Goal: Transaction & Acquisition: Obtain resource

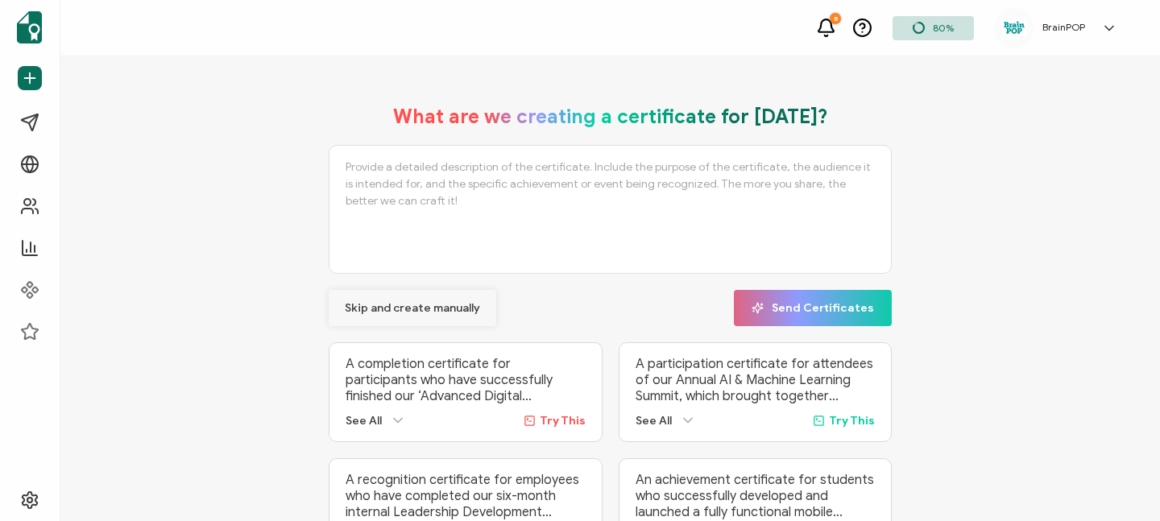
click at [380, 311] on span "Skip and create manually" at bounding box center [412, 308] width 135 height 11
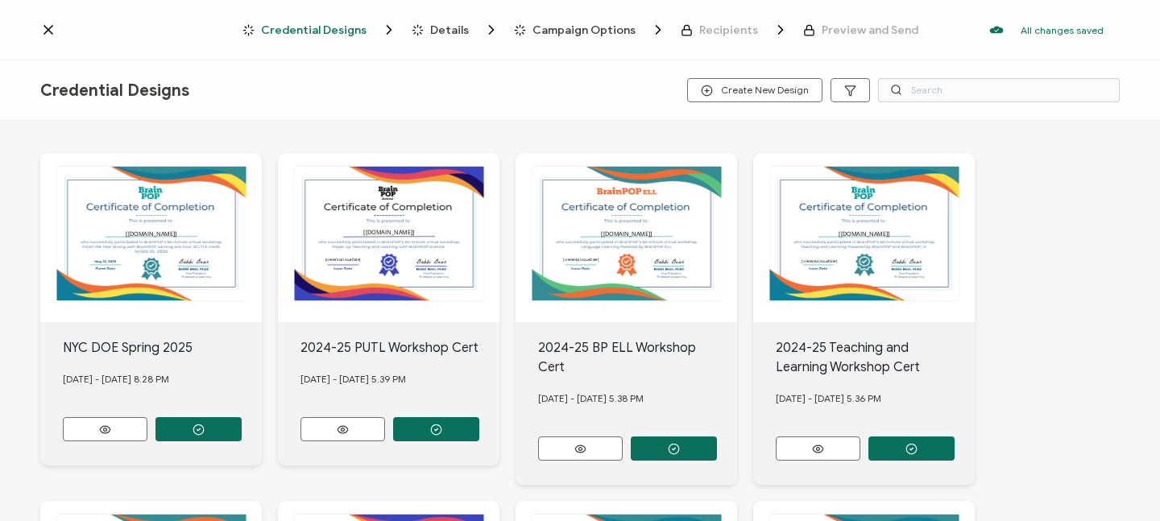
click at [46, 32] on icon at bounding box center [48, 30] width 8 height 8
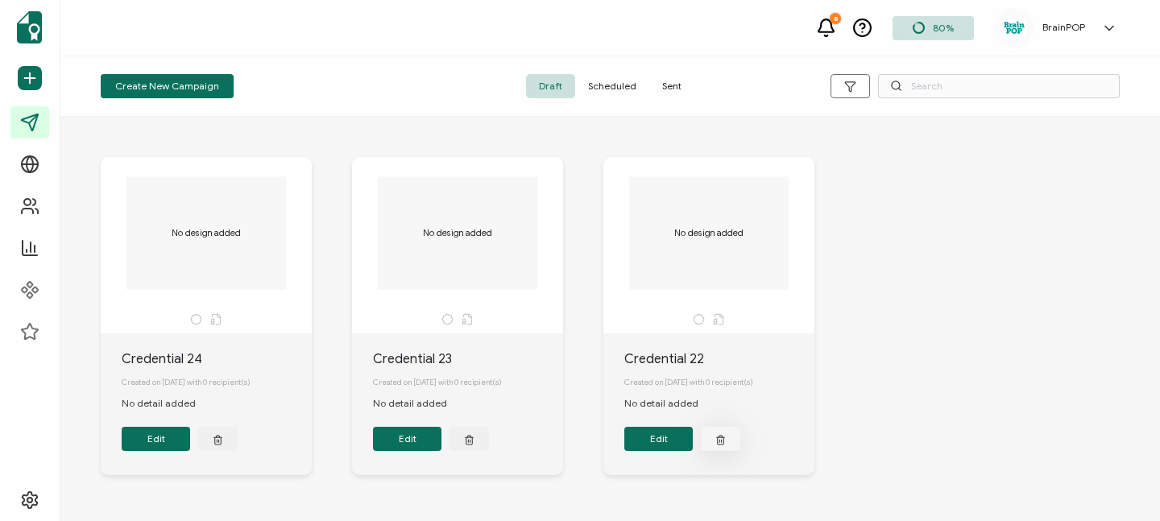
click at [223, 446] on icon "button" at bounding box center [218, 440] width 10 height 12
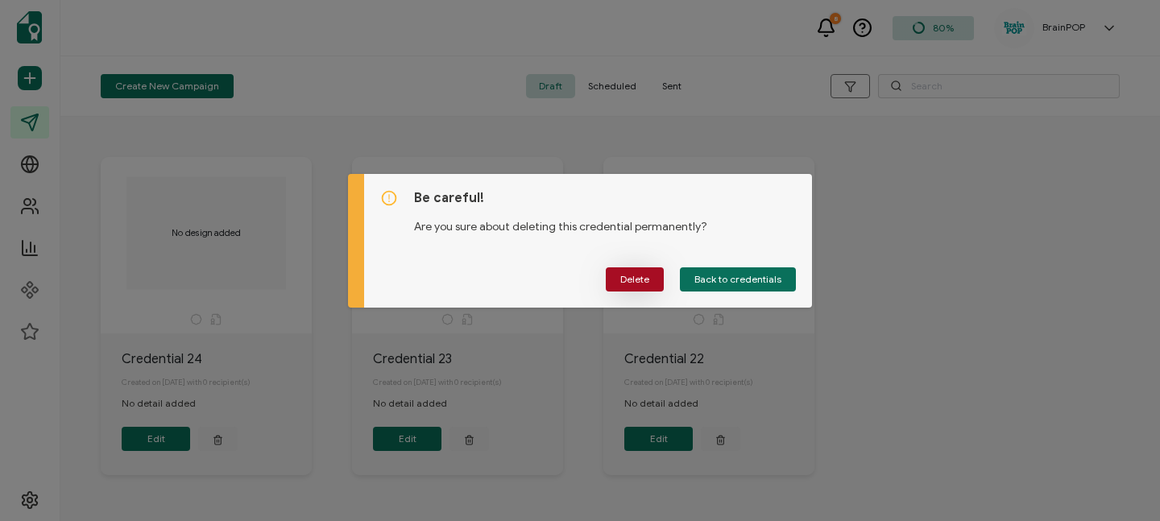
click at [654, 284] on button "Delete" at bounding box center [635, 280] width 58 height 24
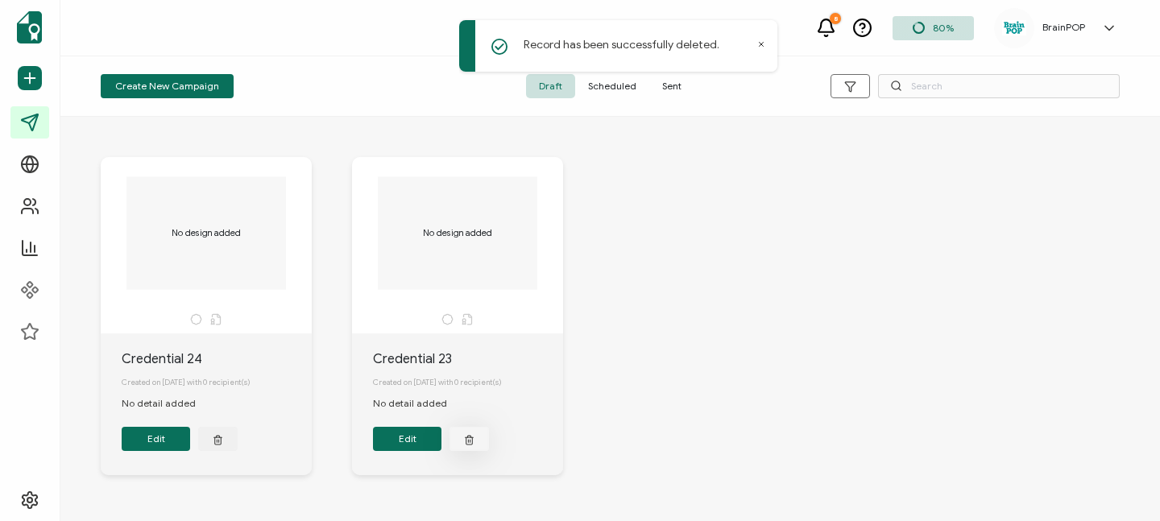
click at [223, 446] on icon "button" at bounding box center [218, 440] width 10 height 12
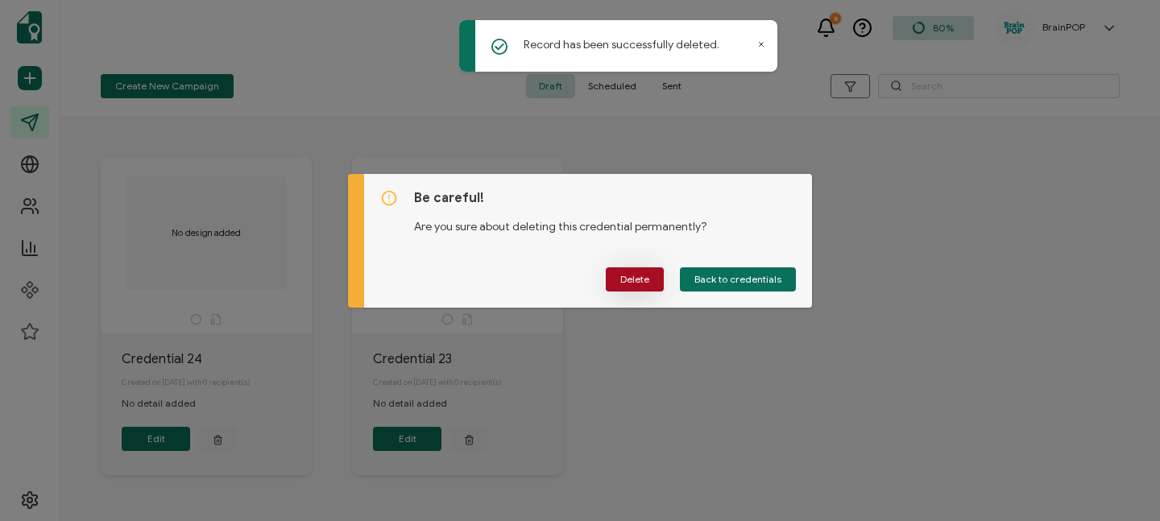
click at [620, 276] on button "Delete" at bounding box center [635, 280] width 58 height 24
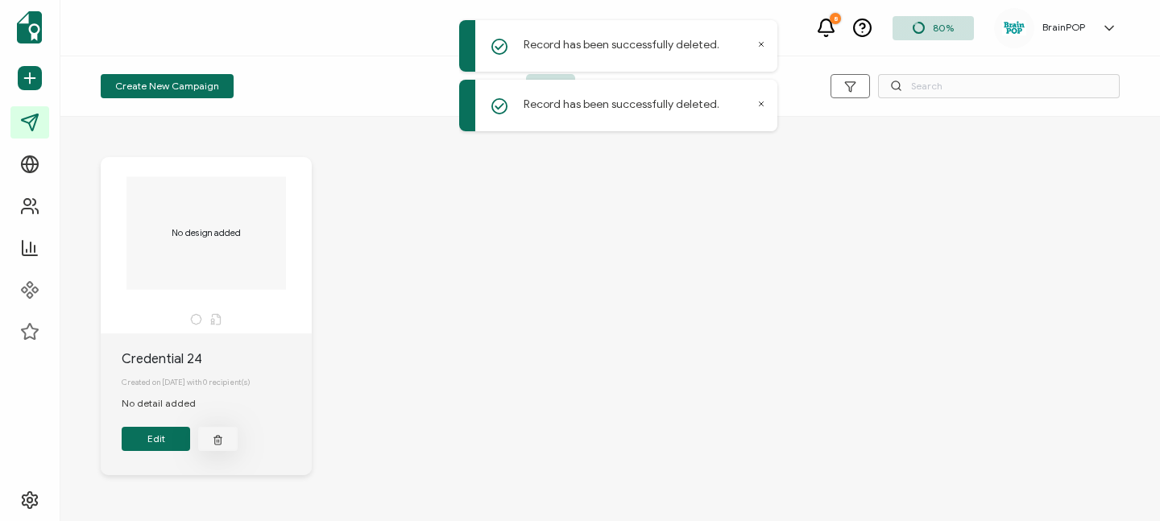
click at [215, 443] on icon "button" at bounding box center [218, 441] width 6 height 7
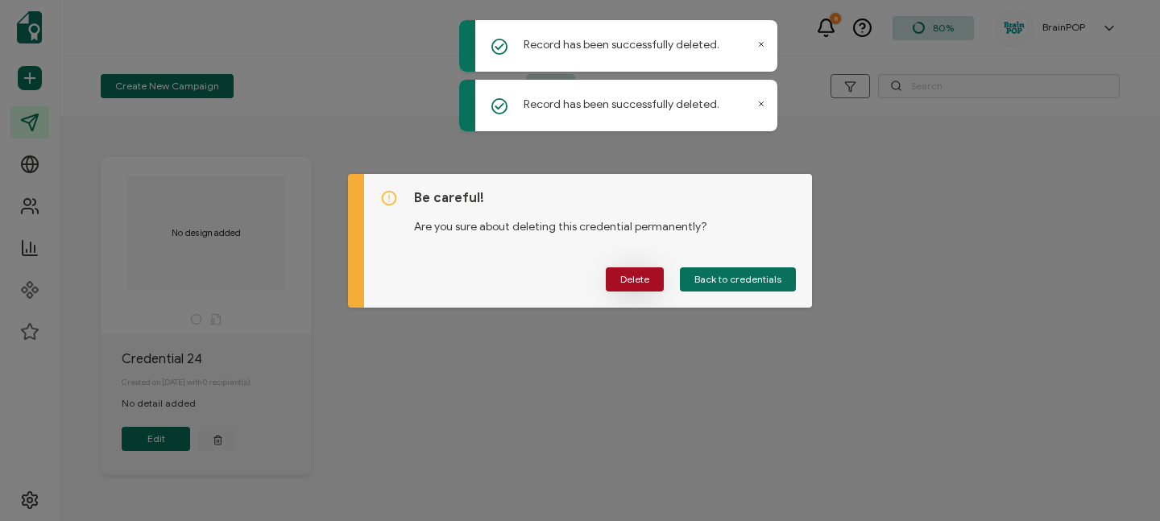
click at [628, 284] on span "Delete" at bounding box center [634, 280] width 29 height 10
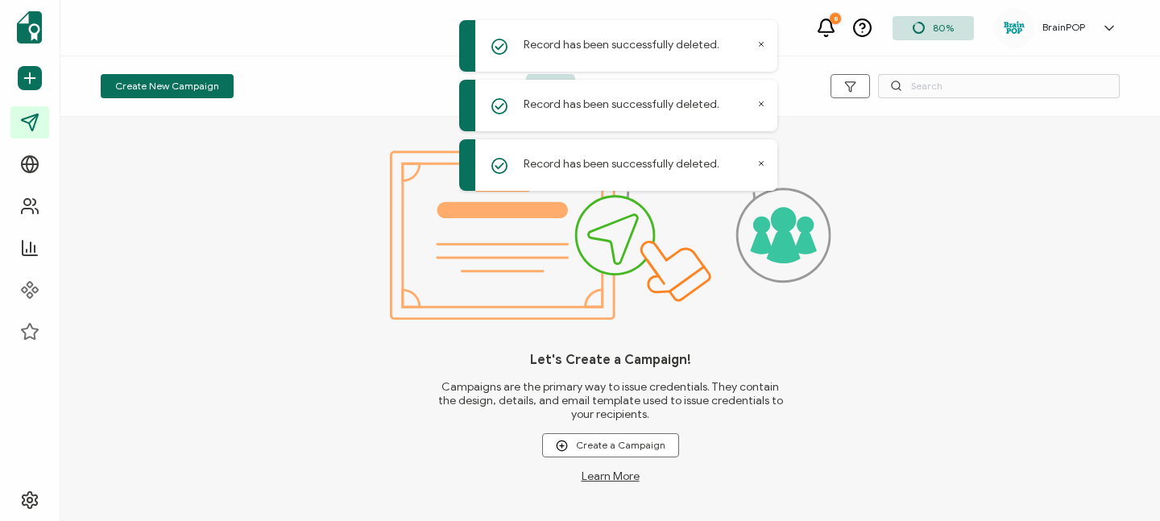
click at [980, 321] on div "Let's Create a Campaign! Campaigns are the primary way to issue credentials. Th…" at bounding box center [610, 319] width 1100 height 404
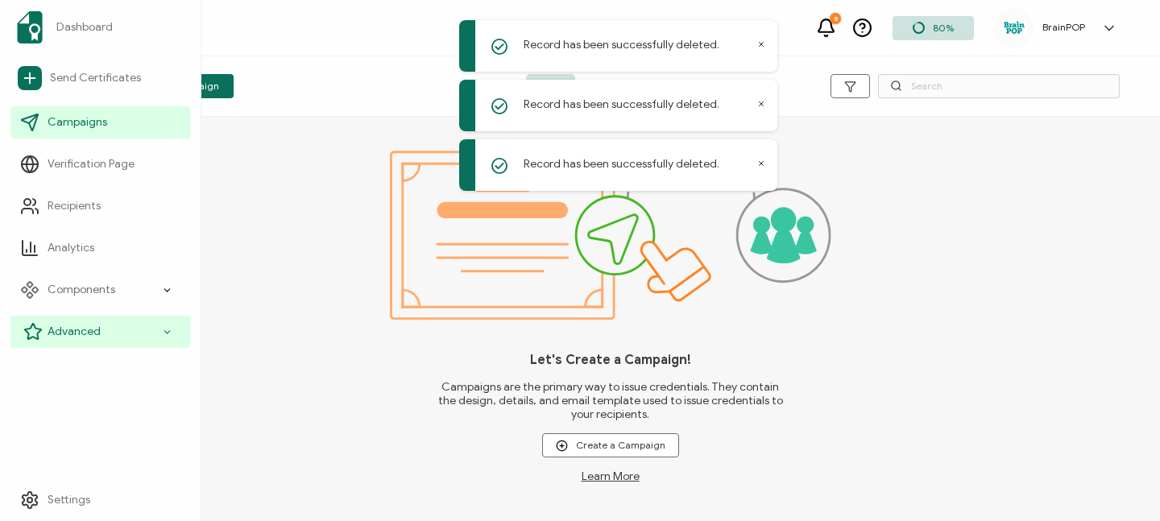
click at [151, 334] on div "Advanced" at bounding box center [100, 332] width 180 height 32
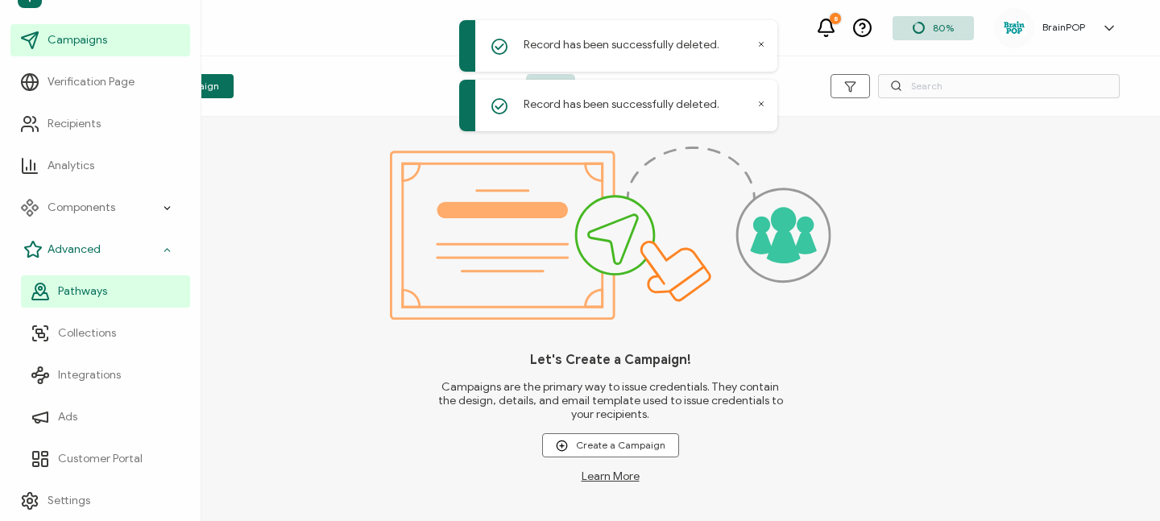
scroll to position [83, 0]
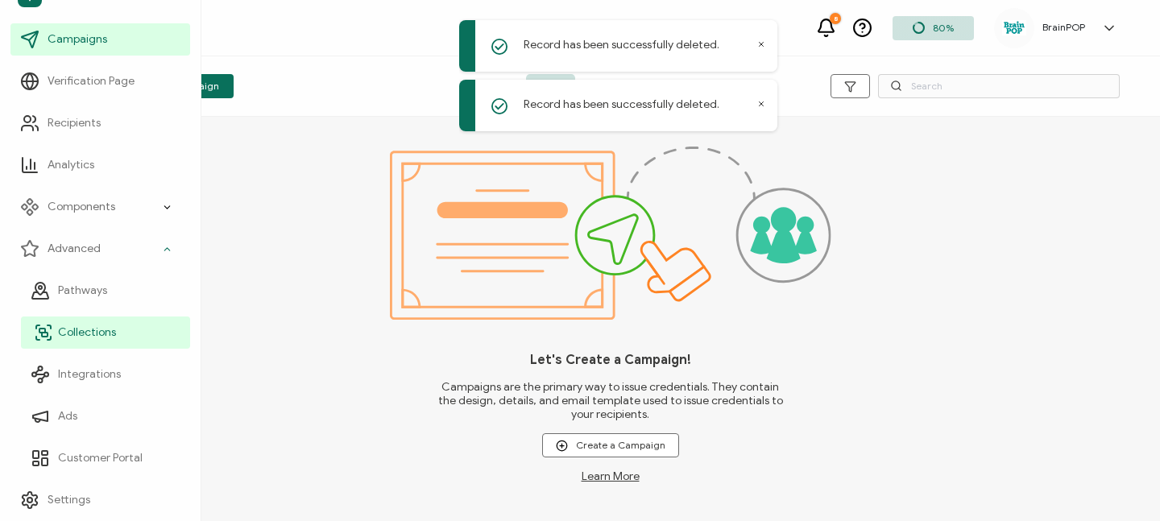
click at [110, 332] on span "Collections" at bounding box center [87, 333] width 58 height 16
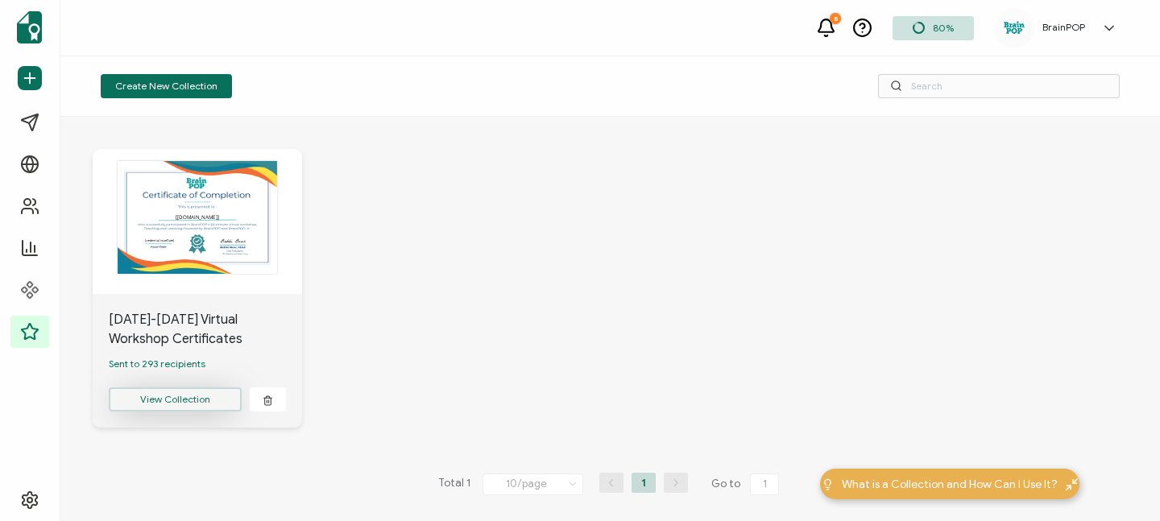
click at [169, 402] on button "View Collection" at bounding box center [175, 400] width 133 height 24
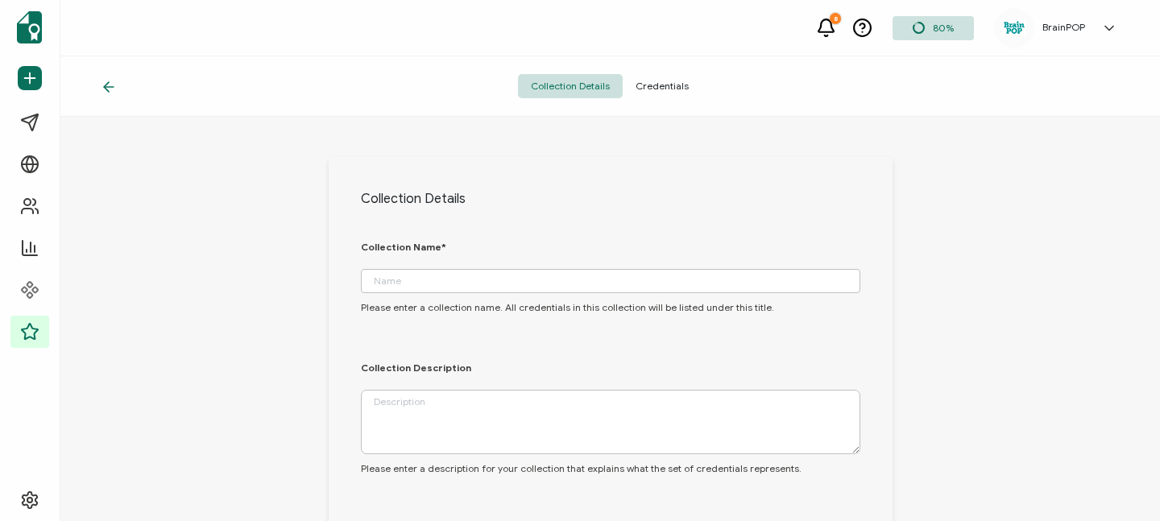
type input "[DATE]-[DATE] Virtual Workshop Certificates"
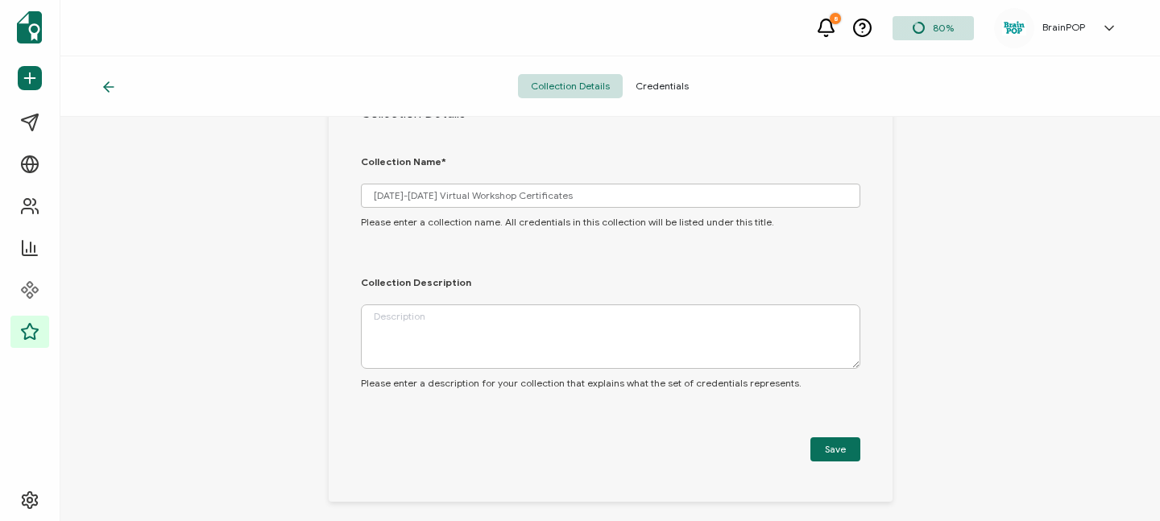
scroll to position [86, 0]
click at [676, 82] on span "Credentials" at bounding box center [662, 86] width 79 height 24
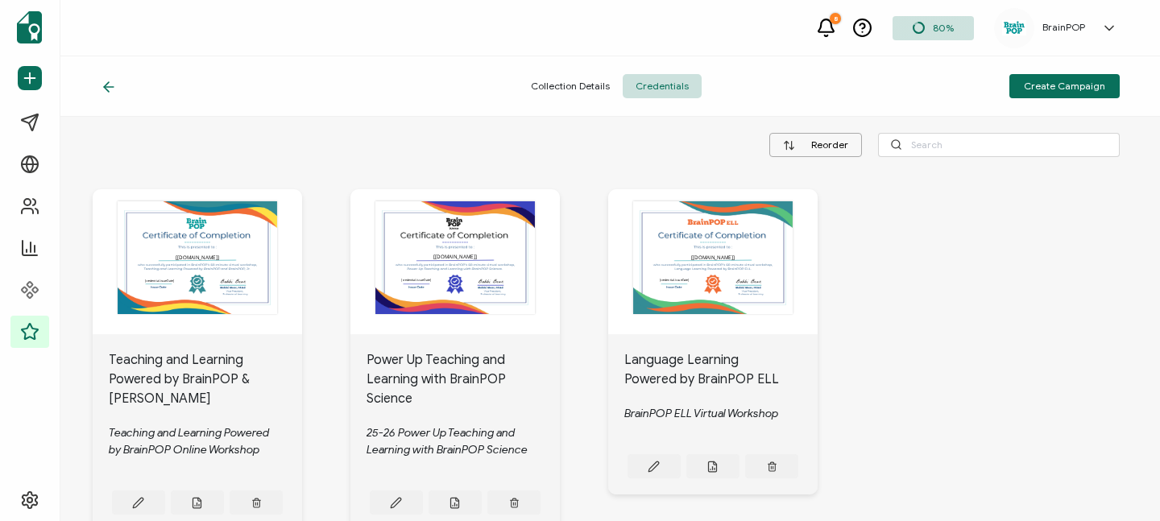
scroll to position [100, 0]
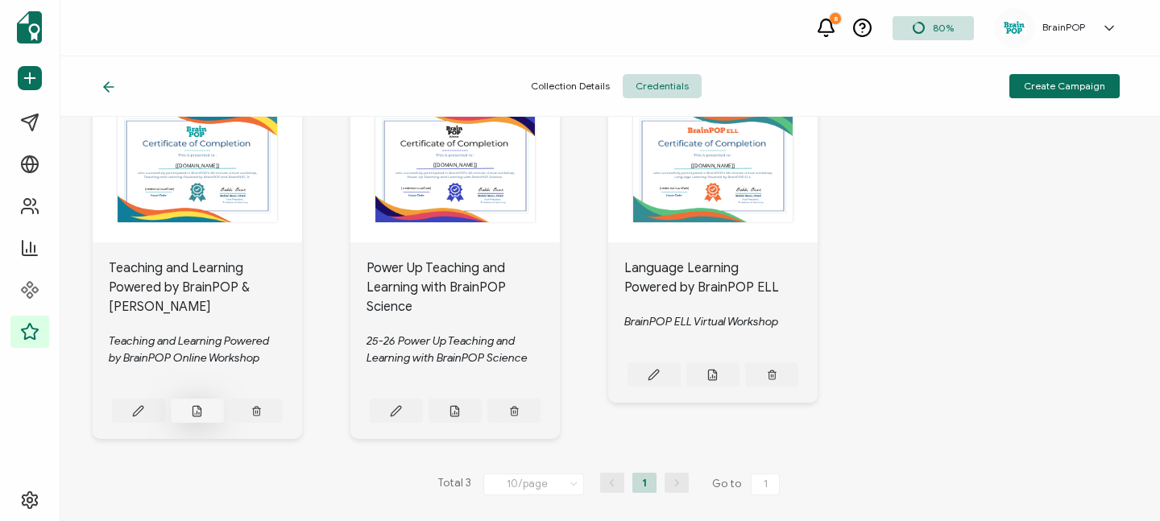
click at [201, 405] on icon at bounding box center [197, 411] width 12 height 12
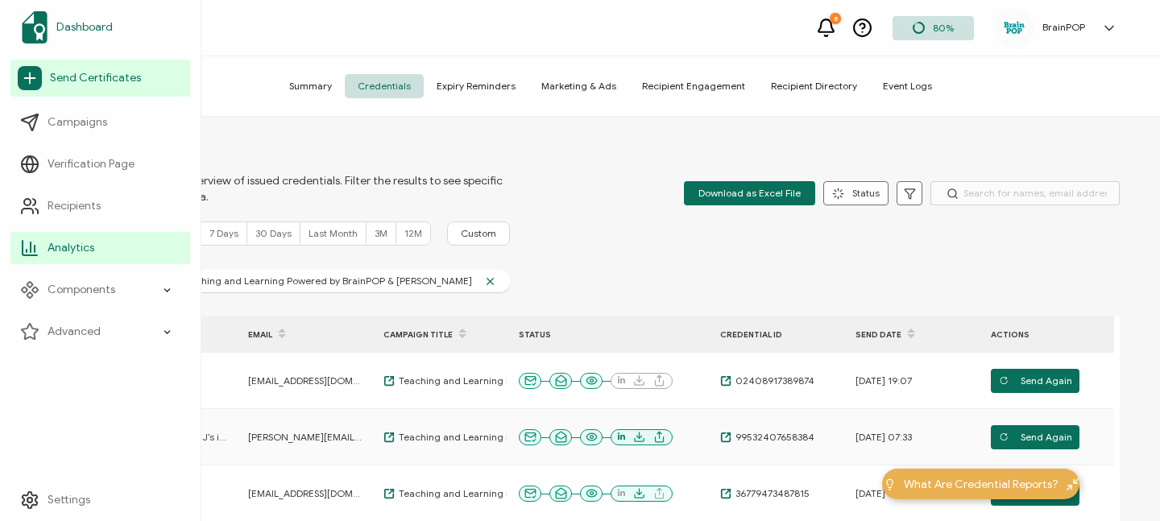
click at [29, 31] on img at bounding box center [35, 27] width 26 height 32
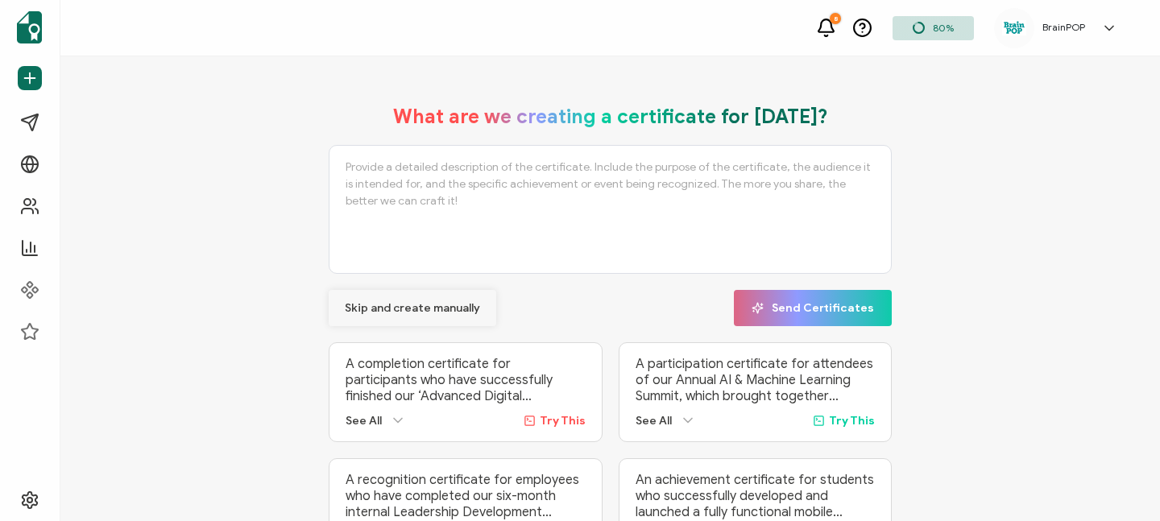
click at [396, 311] on span "Skip and create manually" at bounding box center [412, 308] width 135 height 11
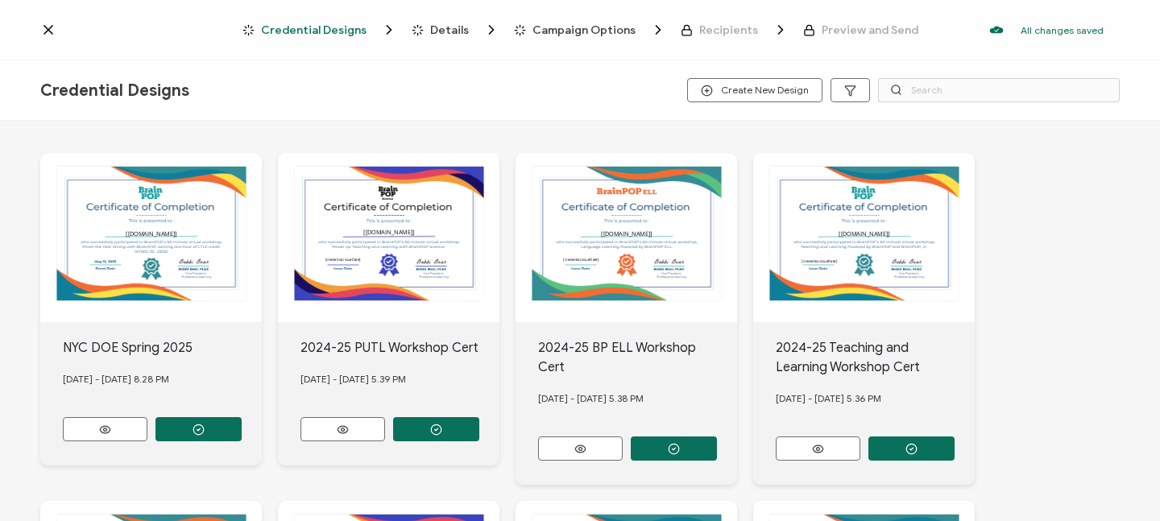
click at [51, 32] on icon at bounding box center [48, 30] width 8 height 8
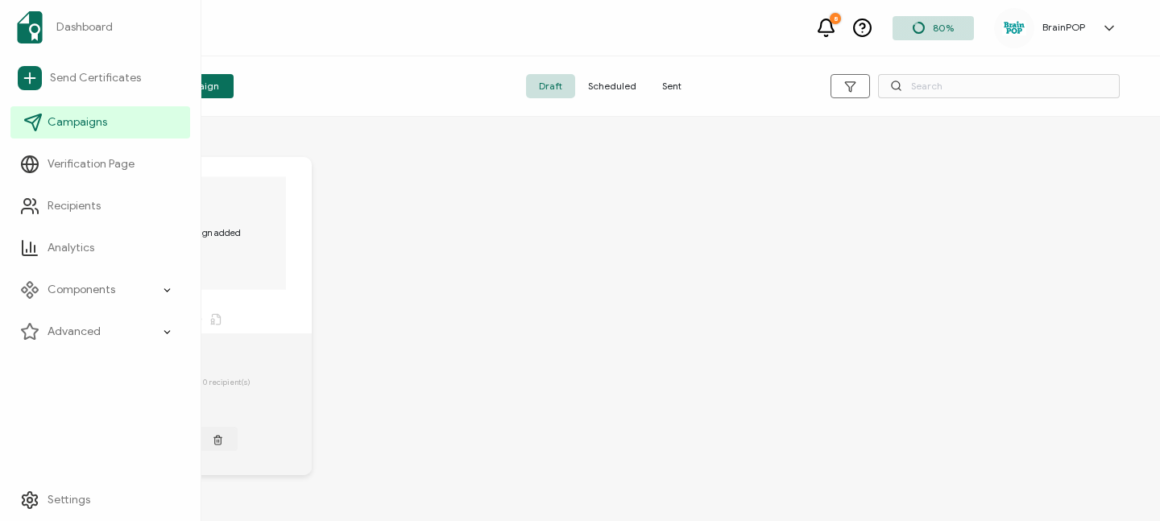
click at [69, 122] on span "Campaigns" at bounding box center [78, 122] width 60 height 16
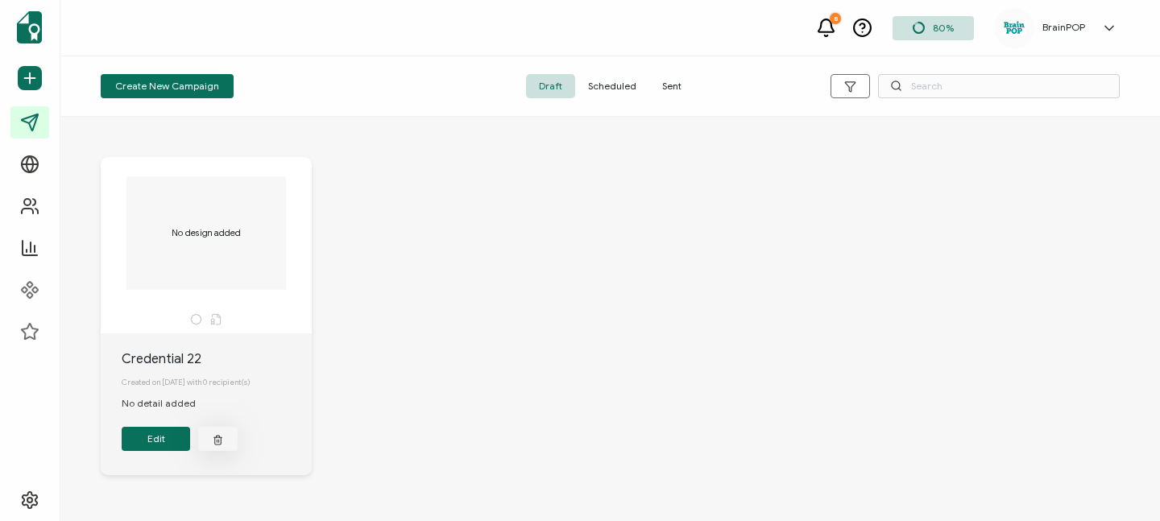
click at [215, 446] on icon "button" at bounding box center [218, 440] width 10 height 12
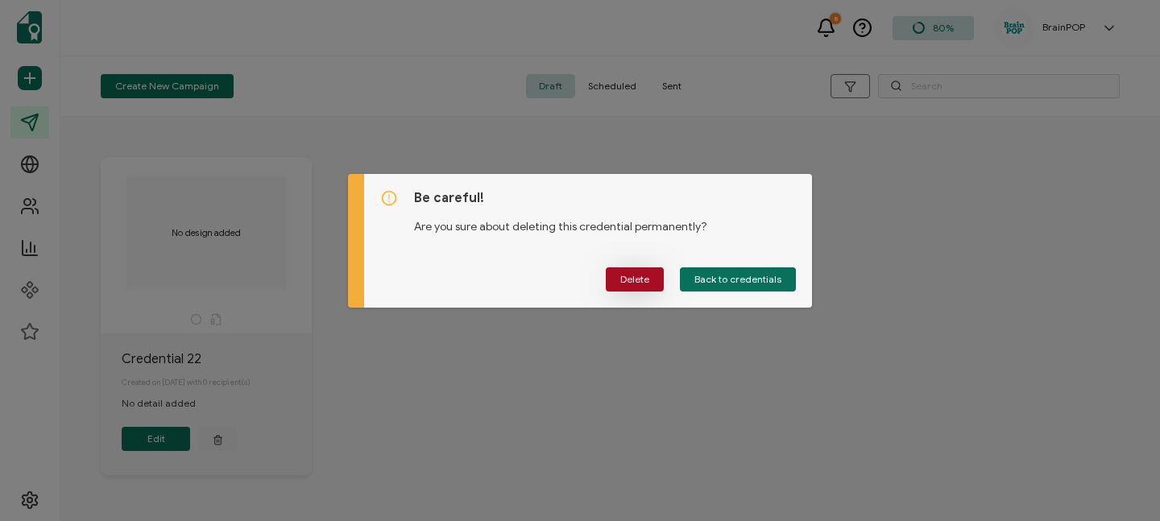
click at [639, 282] on span "Delete" at bounding box center [634, 280] width 29 height 10
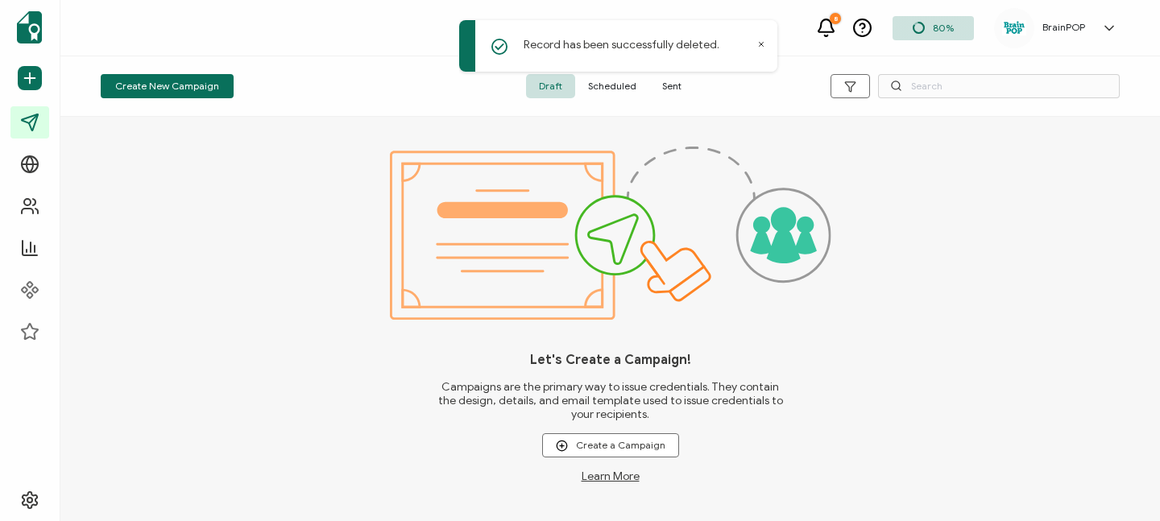
click at [611, 90] on span "Scheduled" at bounding box center [612, 86] width 74 height 24
click at [667, 91] on span "Sent" at bounding box center [671, 86] width 45 height 24
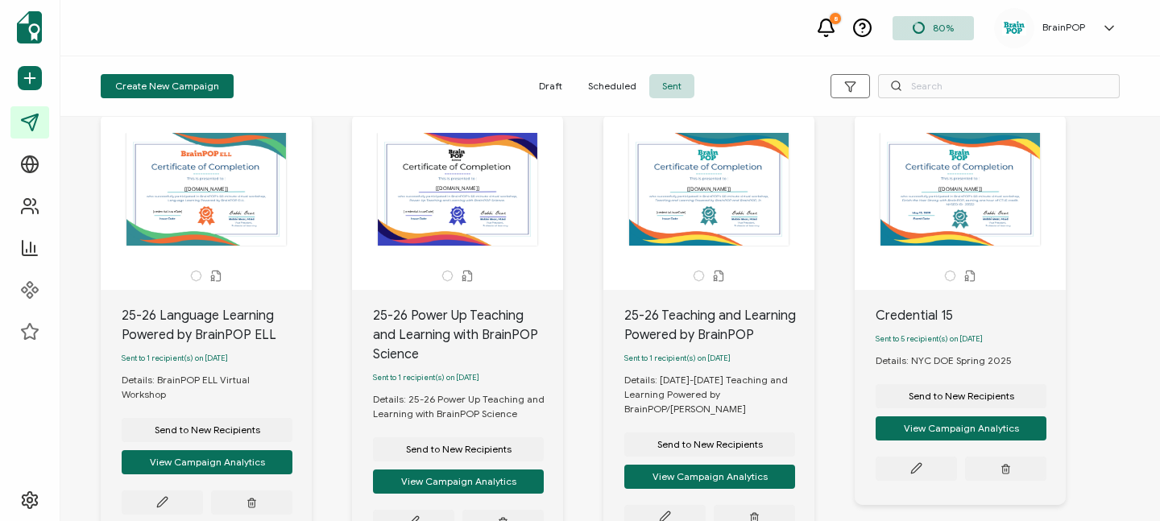
scroll to position [509, 0]
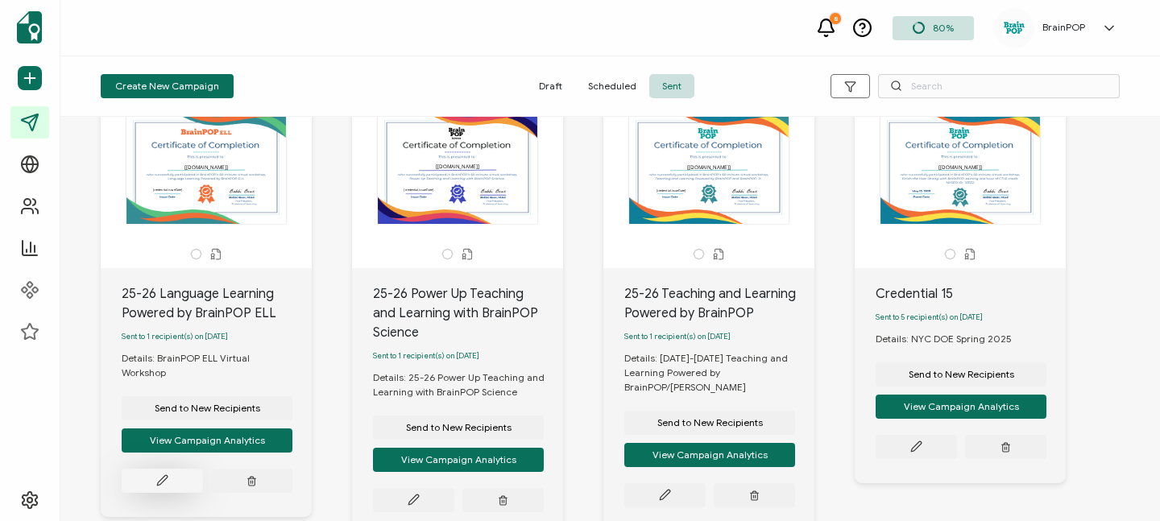
click at [165, 38] on icon at bounding box center [162, 32] width 12 height 12
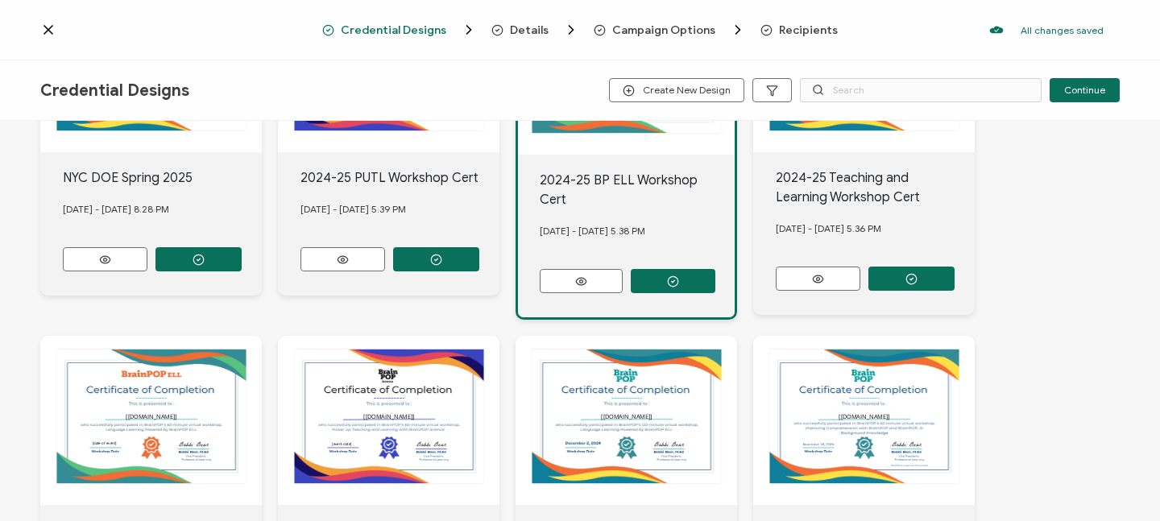
scroll to position [134, 0]
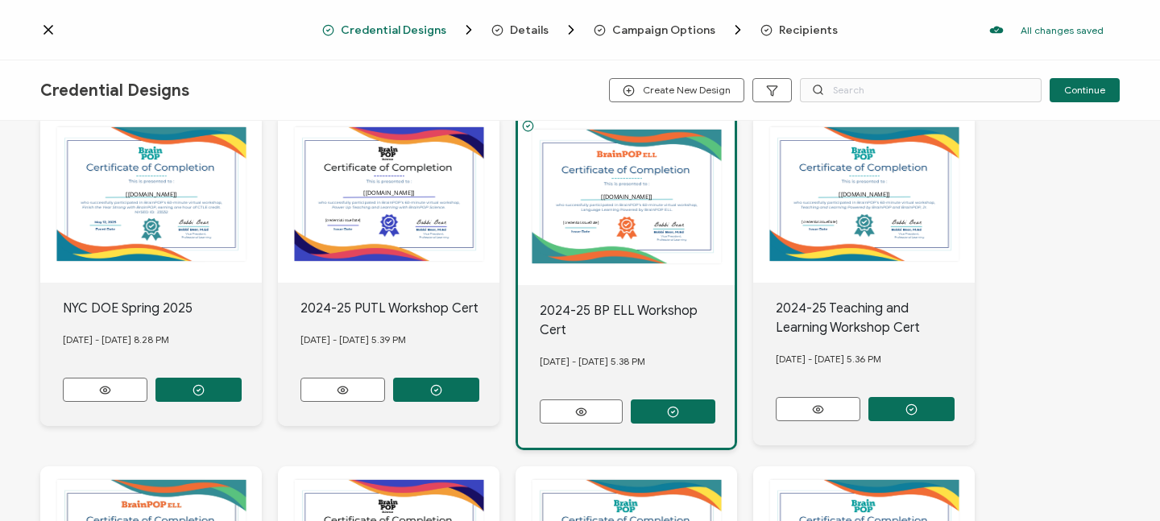
click at [46, 29] on icon at bounding box center [48, 30] width 16 height 16
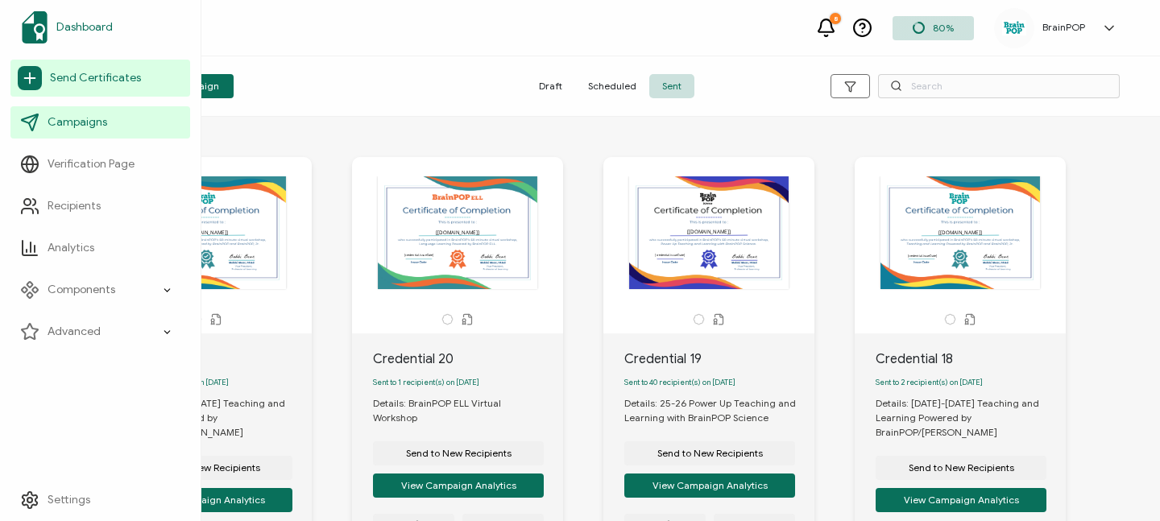
click at [90, 19] on link "Dashboard" at bounding box center [100, 27] width 180 height 45
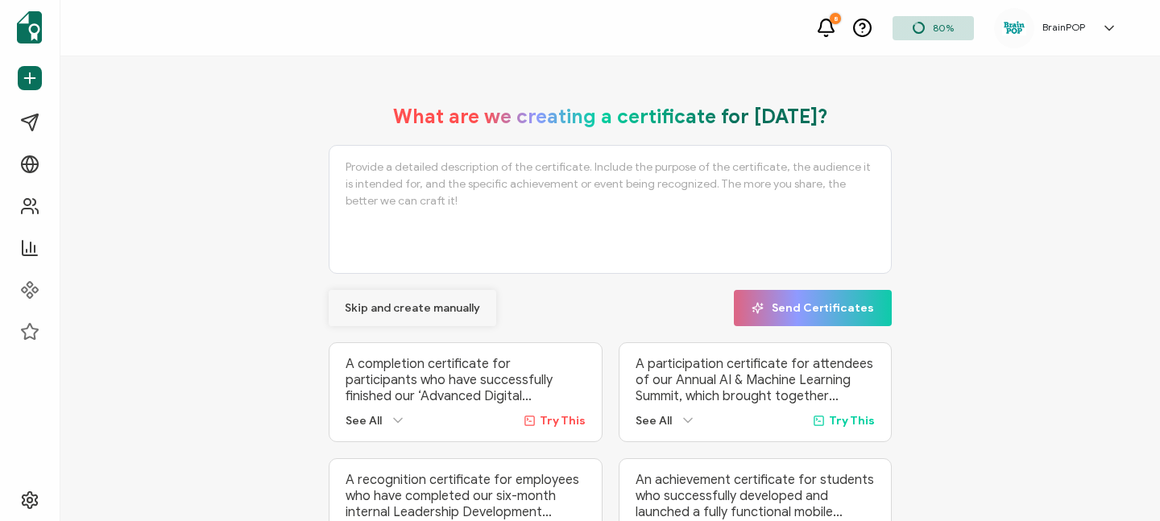
click at [424, 303] on span "Skip and create manually" at bounding box center [412, 308] width 135 height 11
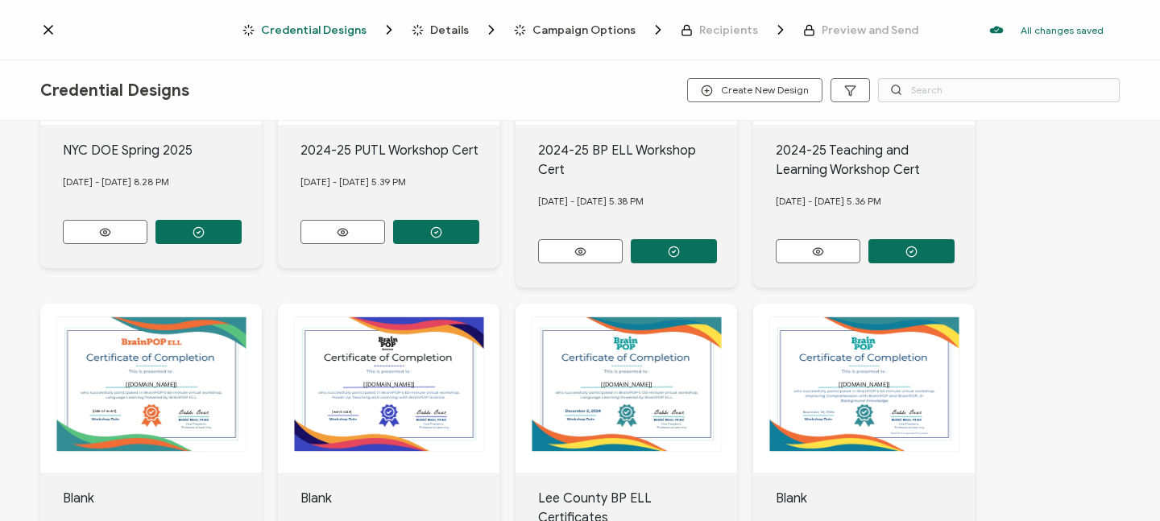
scroll to position [302, 0]
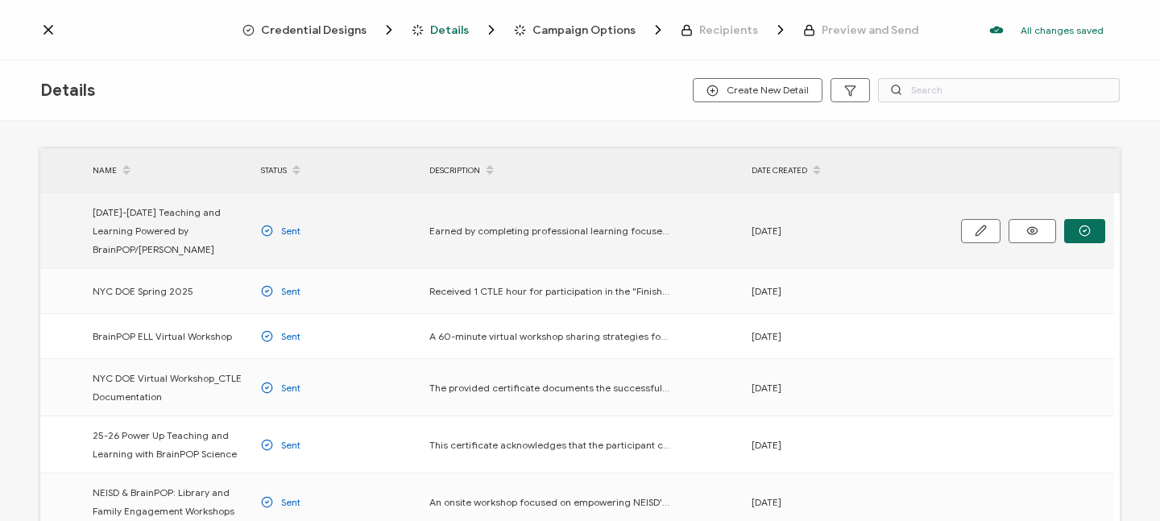
scroll to position [15, 0]
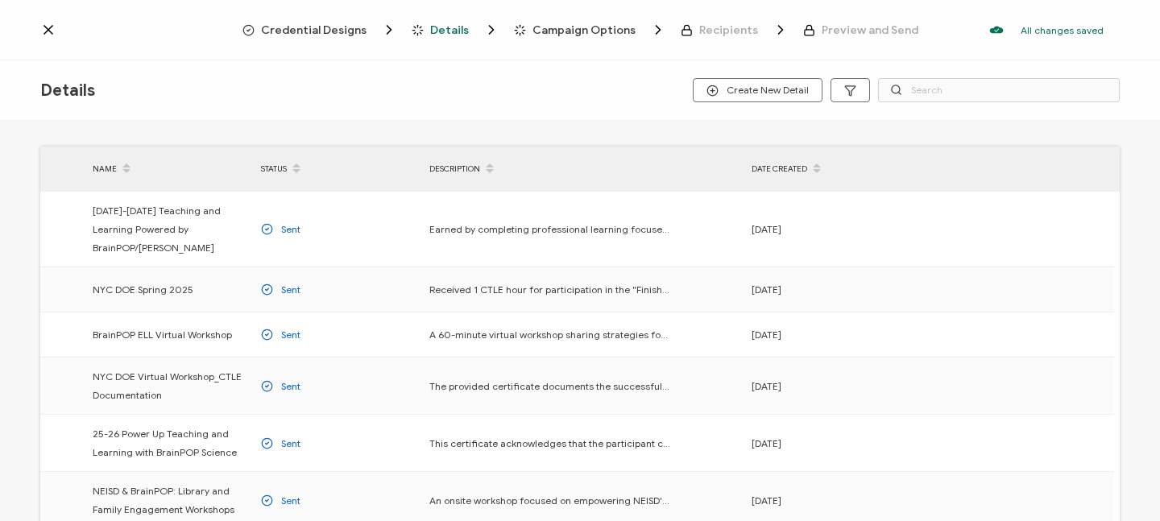
click at [52, 27] on icon at bounding box center [48, 30] width 16 height 16
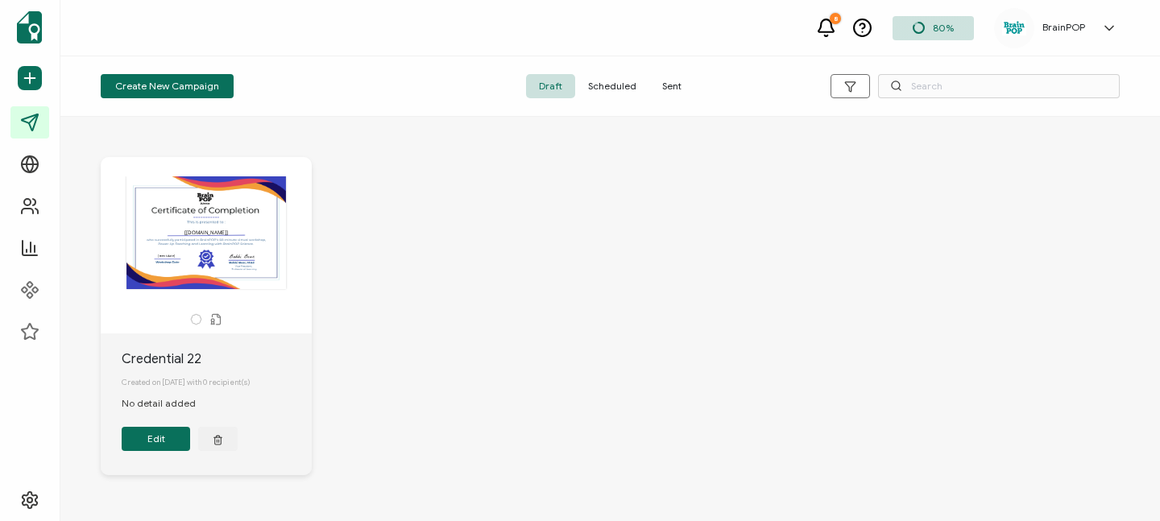
click at [587, 267] on div "The recipient’s full name, which will be automatically filled based on the info…" at bounding box center [611, 328] width 1052 height 407
click at [224, 442] on button "button" at bounding box center [217, 439] width 39 height 24
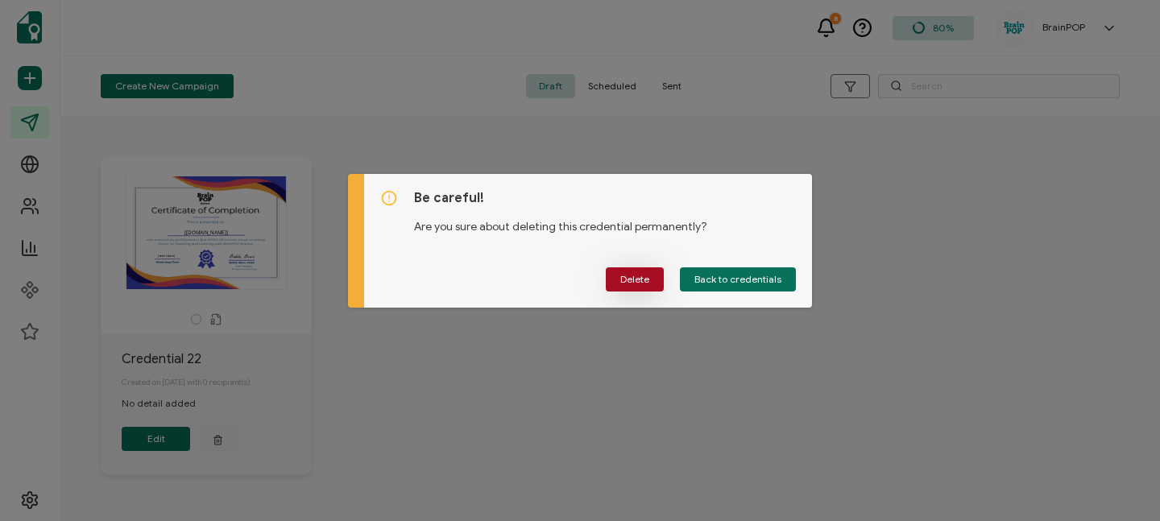
click at [624, 282] on span "Delete" at bounding box center [634, 280] width 29 height 10
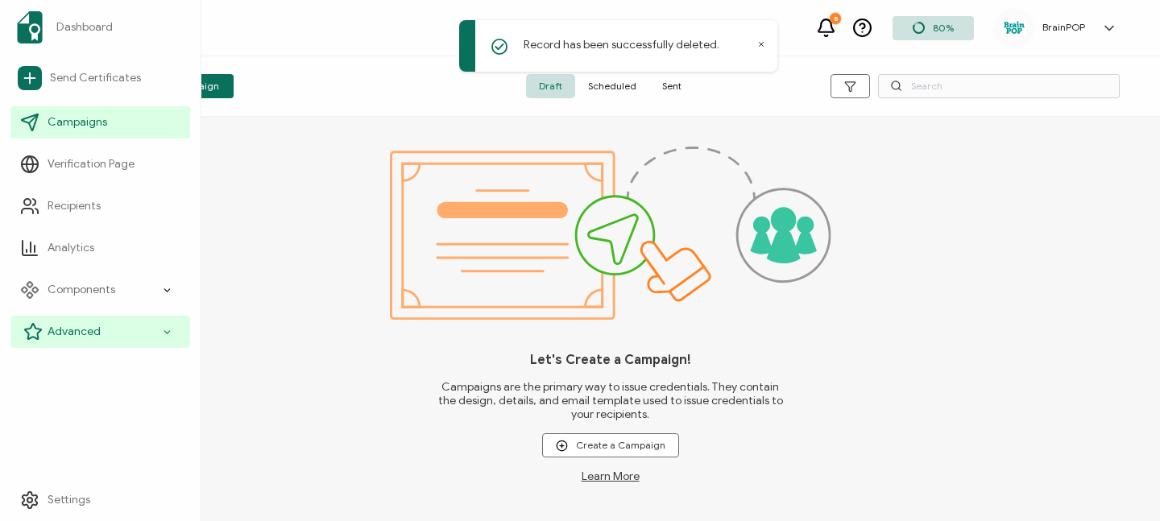
click at [110, 329] on div "Advanced" at bounding box center [100, 332] width 180 height 32
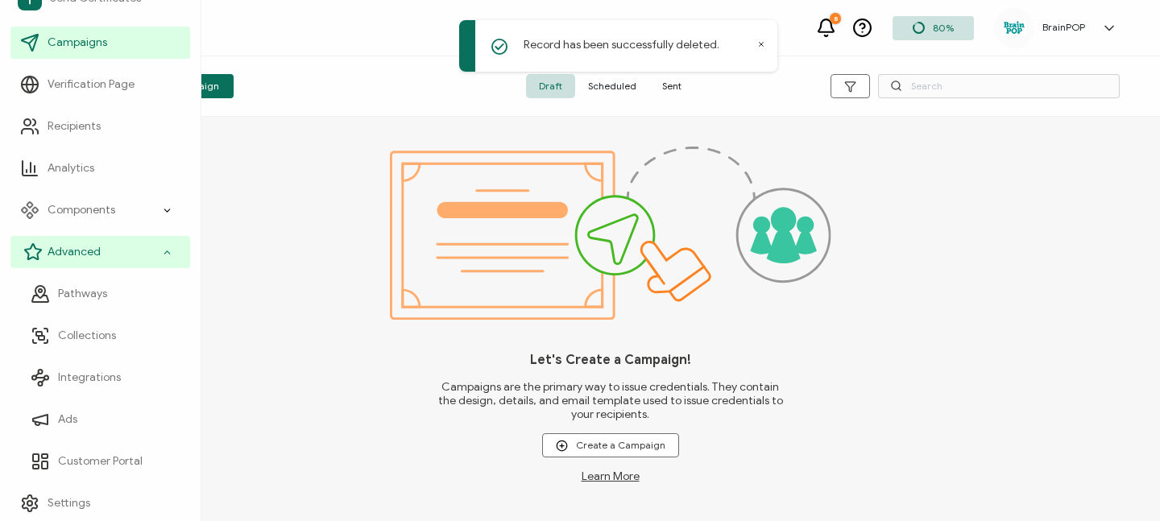
scroll to position [83, 0]
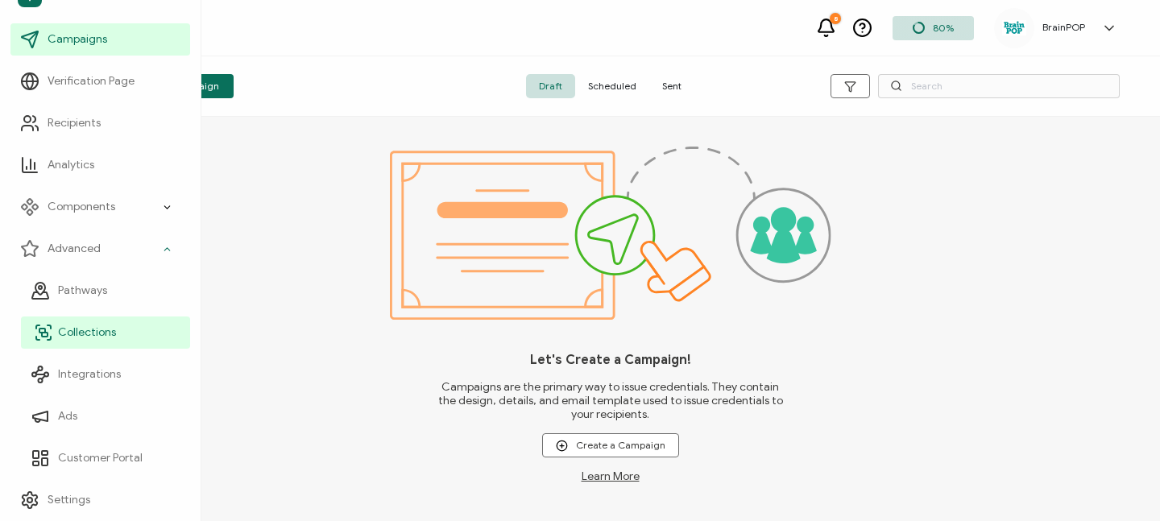
click at [81, 335] on span "Collections" at bounding box center [87, 333] width 58 height 16
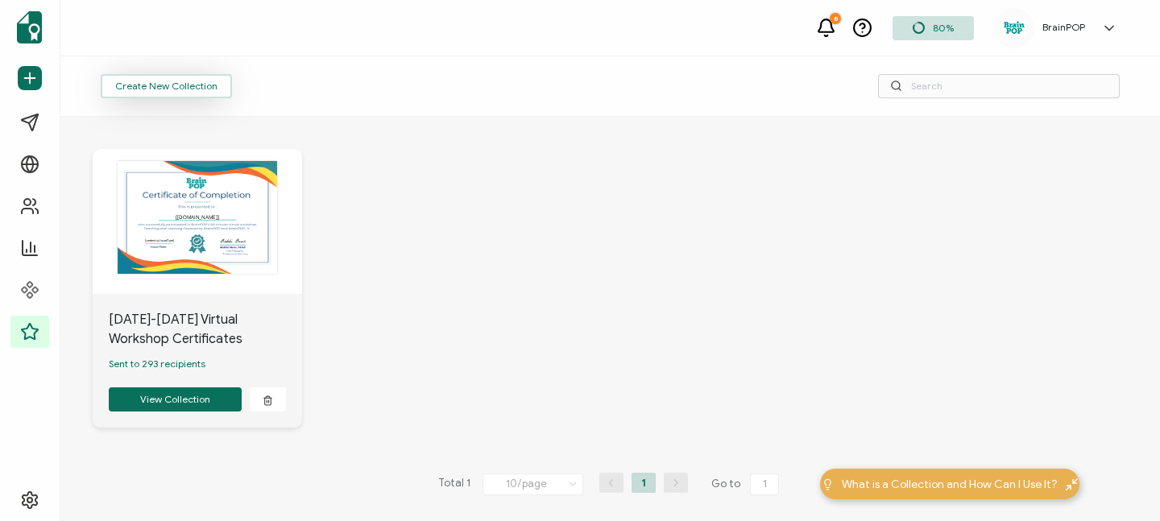
click at [185, 87] on span "Create New Collection" at bounding box center [166, 86] width 102 height 10
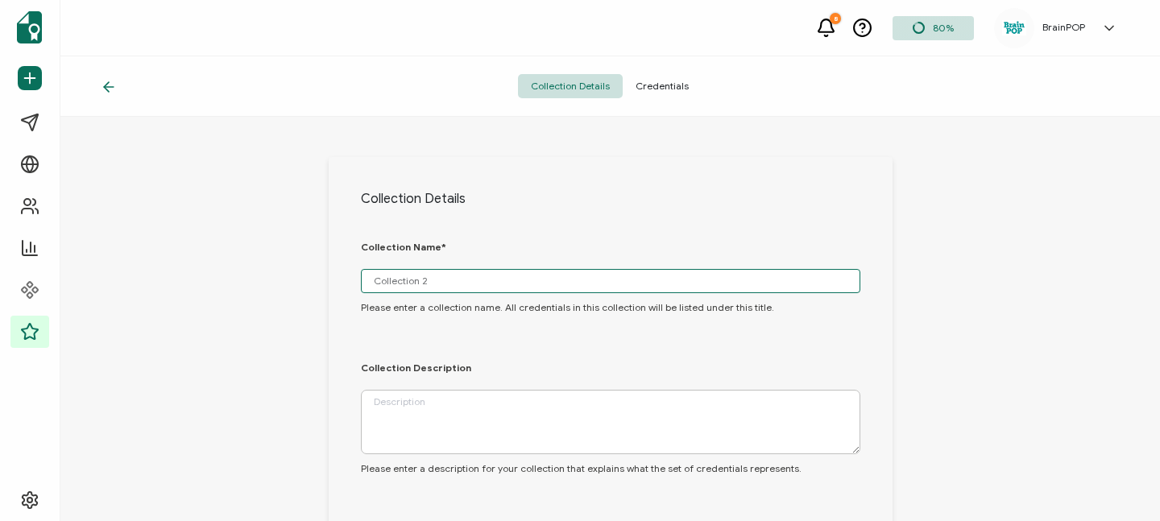
drag, startPoint x: 471, startPoint y: 277, endPoint x: 285, endPoint y: 276, distance: 185.3
click at [285, 276] on div "Collection Details Collection Name* Collection 2 Please enter a collection name…" at bounding box center [610, 392] width 1100 height 551
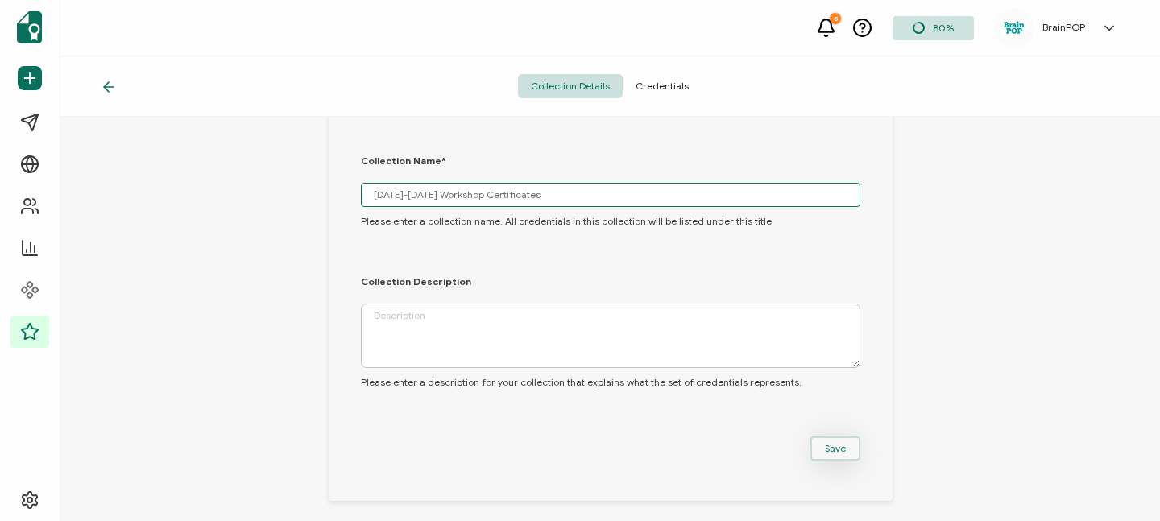
type input "[DATE]-[DATE] Workshop Certificates"
click at [824, 454] on button "Save" at bounding box center [836, 449] width 50 height 24
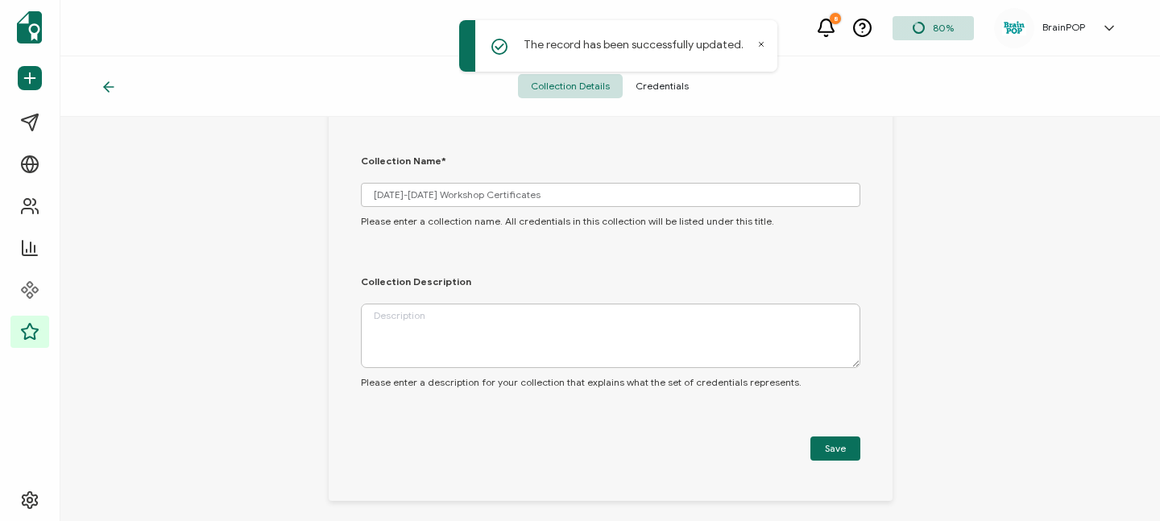
click at [663, 85] on span "Credentials" at bounding box center [662, 86] width 79 height 24
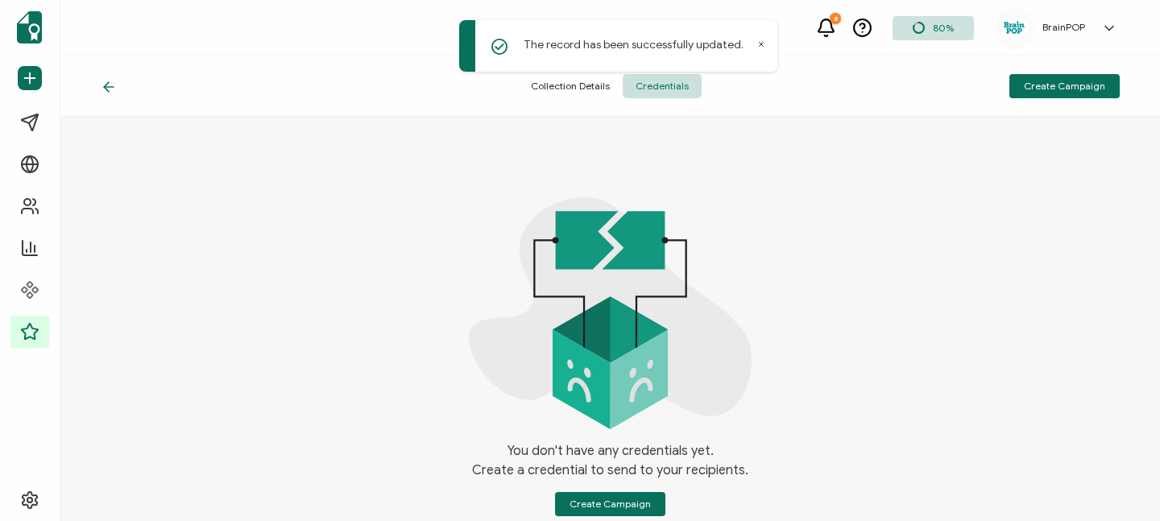
scroll to position [3, 0]
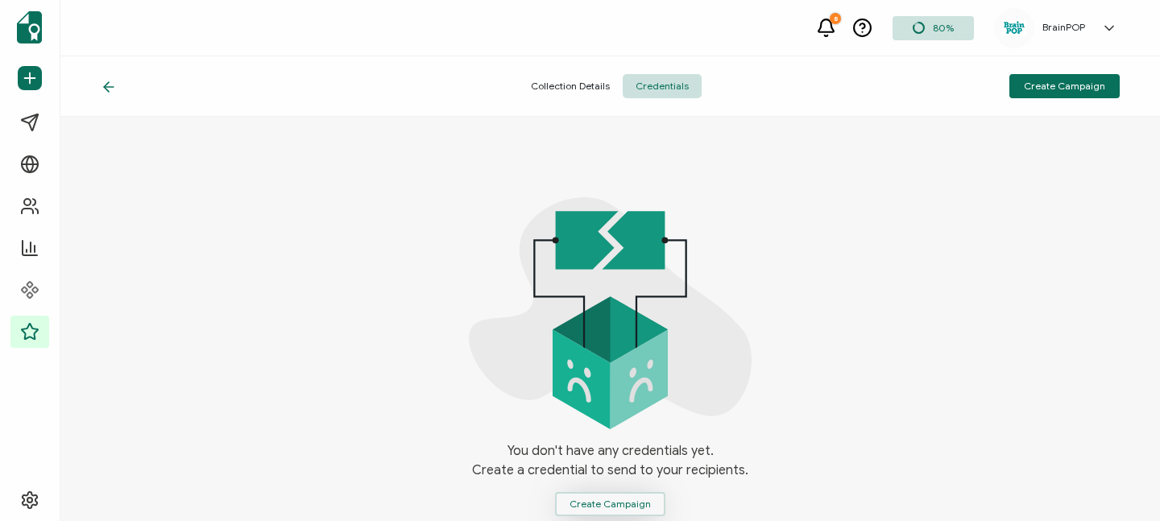
click at [597, 501] on span "Create Campaign" at bounding box center [610, 505] width 81 height 10
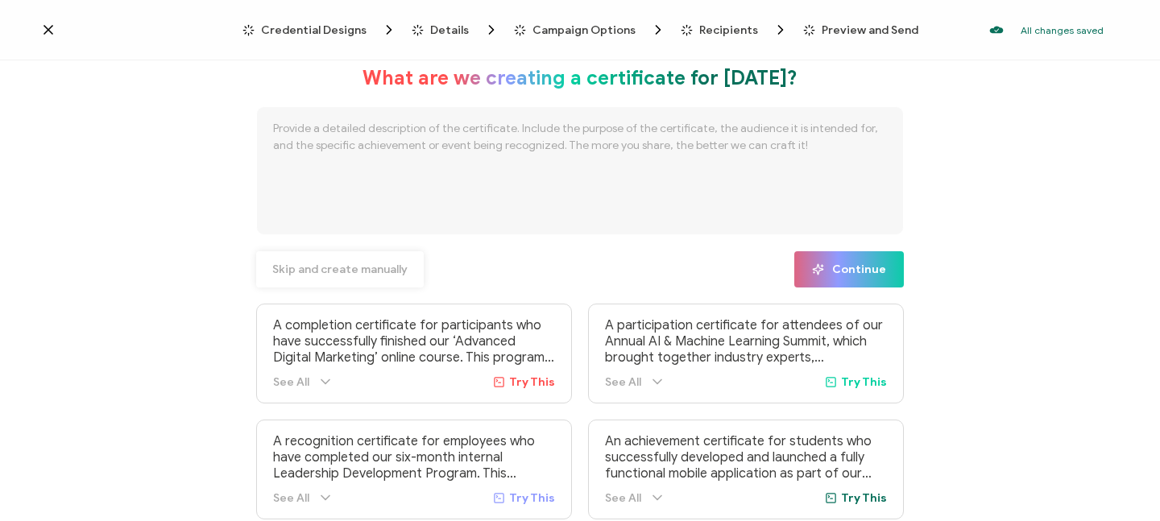
click at [330, 274] on span "Skip and create manually" at bounding box center [339, 269] width 135 height 11
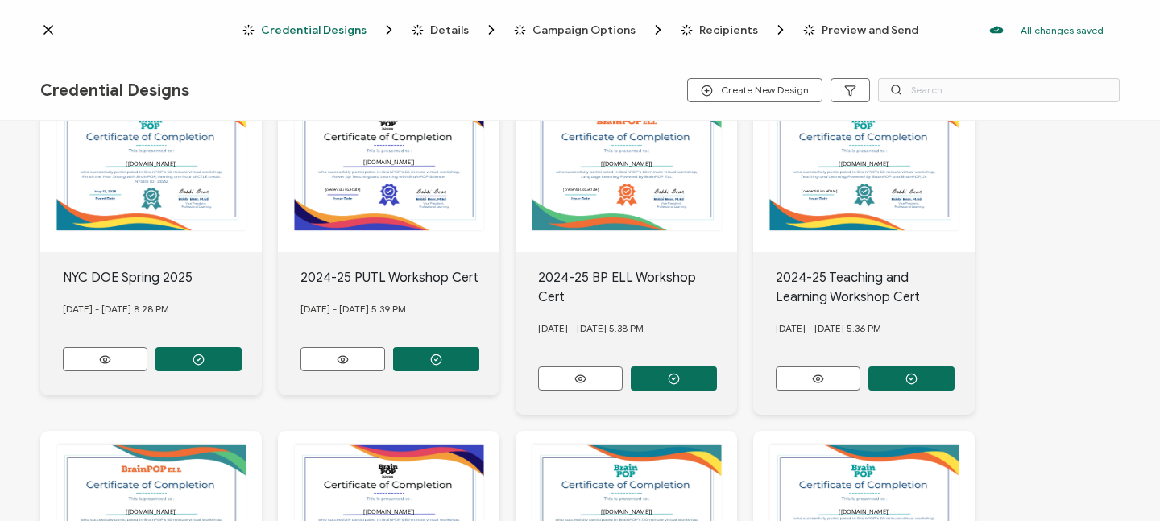
scroll to position [85, 0]
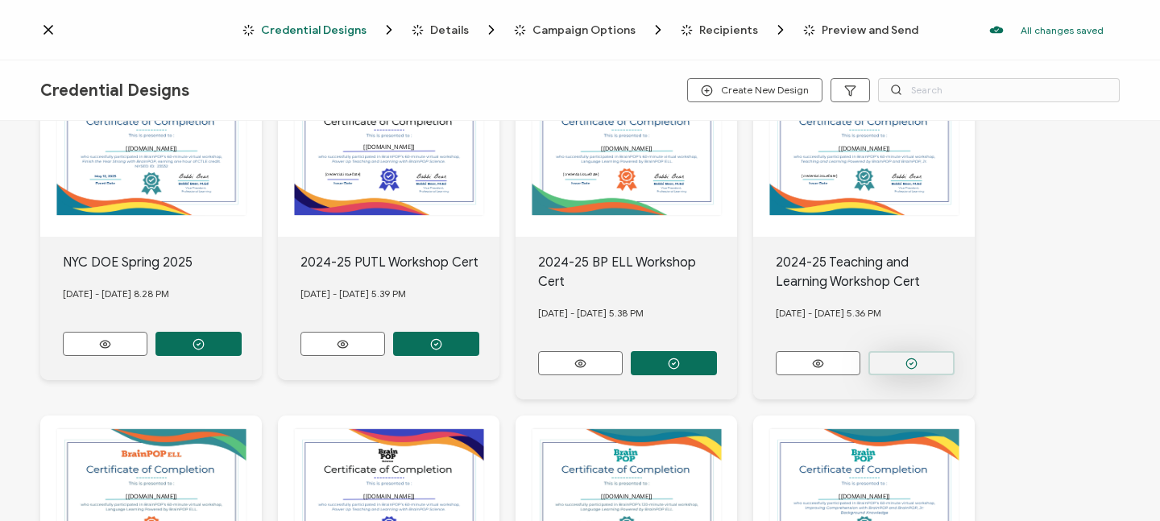
click at [205, 351] on icon "button" at bounding box center [199, 344] width 12 height 12
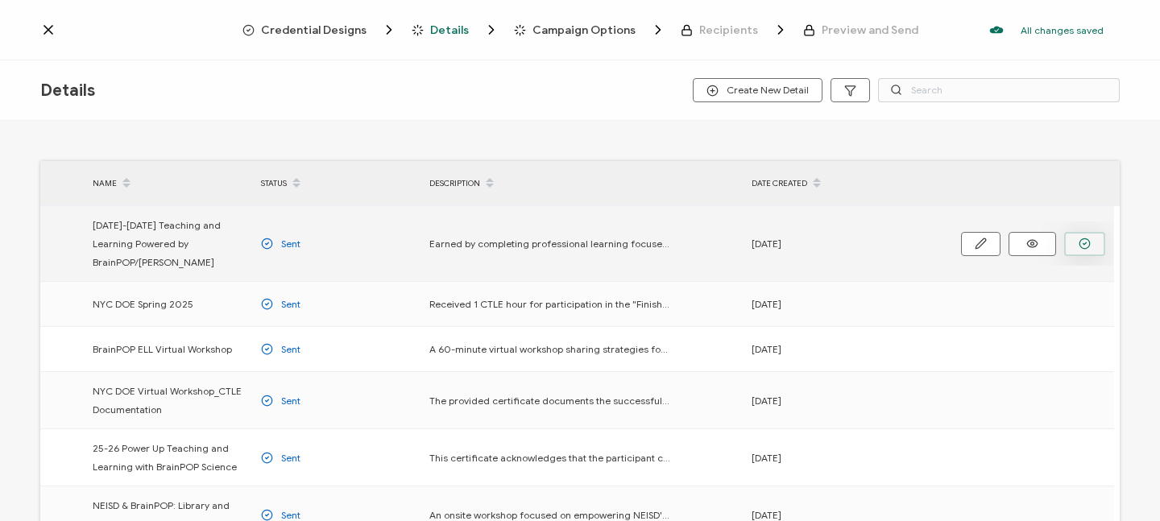
click at [1084, 243] on icon "button" at bounding box center [1085, 244] width 3 height 2
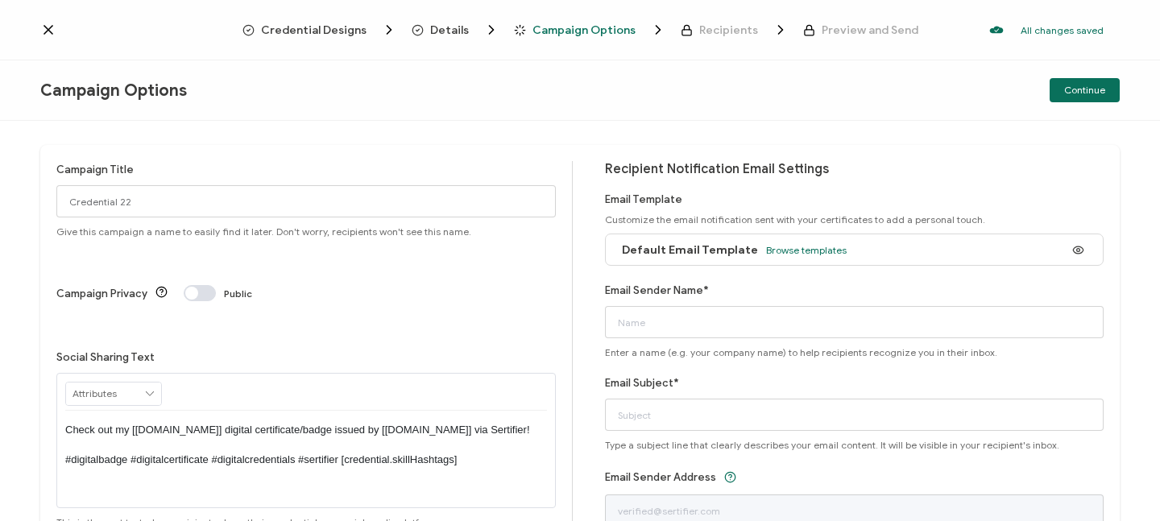
scroll to position [30, 0]
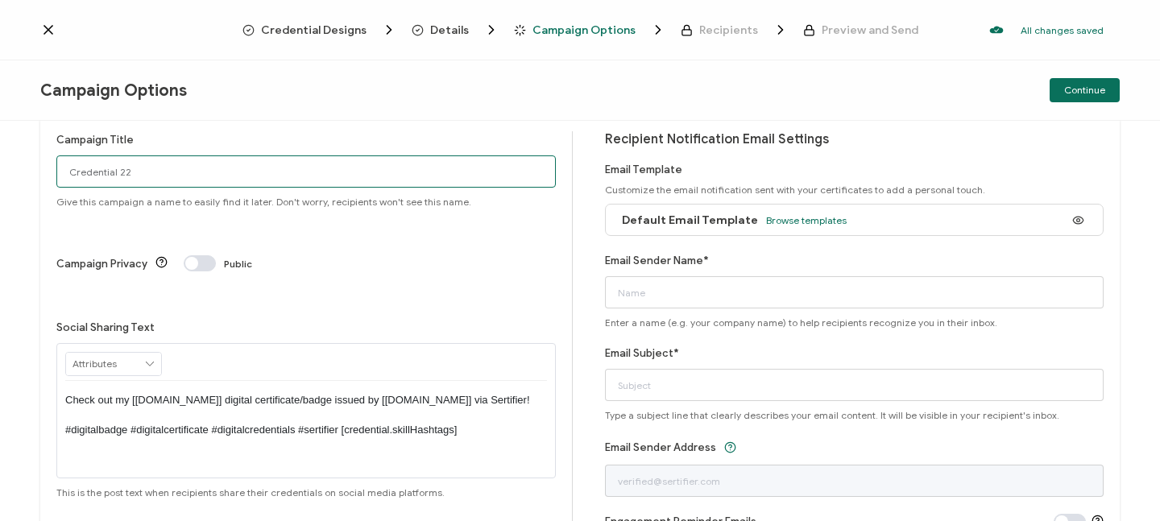
click at [174, 180] on input "Credential 22" at bounding box center [306, 172] width 500 height 32
drag, startPoint x: 187, startPoint y: 162, endPoint x: 0, endPoint y: 160, distance: 186.9
click at [0, 160] on div "Campaign Title Credential 22 Give this campaign a name to easily find it later.…" at bounding box center [580, 321] width 1160 height 400
drag, startPoint x: 301, startPoint y: 171, endPoint x: 383, endPoint y: 171, distance: 82.2
click at [383, 171] on input "25-26 Teaching and Learning Powered by BrainPOP Credential 22" at bounding box center [306, 172] width 500 height 32
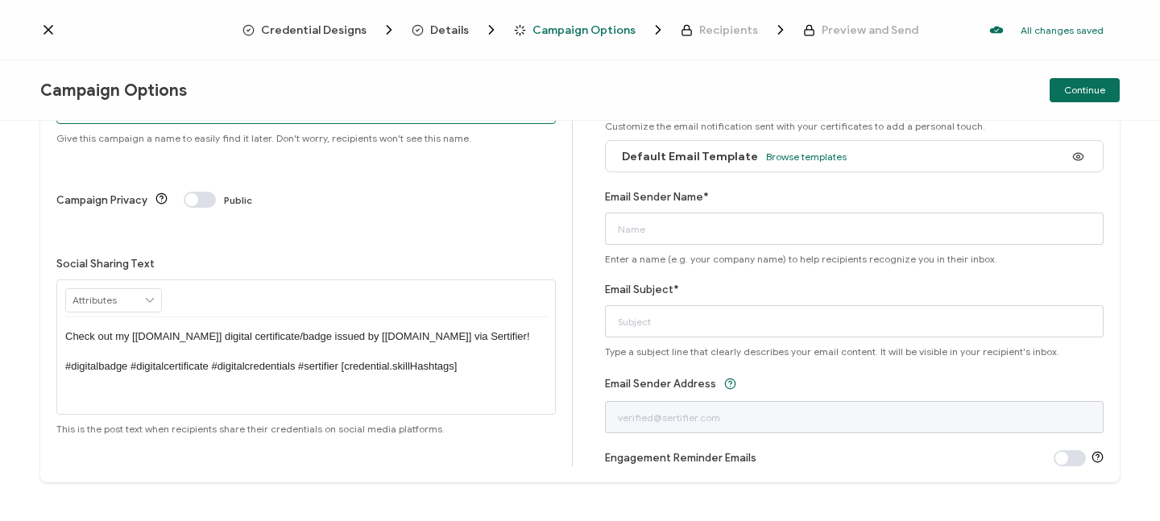
scroll to position [110, 0]
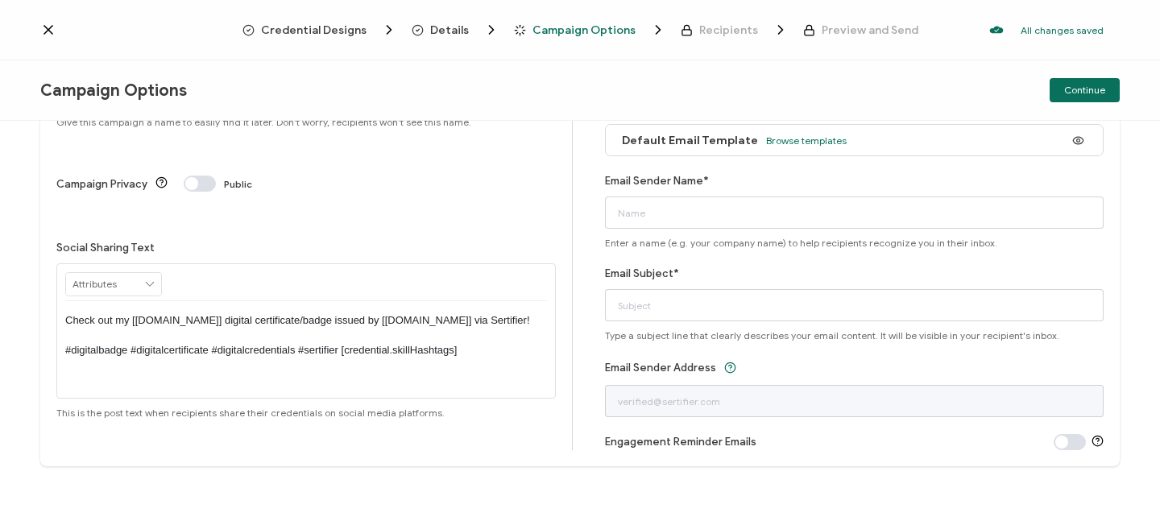
type input "25-26 Teaching and Learning Powered by BrainPOP"
click at [150, 273] on icon at bounding box center [150, 284] width 15 height 23
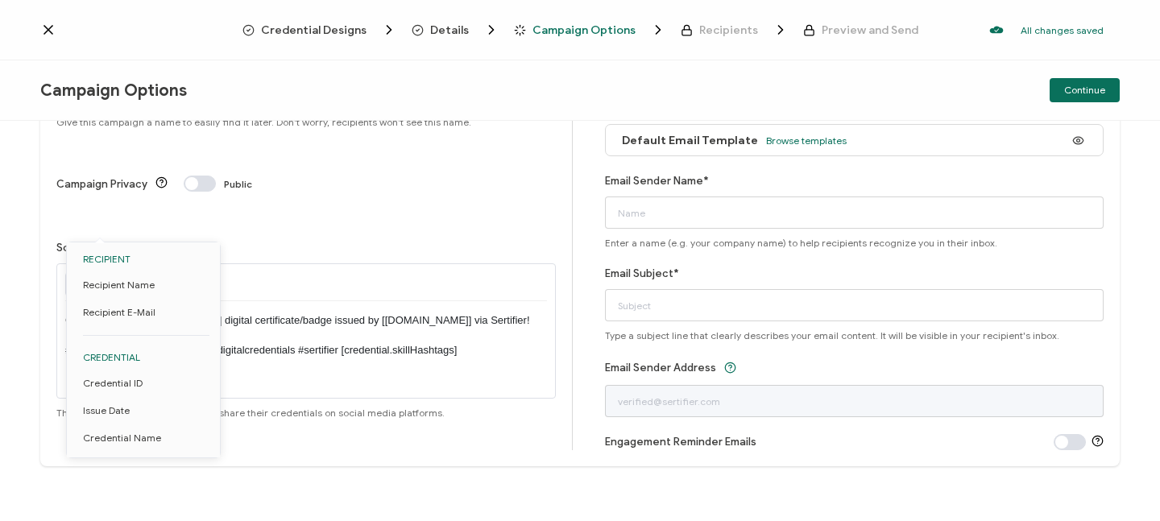
click at [243, 263] on div "Check out my [[DOMAIN_NAME]] digital certificate/badge issued by [[DOMAIN_NAME]…" at bounding box center [306, 330] width 500 height 135
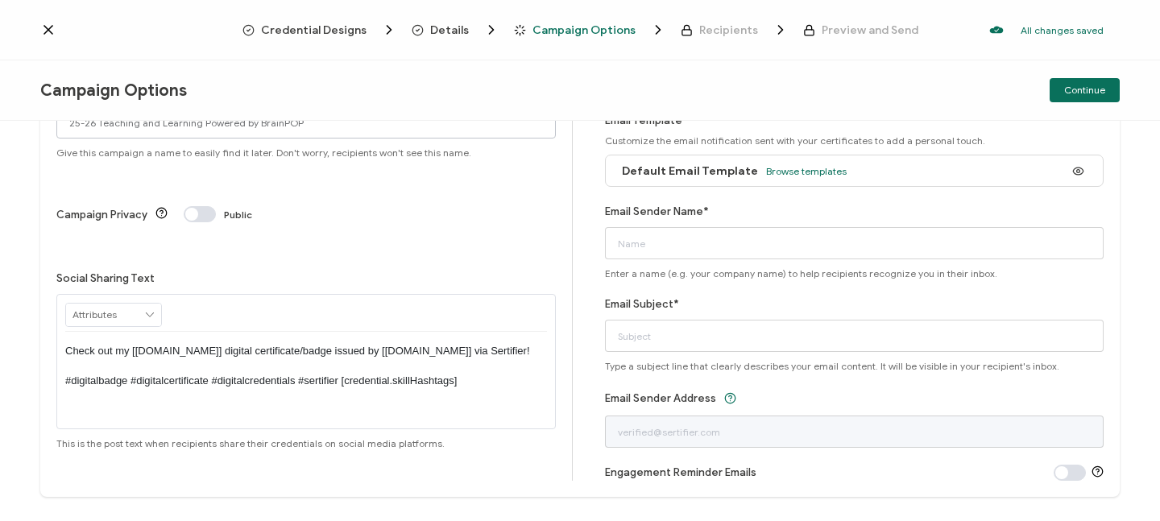
scroll to position [0, 0]
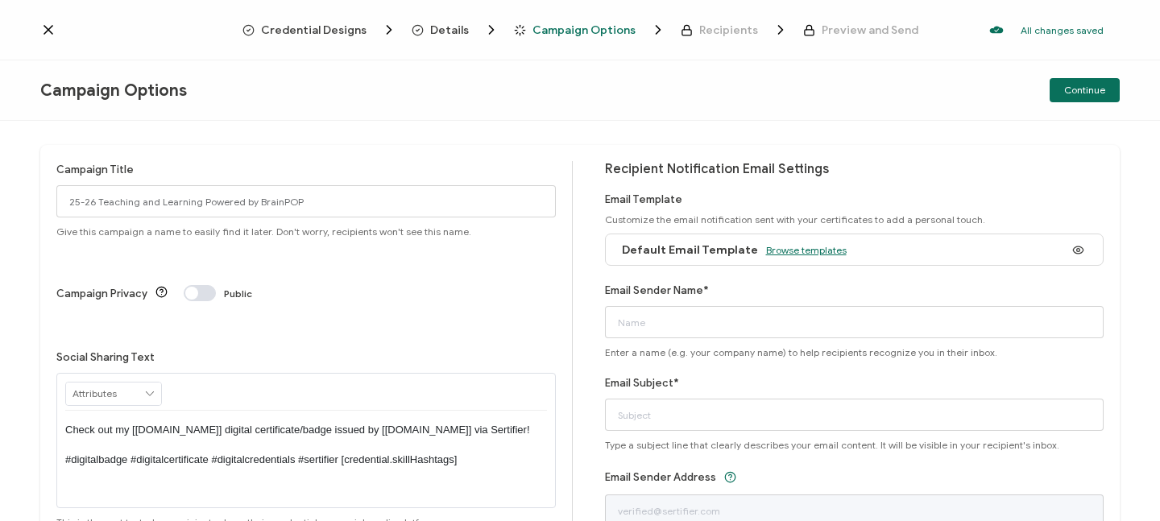
click at [796, 255] on span "Browse templates" at bounding box center [806, 250] width 81 height 12
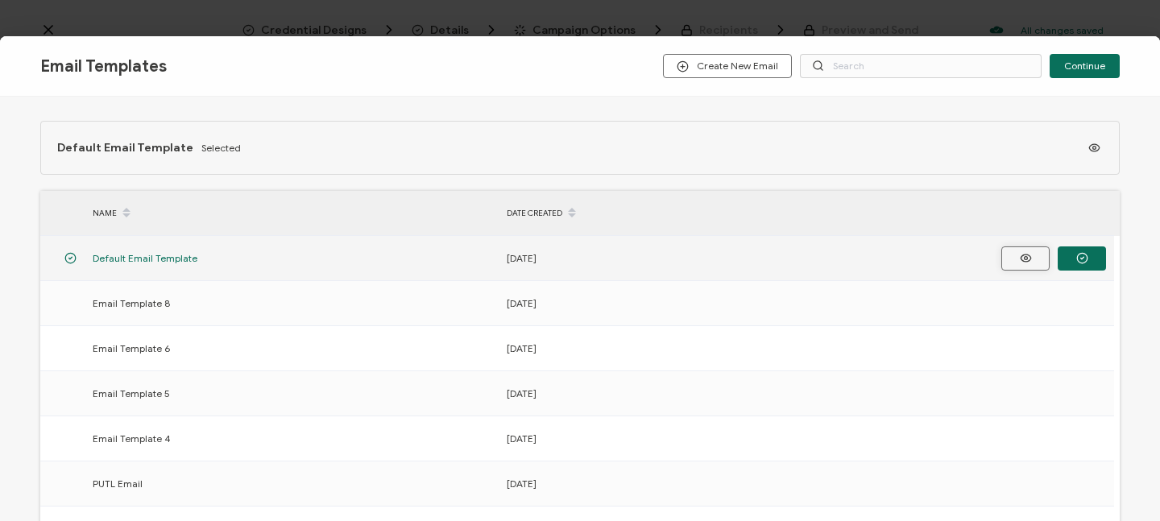
click at [1024, 255] on icon "button" at bounding box center [1026, 258] width 20 height 12
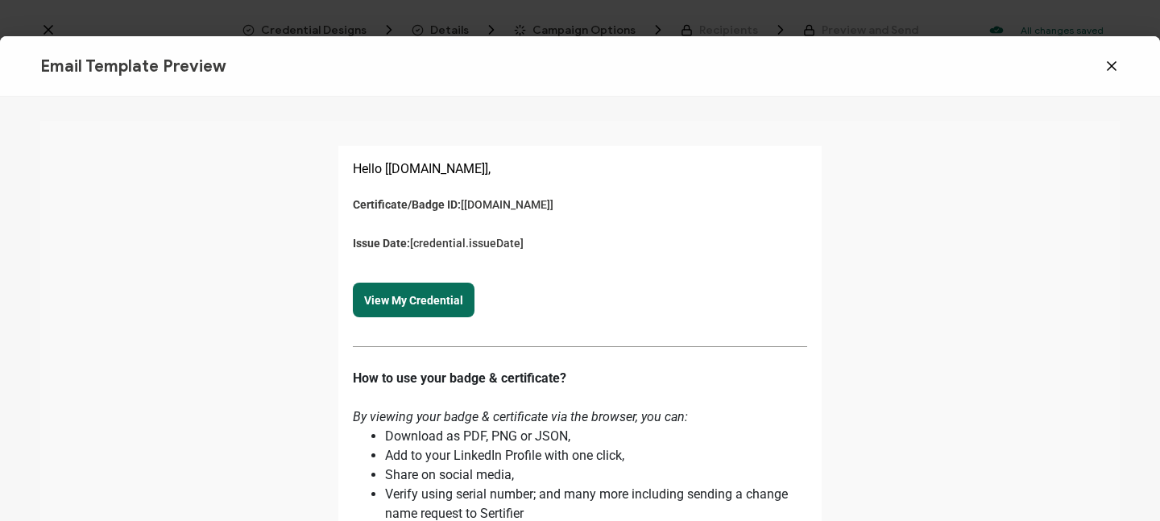
click at [1110, 62] on icon at bounding box center [1112, 66] width 16 height 16
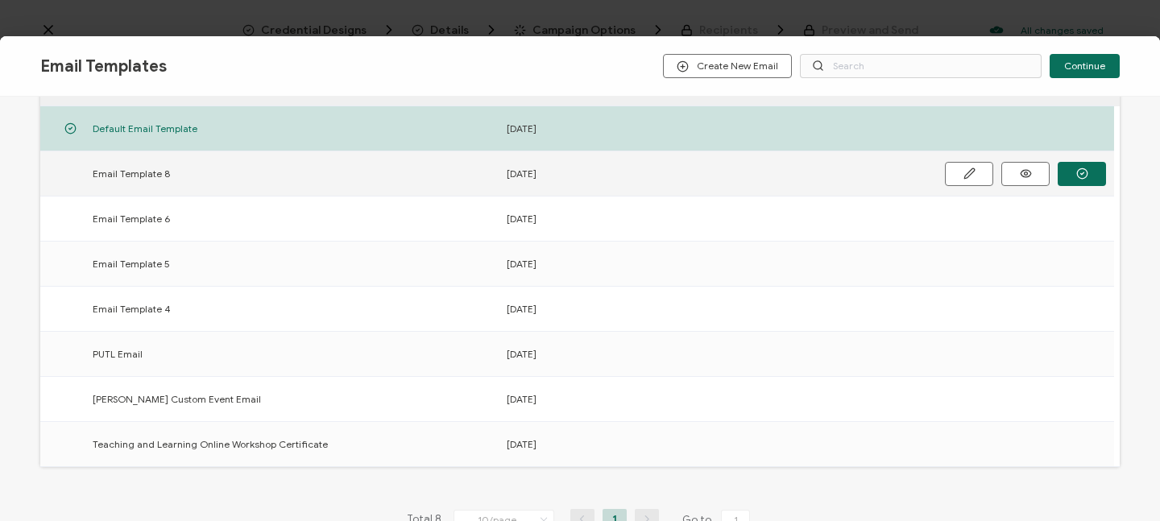
scroll to position [103, 0]
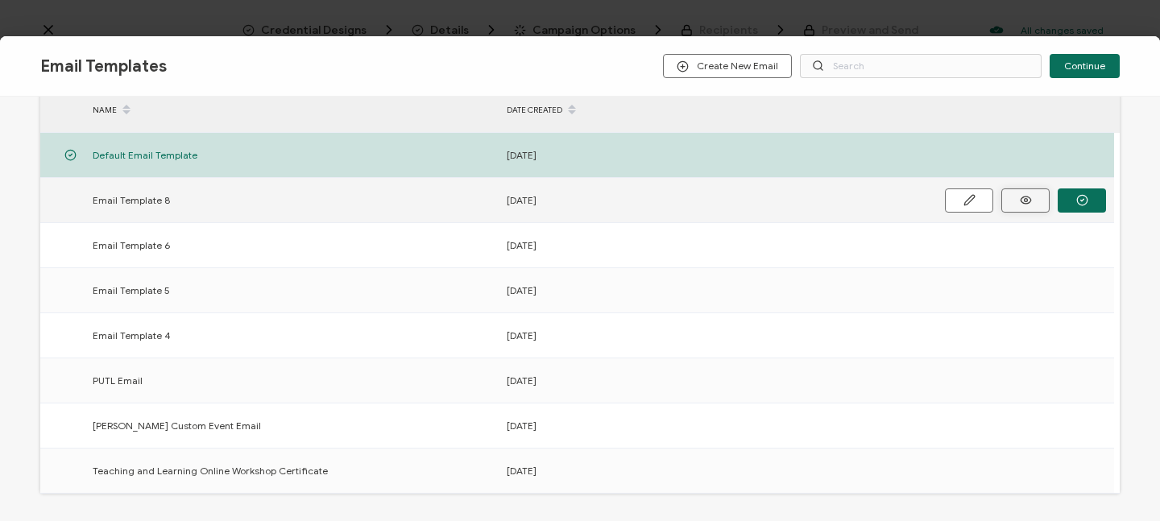
click at [1027, 201] on icon "button" at bounding box center [1026, 200] width 20 height 12
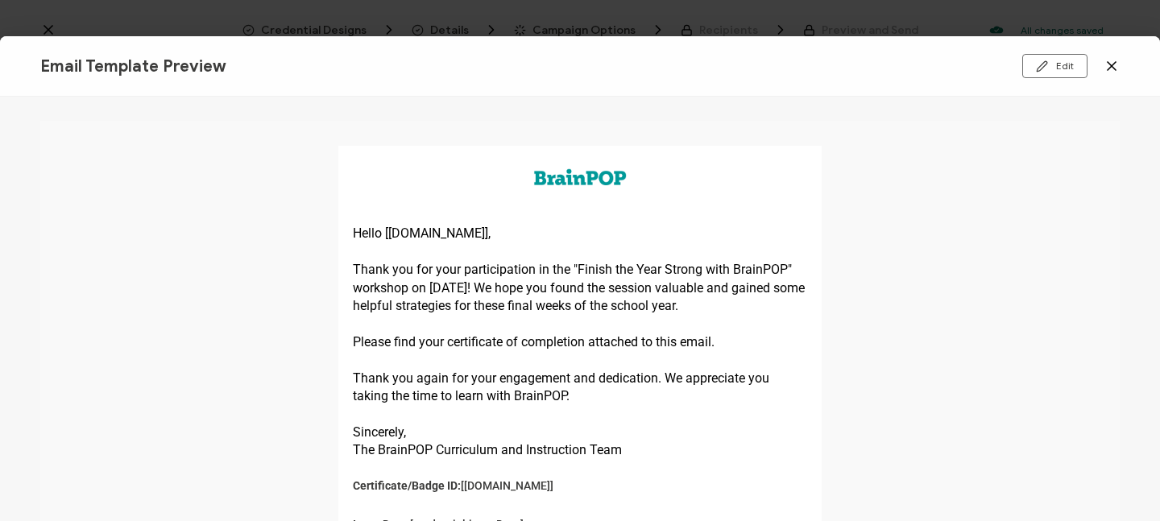
click at [1114, 63] on icon at bounding box center [1112, 66] width 16 height 16
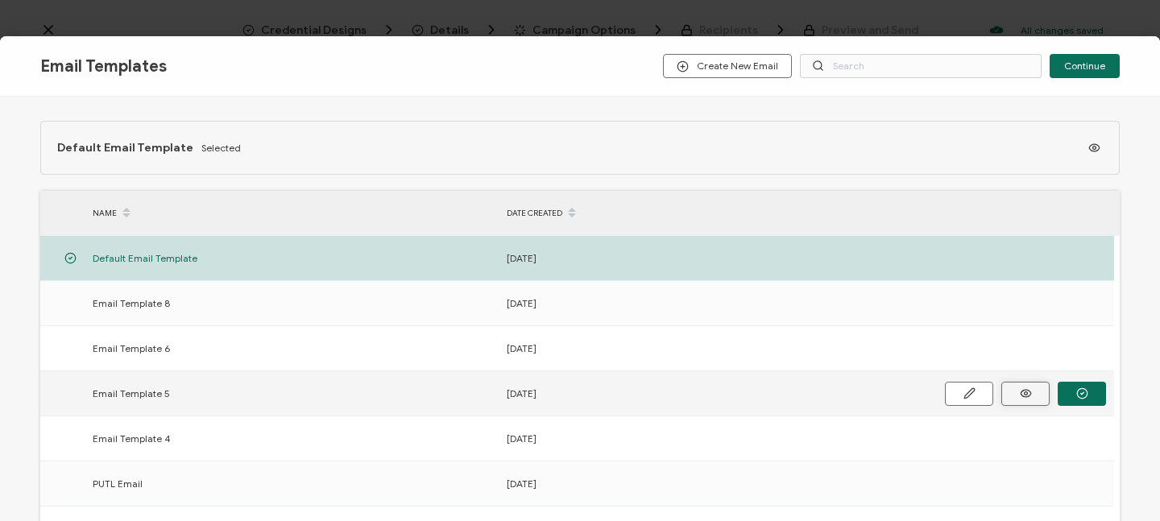
click at [0, 0] on icon "button" at bounding box center [0, 0] width 0 height 0
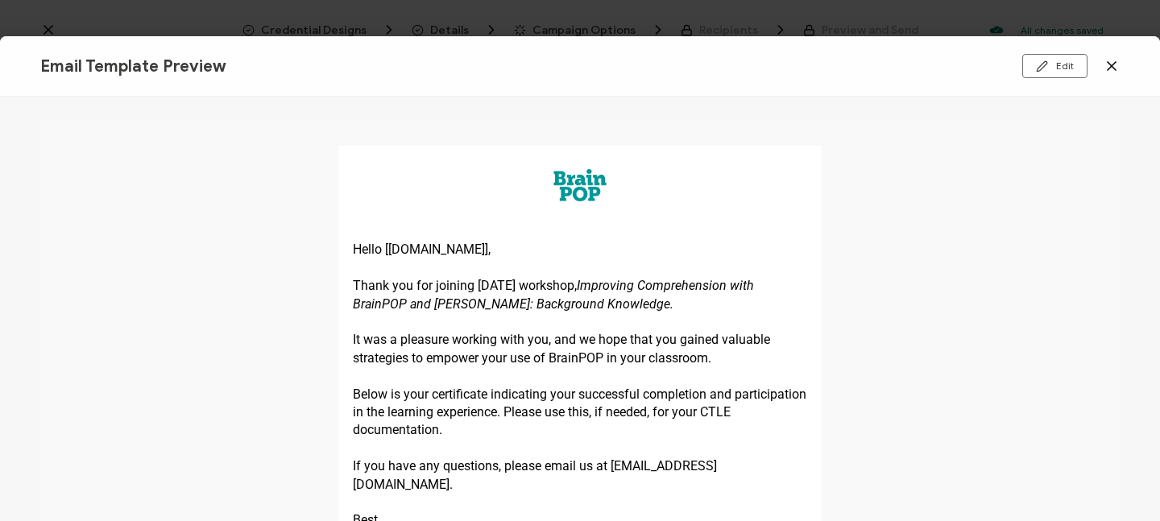
click at [1119, 65] on icon at bounding box center [1112, 66] width 16 height 16
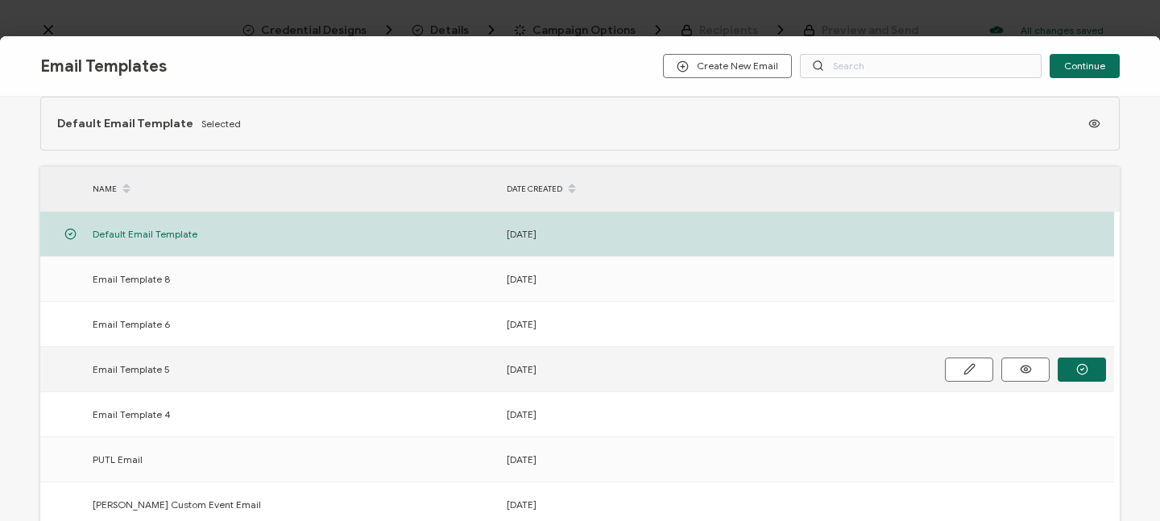
scroll to position [114, 0]
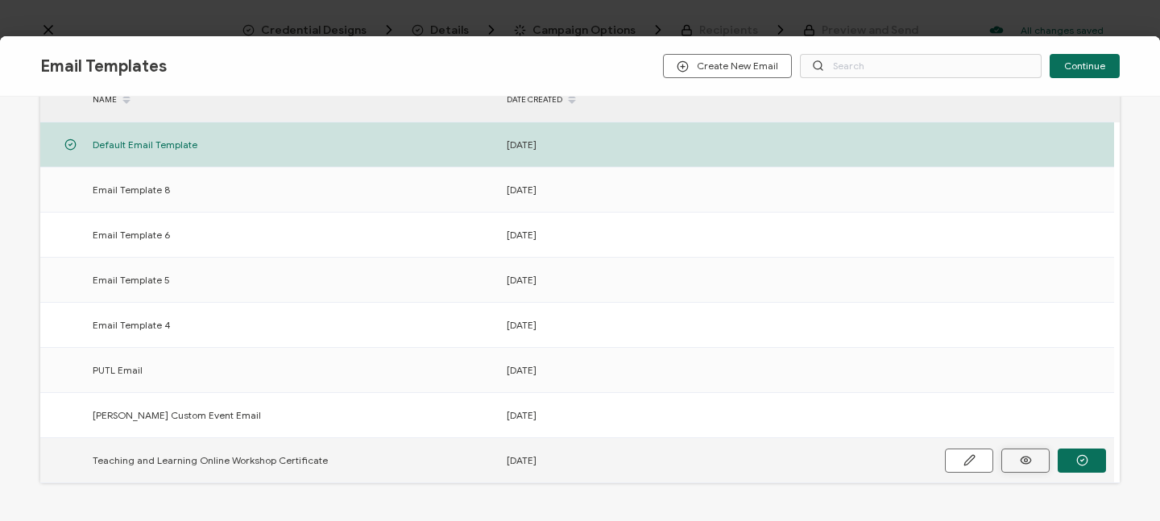
click at [0, 0] on icon "button" at bounding box center [0, 0] width 0 height 0
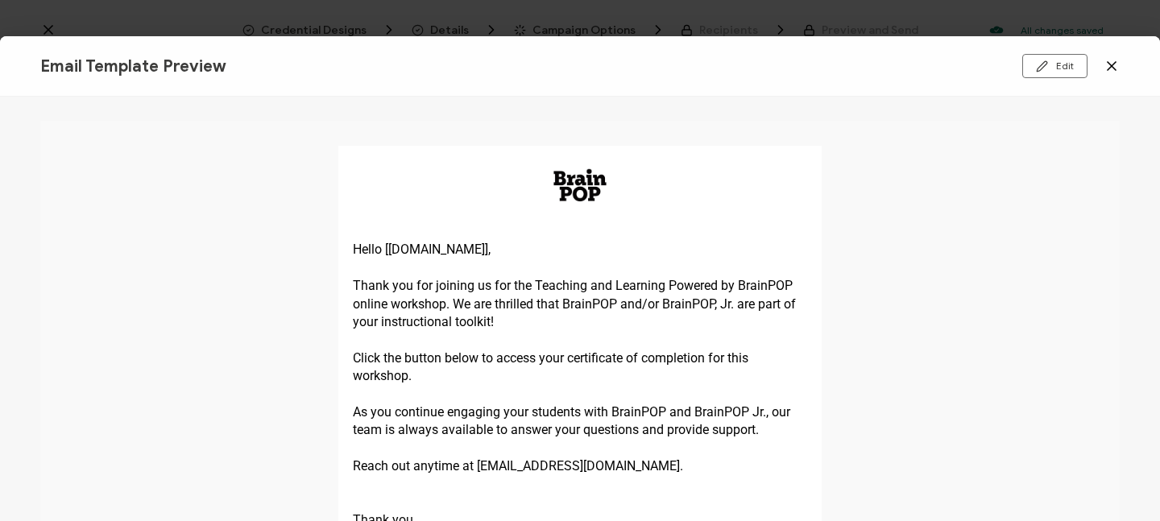
click at [1110, 70] on icon at bounding box center [1112, 66] width 16 height 16
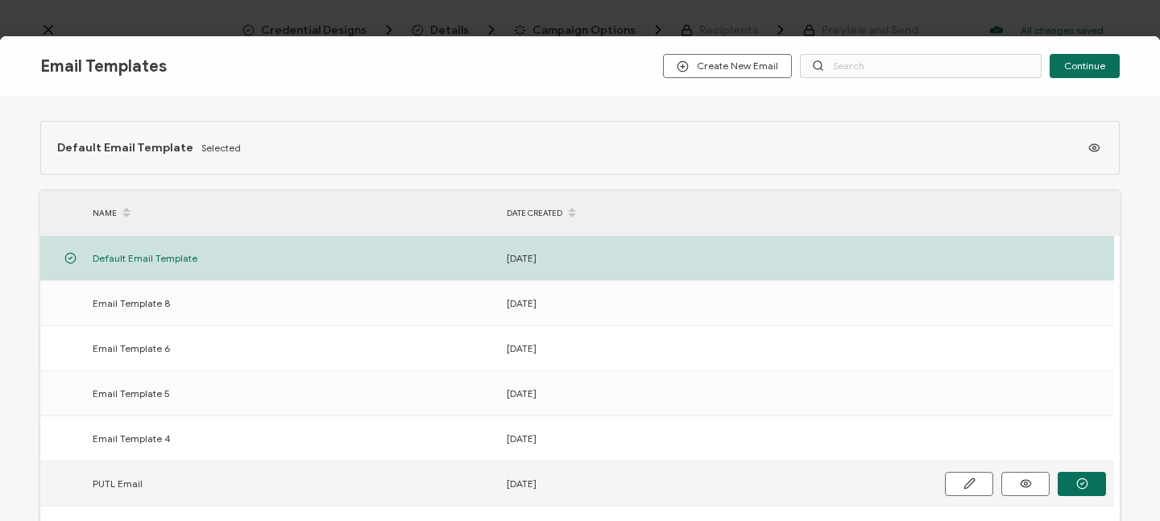
scroll to position [230, 0]
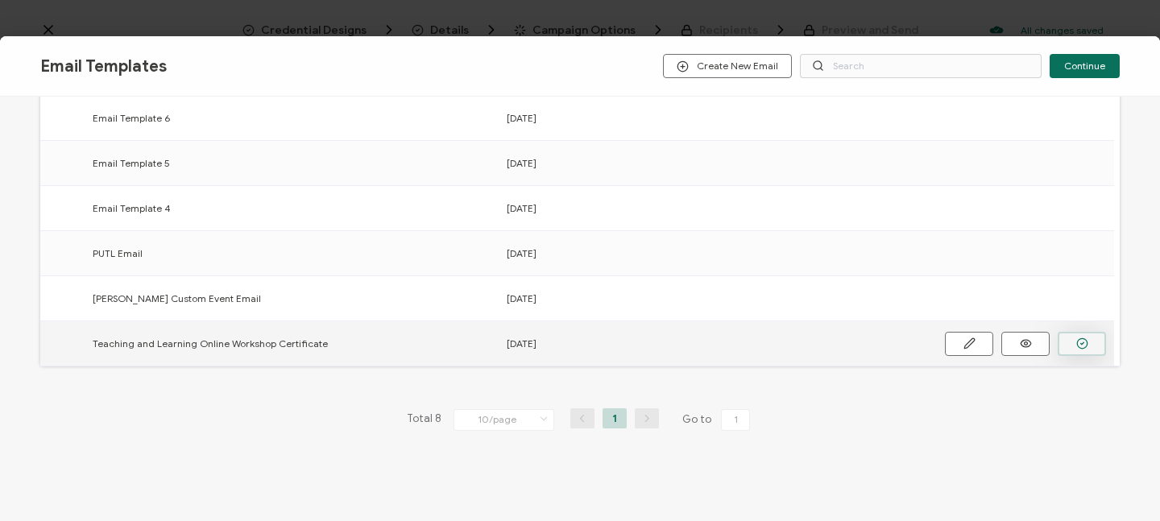
click at [0, 0] on circle "button" at bounding box center [0, 0] width 0 height 0
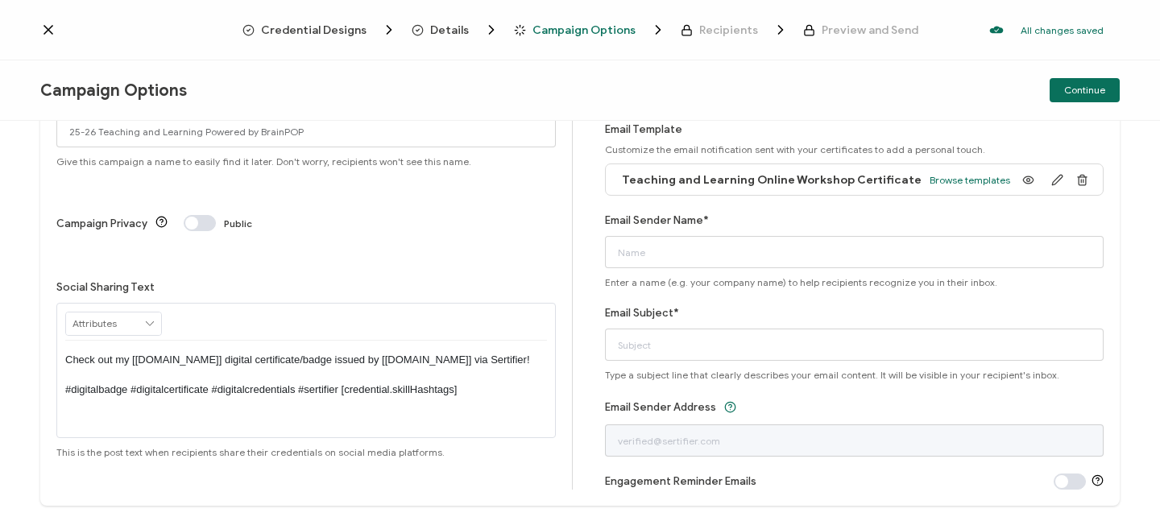
scroll to position [93, 0]
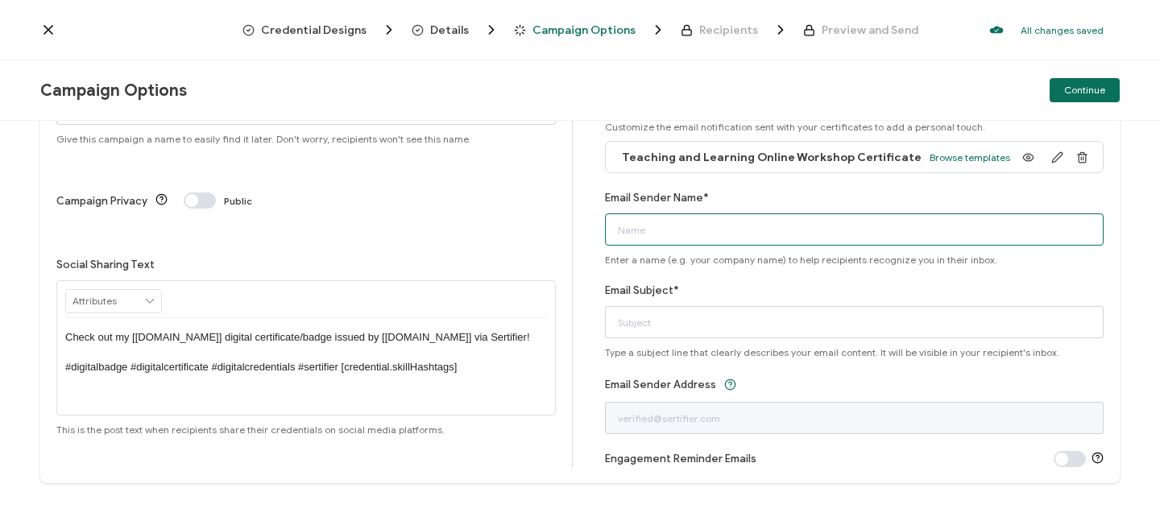
click at [678, 226] on input "Email Sender Name*" at bounding box center [855, 230] width 500 height 32
type input "BrainPOP"
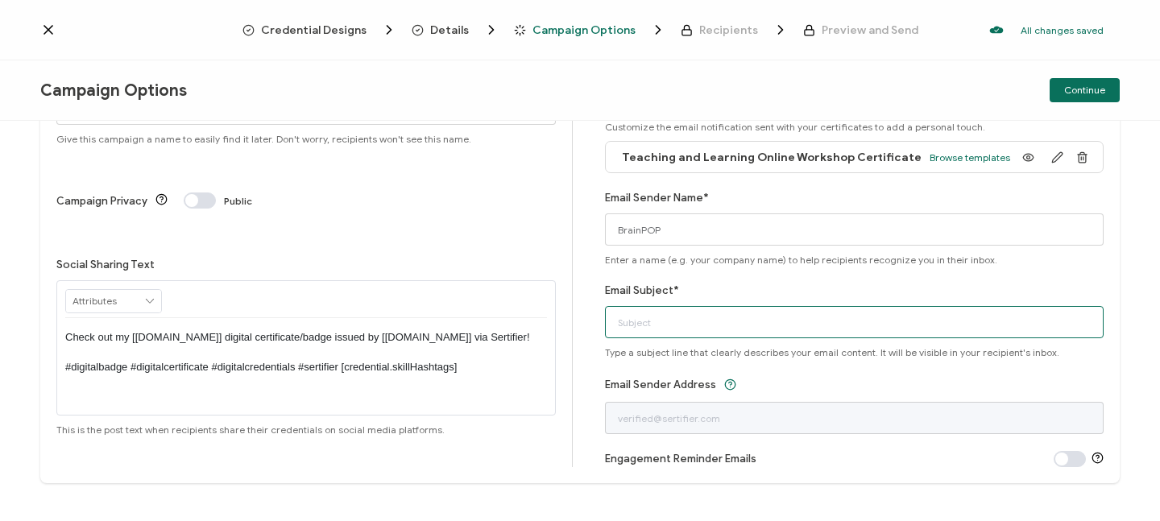
click at [687, 334] on input "Email Subject*" at bounding box center [855, 322] width 500 height 32
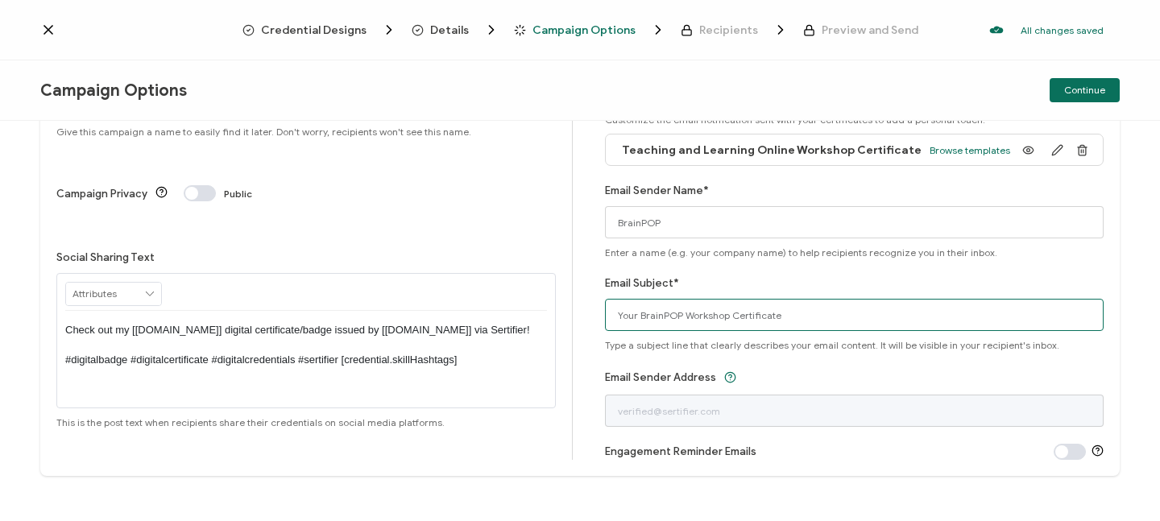
scroll to position [111, 0]
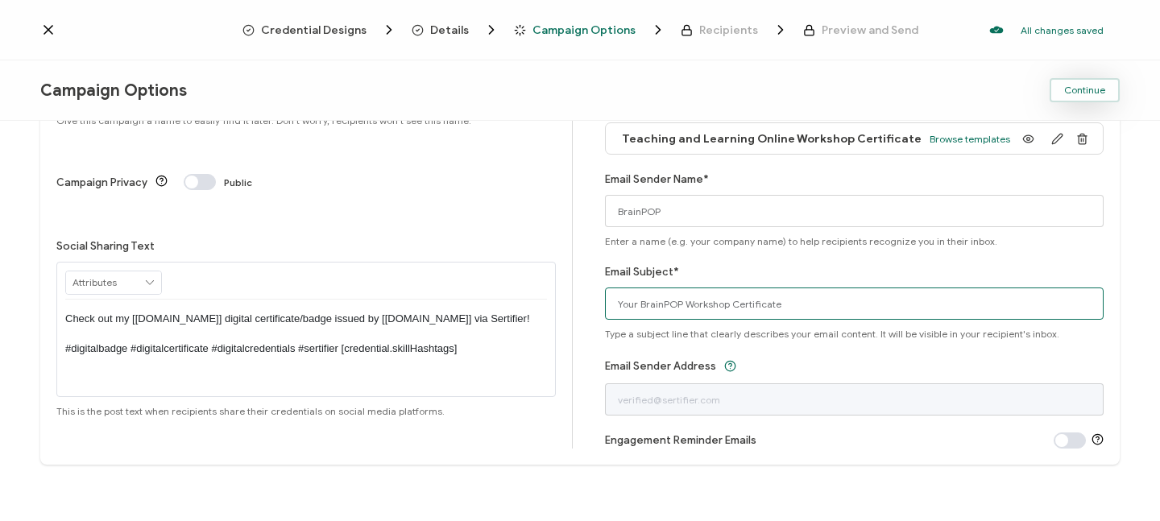
type input "Your BrainPOP Workshop Certificate"
click at [1081, 87] on span "Continue" at bounding box center [1084, 90] width 41 height 10
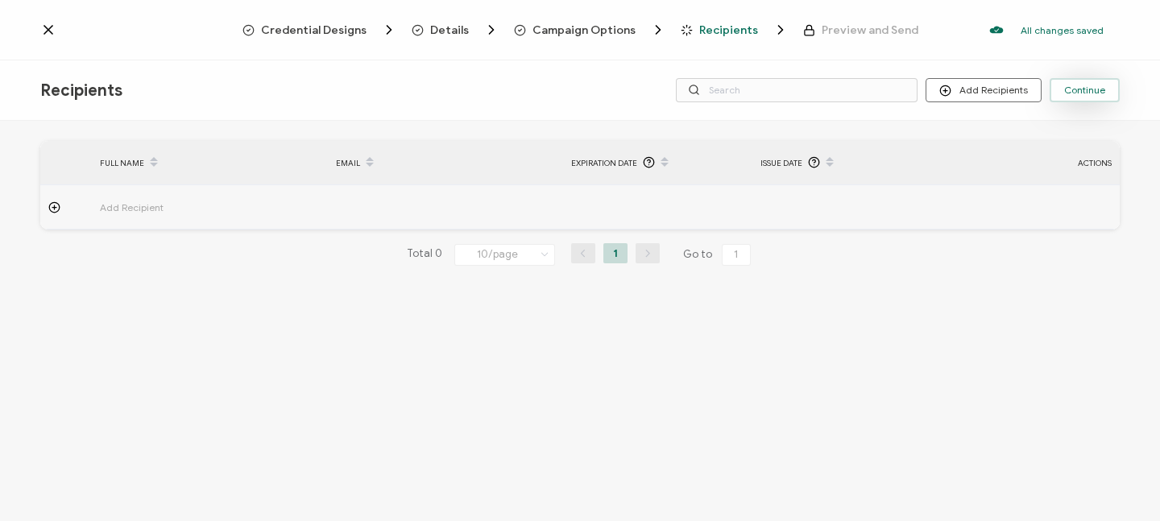
click at [1078, 89] on span "Continue" at bounding box center [1084, 90] width 41 height 10
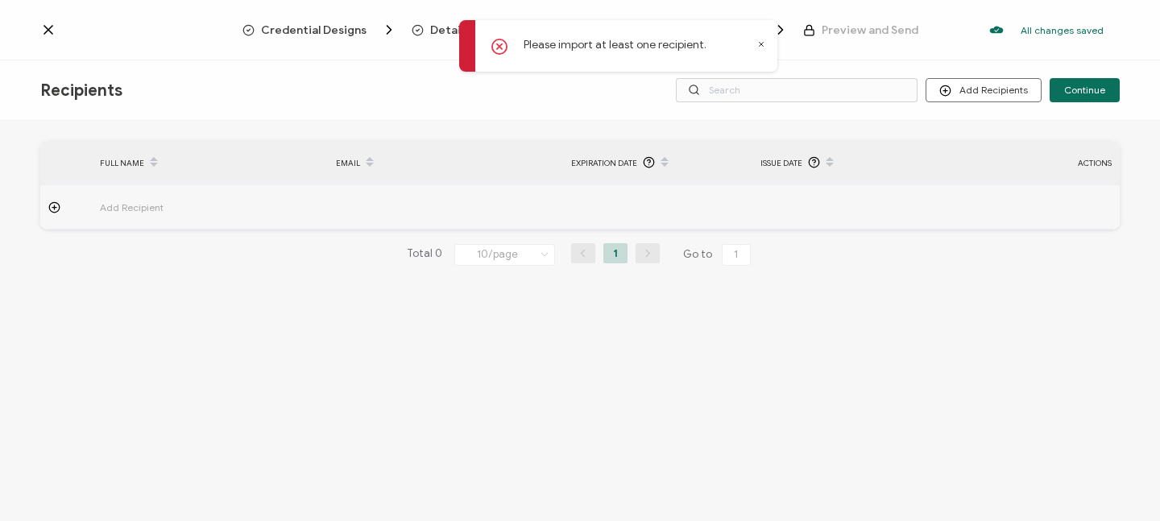
click at [764, 44] on icon at bounding box center [761, 44] width 8 height 8
click at [99, 206] on div "Add Recipient" at bounding box center [192, 207] width 200 height 19
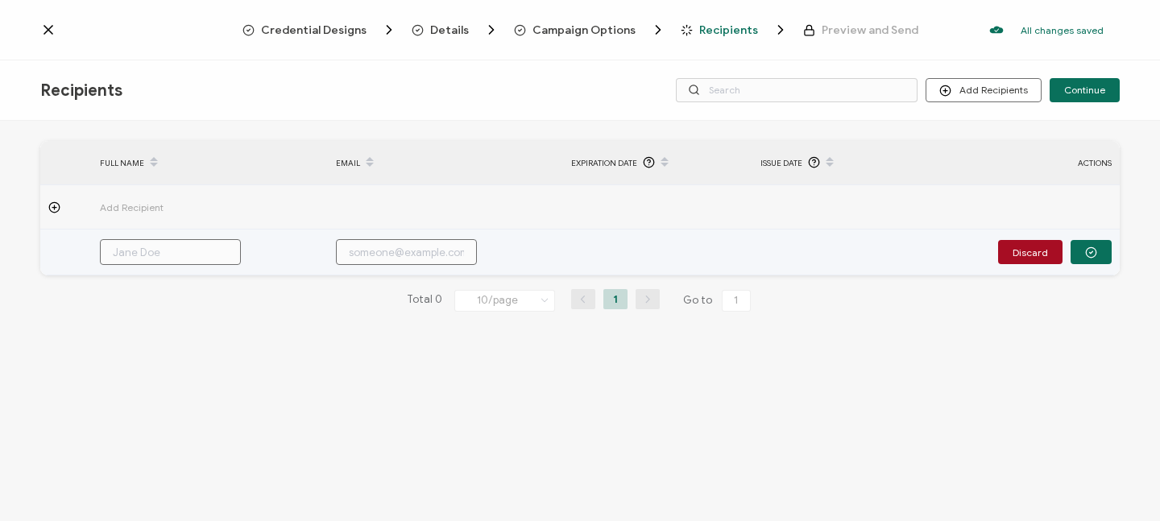
click at [156, 245] on input "text" at bounding box center [170, 252] width 141 height 26
type input "B"
type input "Bo"
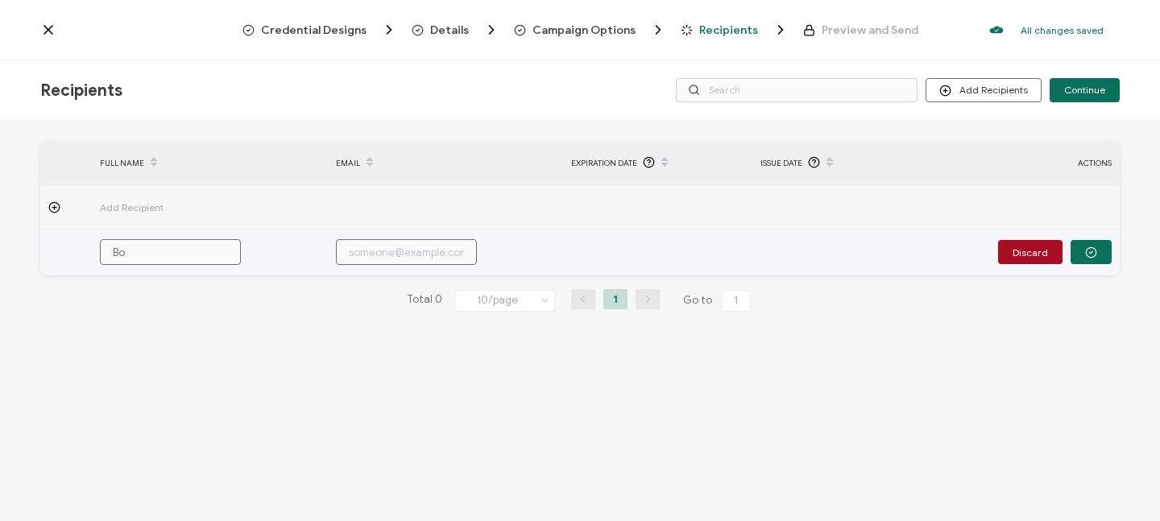
type input "[PERSON_NAME]"
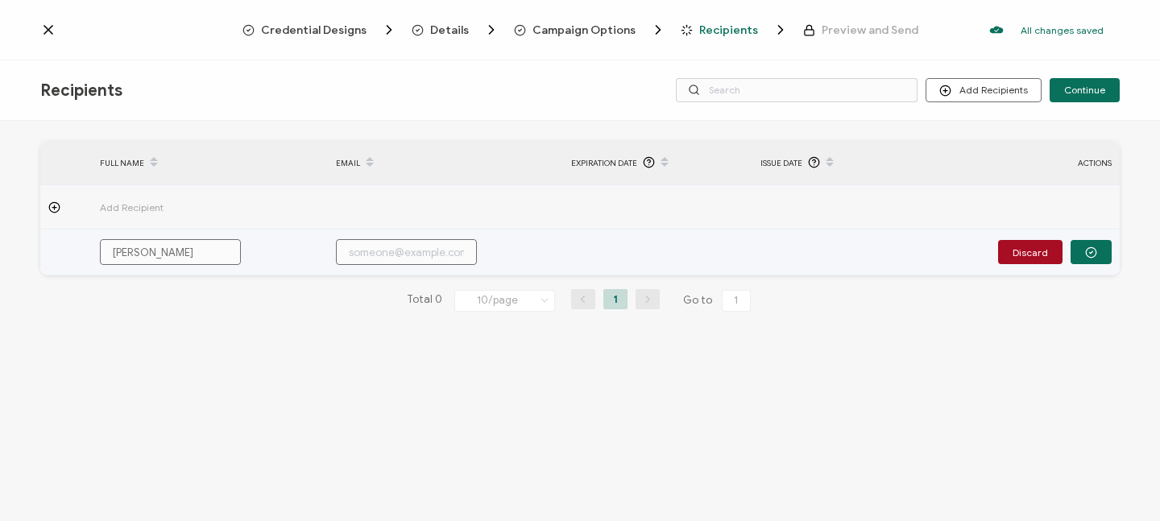
type input "[PERSON_NAME]"
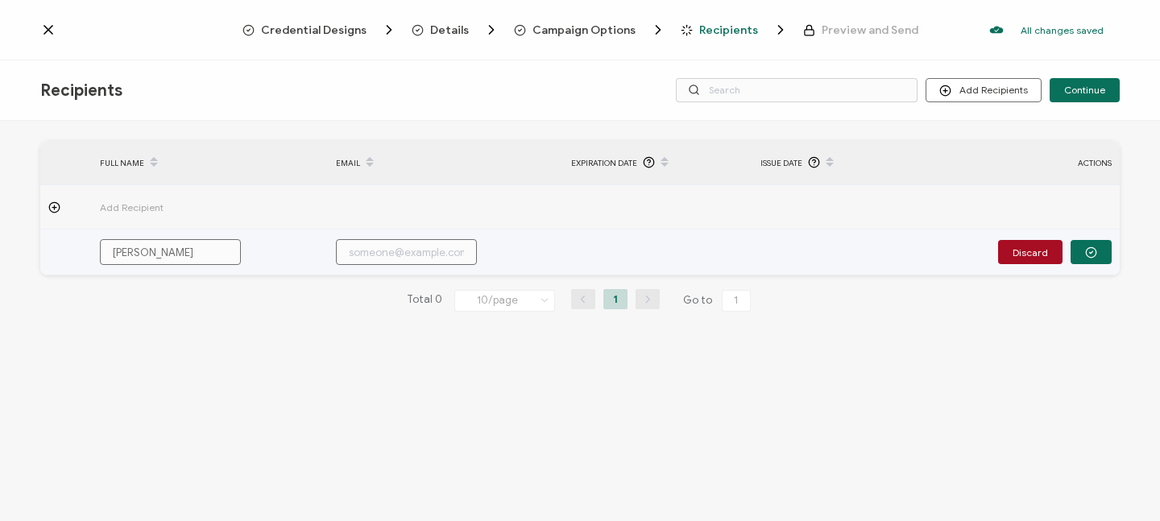
type input "[PERSON_NAME] Be"
type input "[PERSON_NAME]"
type input "[PERSON_NAME] Bear"
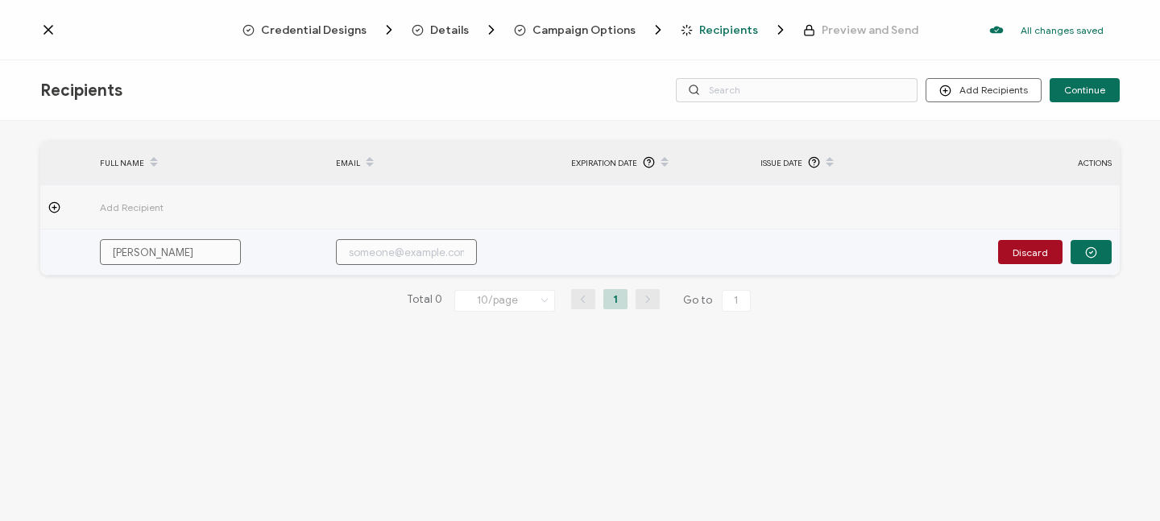
type input "[PERSON_NAME] Bear"
type input "b"
type input "bo"
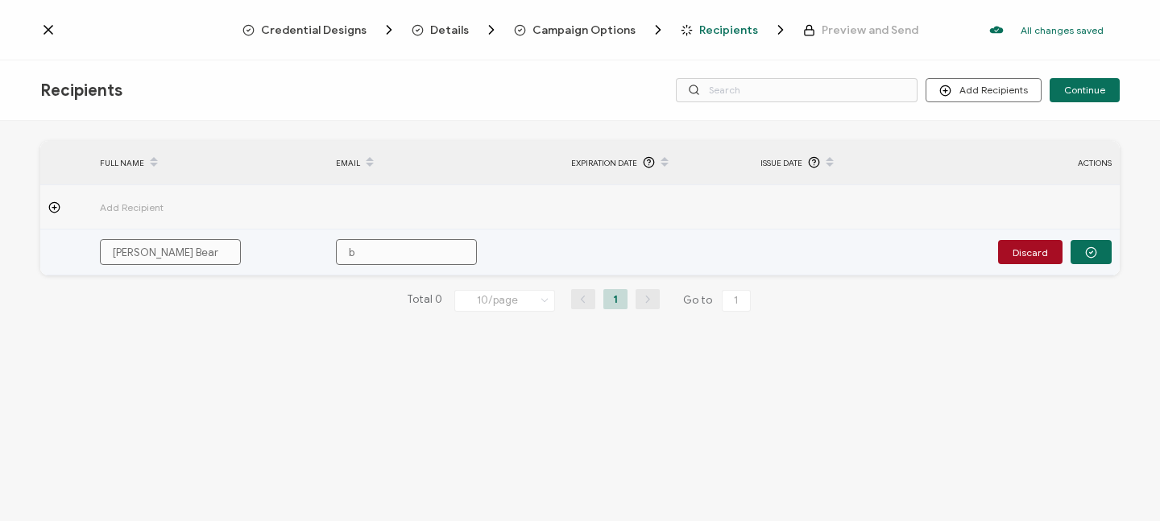
type input "bo"
type input "[PERSON_NAME]"
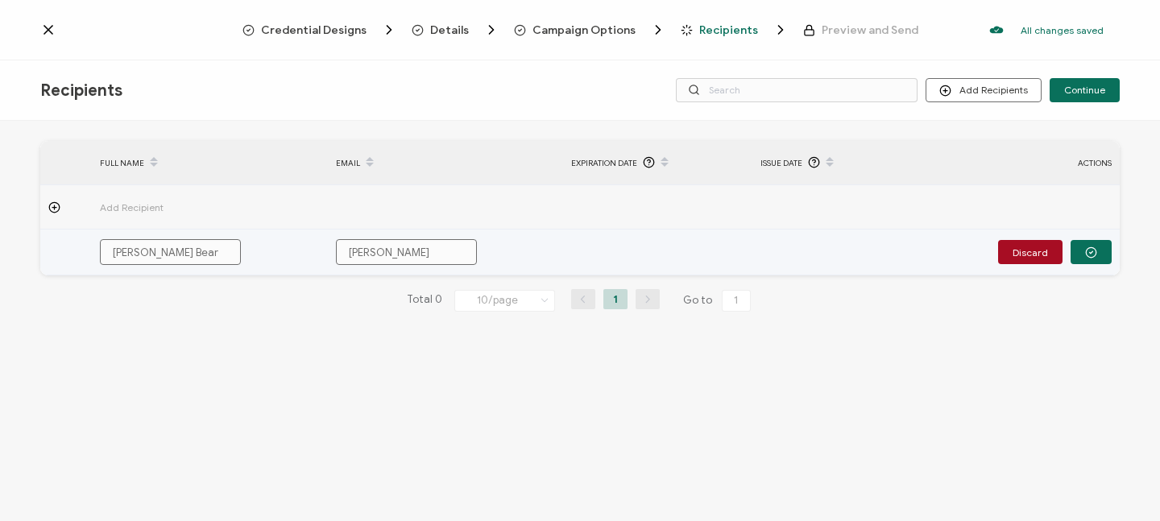
type input "[PERSON_NAME]"
type input "[PERSON_NAME]."
type input "[PERSON_NAME].b"
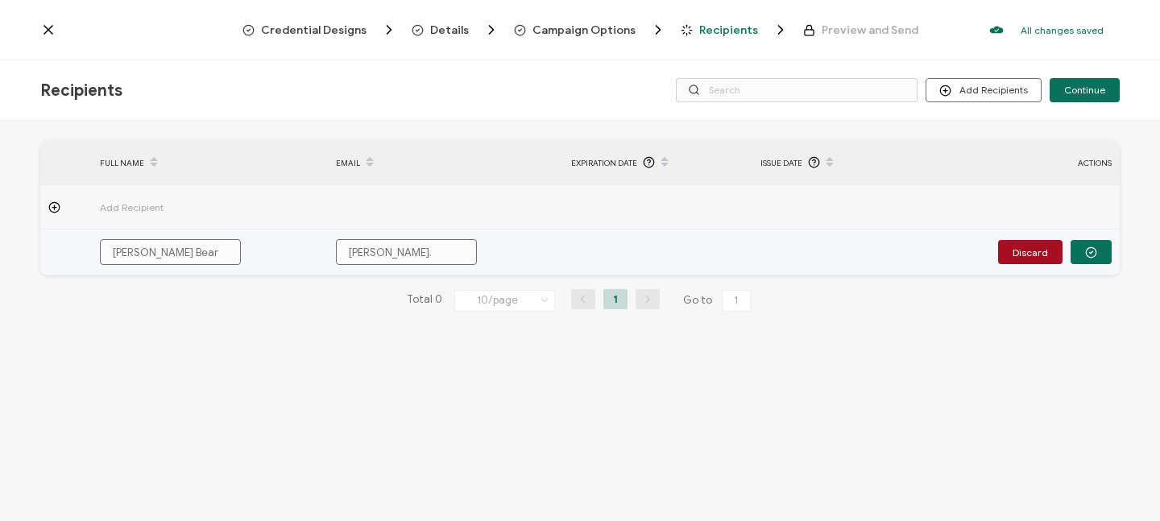
type input "[PERSON_NAME].b"
type input "[PERSON_NAME][DOMAIN_NAME]"
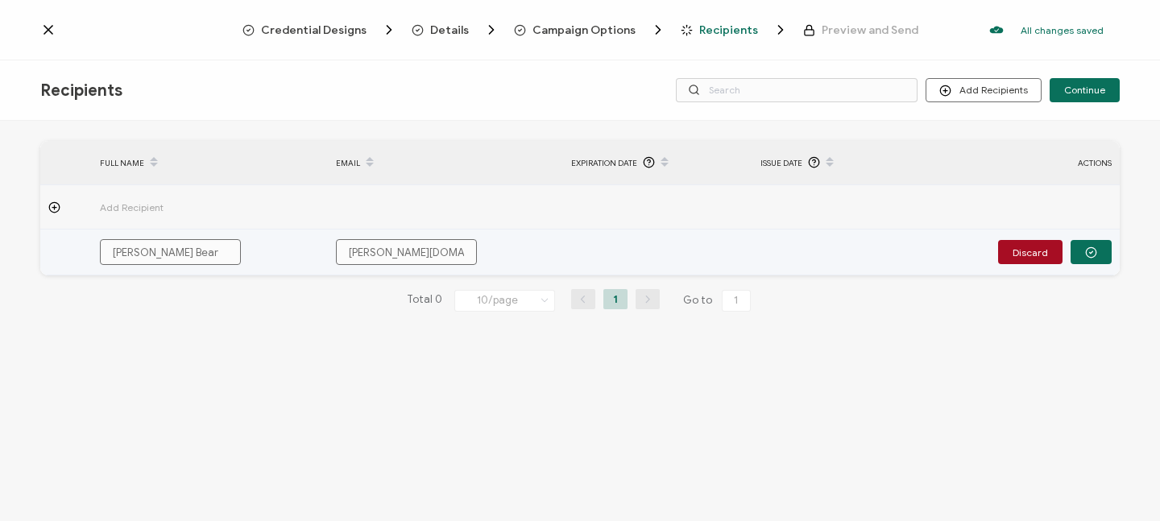
type input "[PERSON_NAME][DOMAIN_NAME]"
type input "[PERSON_NAME].b"
type input "[PERSON_NAME][DOMAIN_NAME]"
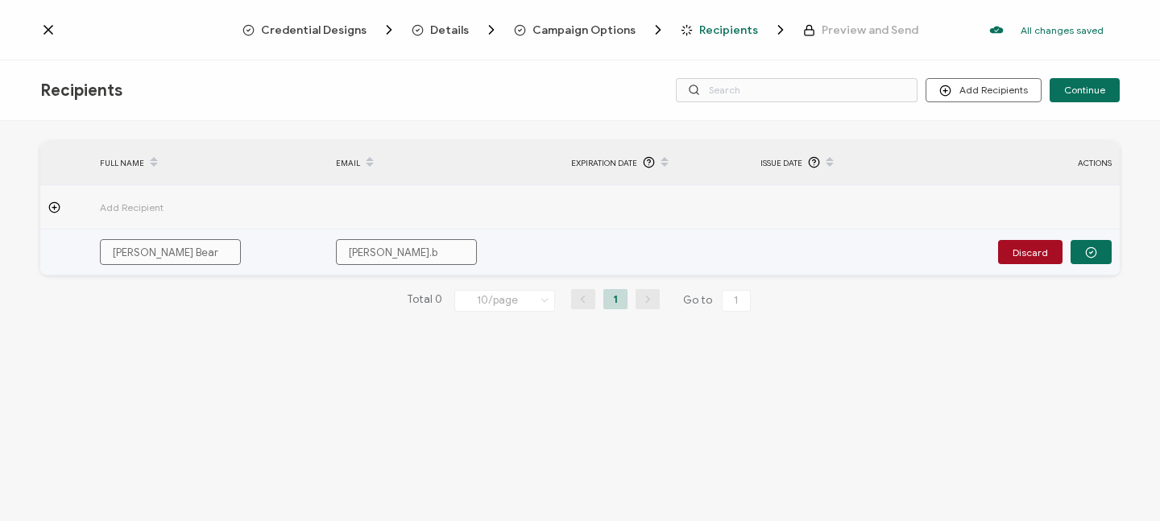
type input "[PERSON_NAME][DOMAIN_NAME]"
type input "[PERSON_NAME].bea"
type input "[PERSON_NAME].bear"
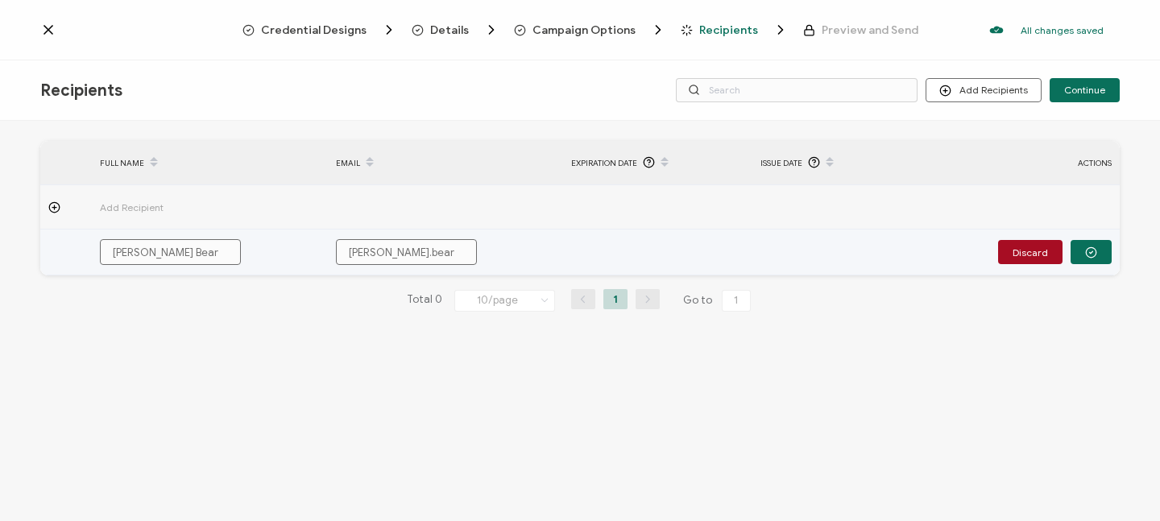
type input "[PERSON_NAME].bear@"
type input "[PERSON_NAME].bear@b"
type input "[PERSON_NAME].bear@br"
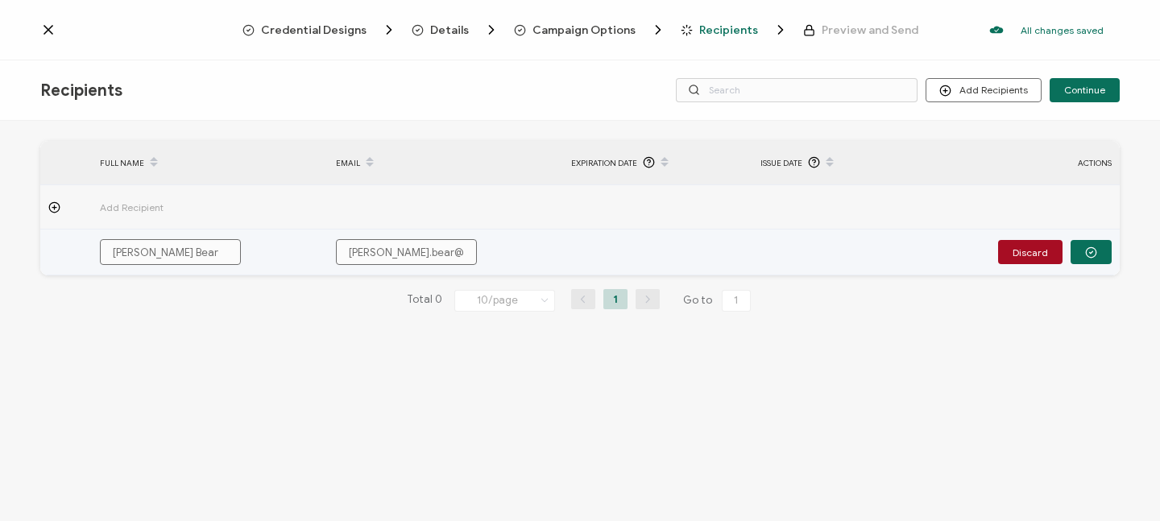
type input "[PERSON_NAME].bear@br"
type input "[PERSON_NAME].bear@bra"
type input "[PERSON_NAME].bear@brai"
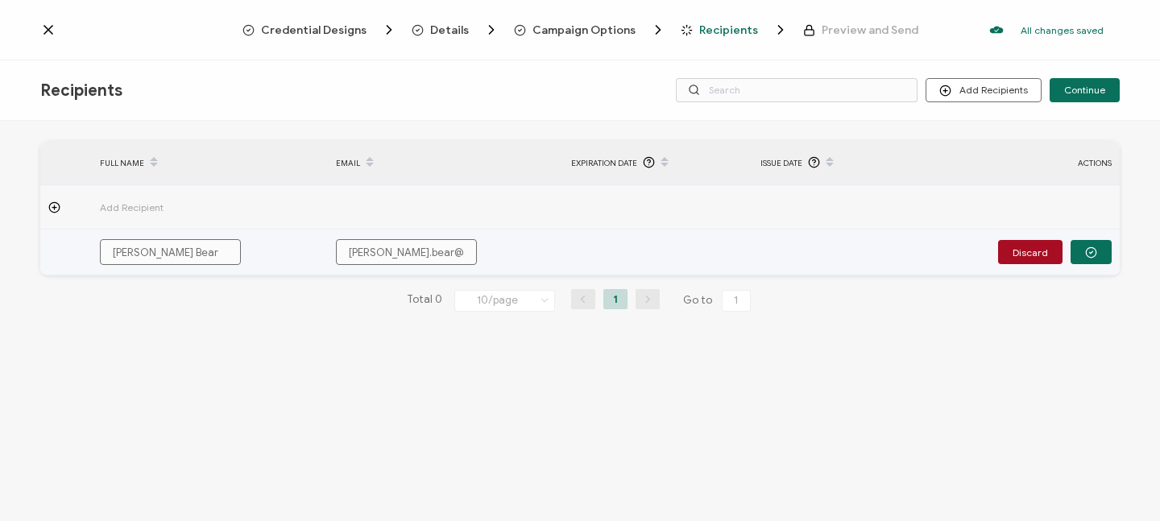
type input "[PERSON_NAME].bear@brain"
type input "[PERSON_NAME].bear@brainp"
type input "[PERSON_NAME].bear@brainpo"
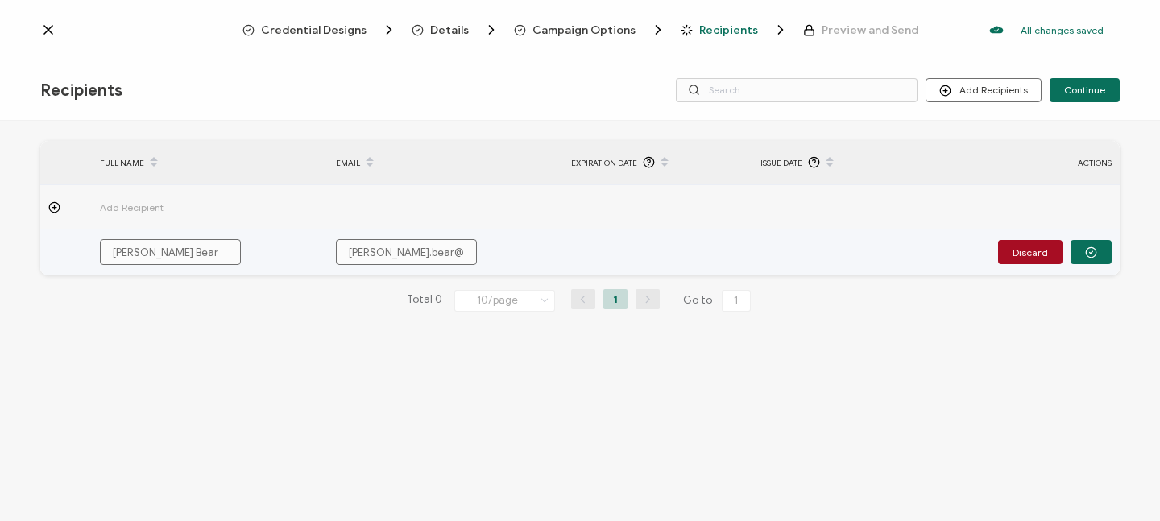
type input "[PERSON_NAME].bear@brainpo"
type input "[PERSON_NAME].bear@brainpop"
type input "[PERSON_NAME].bear@brainpop."
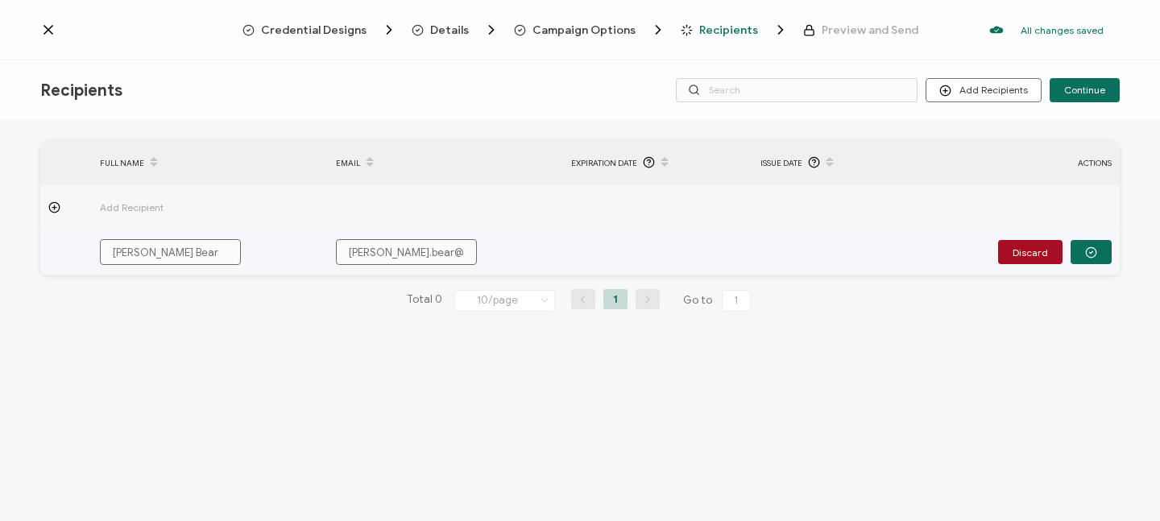
type input "[PERSON_NAME].bear@brainpop.c"
type input "[PERSON_NAME][EMAIL_ADDRESS][DOMAIN_NAME]"
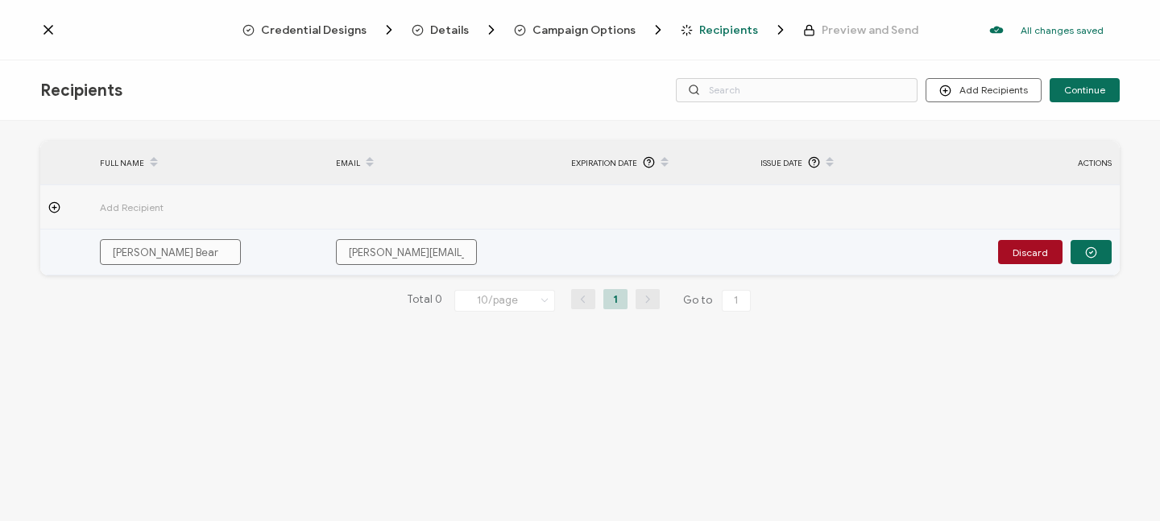
type input "[PERSON_NAME][EMAIL_ADDRESS][DOMAIN_NAME]"
click at [1093, 255] on icon "button" at bounding box center [1091, 253] width 12 height 12
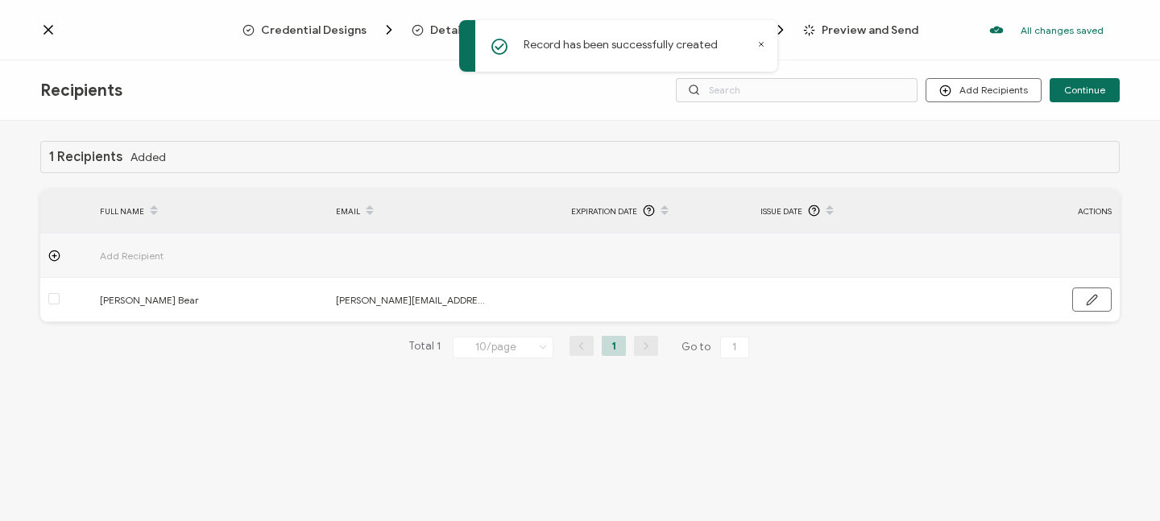
click at [969, 402] on div "1 Recipients Added FULL NAME EMAIL Expiration Date Issue Date ACTIONS Add Recip…" at bounding box center [580, 323] width 1160 height 404
click at [1073, 92] on span "Continue" at bounding box center [1084, 90] width 41 height 10
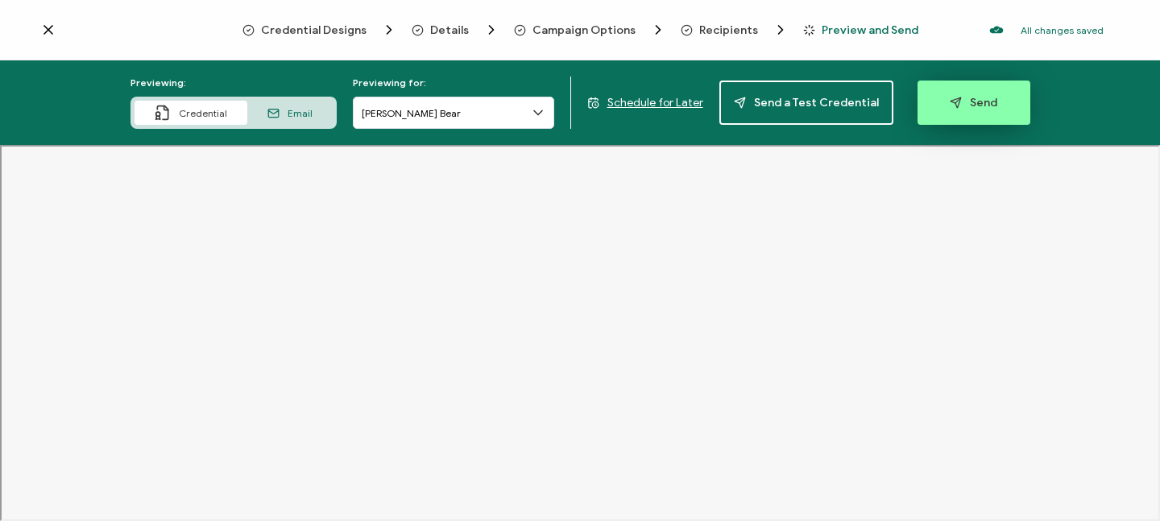
click at [974, 105] on span "Send" at bounding box center [974, 103] width 48 height 12
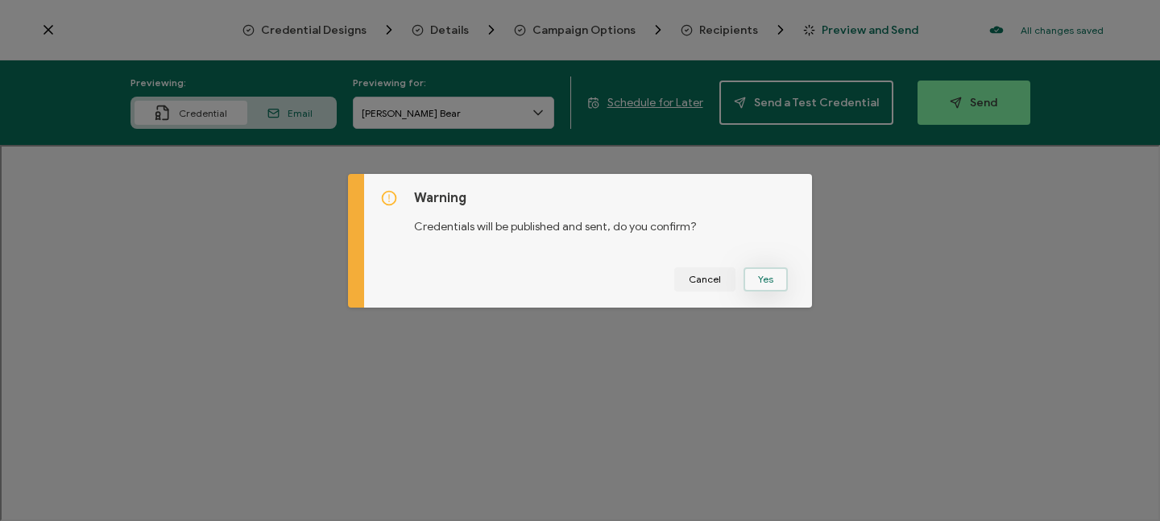
click at [757, 275] on button "Yes" at bounding box center [766, 280] width 44 height 24
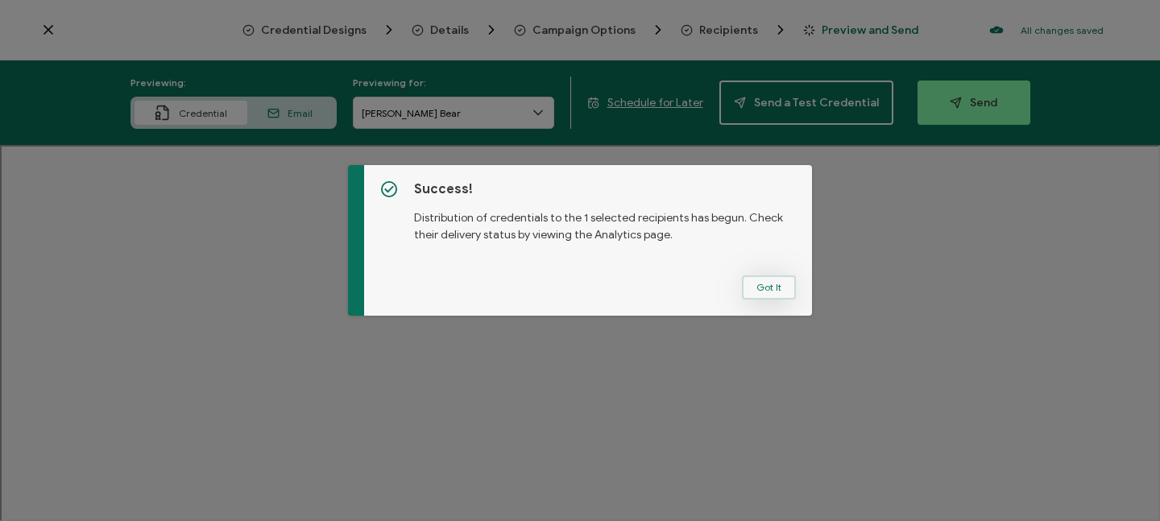
click at [774, 285] on button "Got It" at bounding box center [769, 288] width 54 height 24
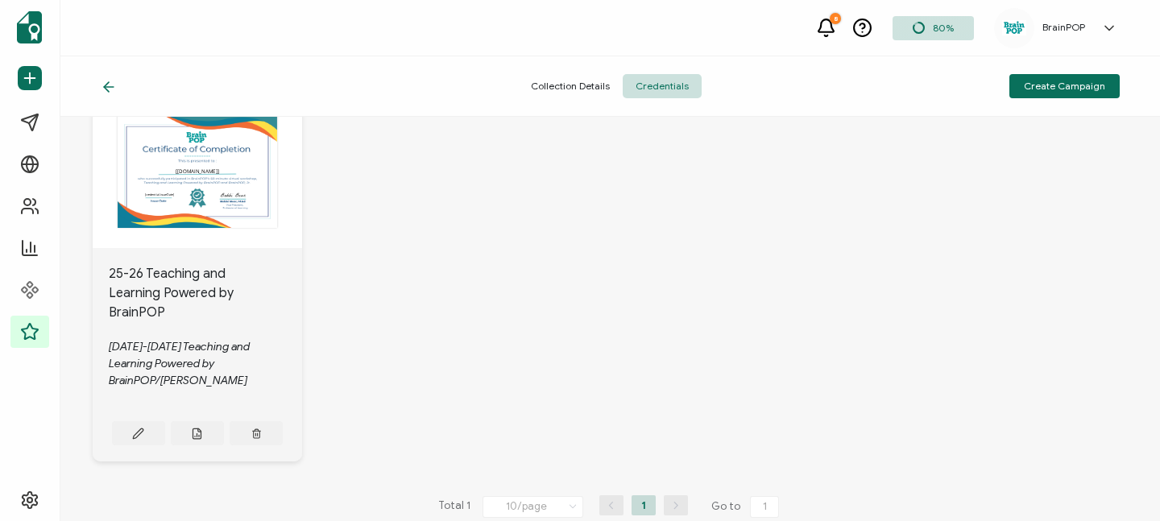
scroll to position [76, 0]
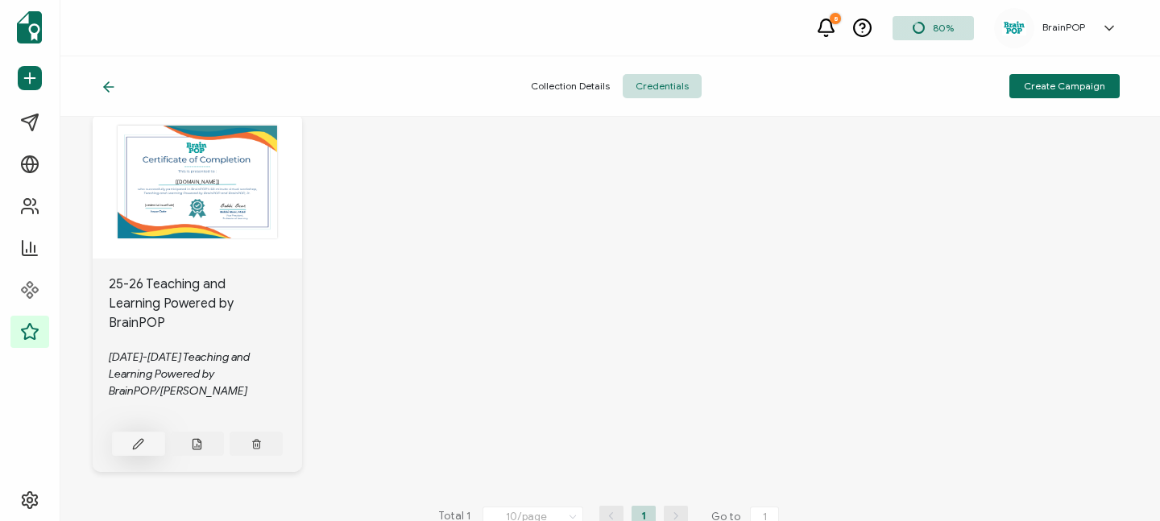
click at [131, 448] on button at bounding box center [138, 444] width 53 height 24
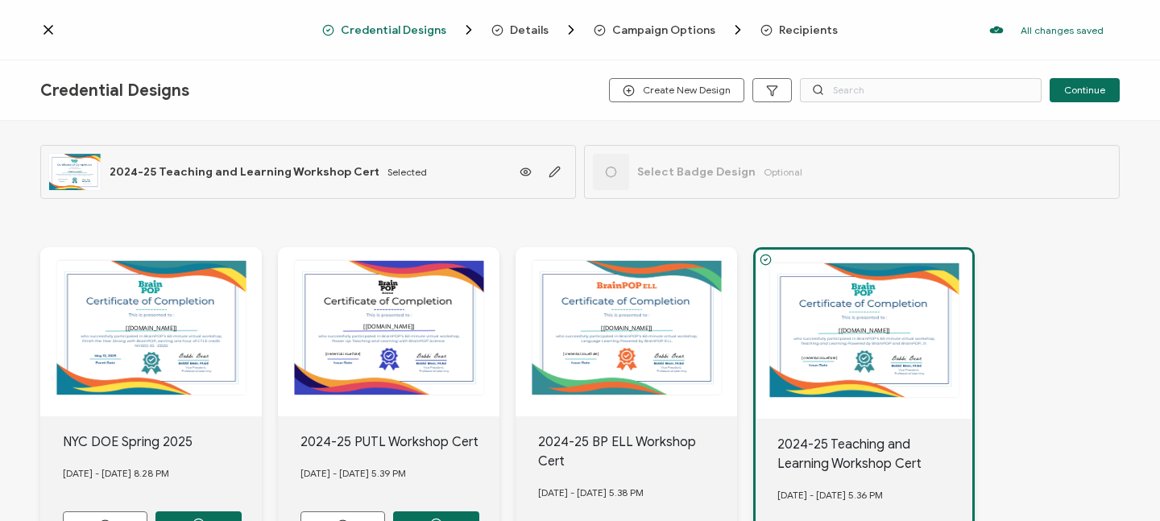
click at [46, 31] on icon at bounding box center [48, 30] width 8 height 8
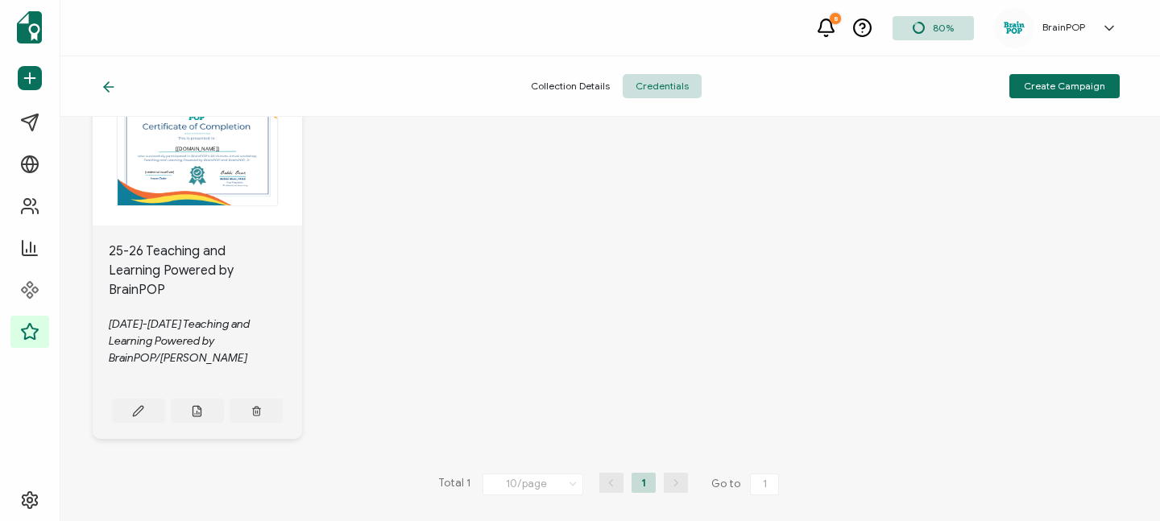
scroll to position [117, 0]
click at [198, 406] on icon at bounding box center [199, 407] width 3 height 3
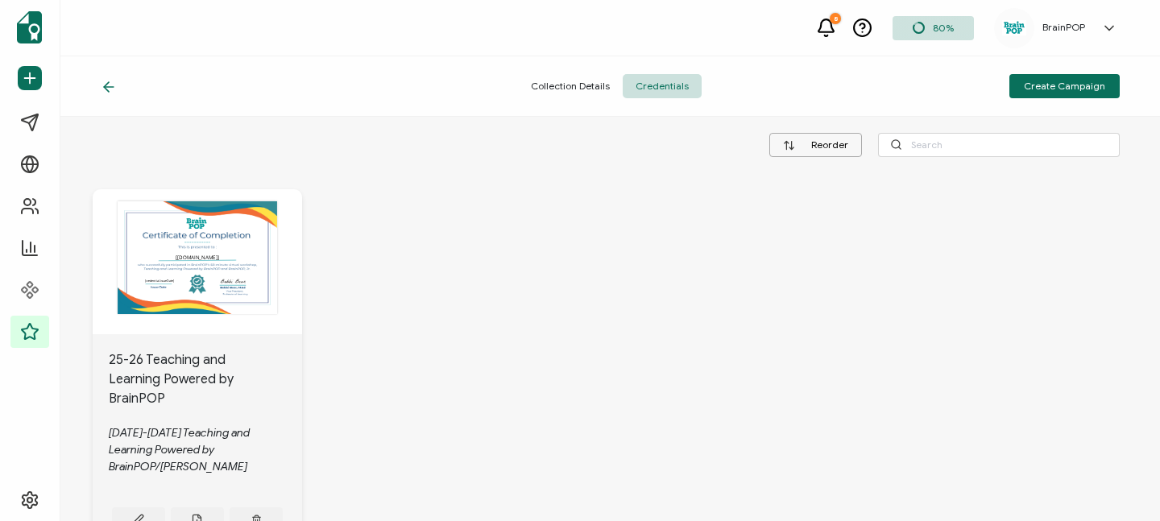
click at [557, 83] on span "Collection Details" at bounding box center [570, 86] width 105 height 24
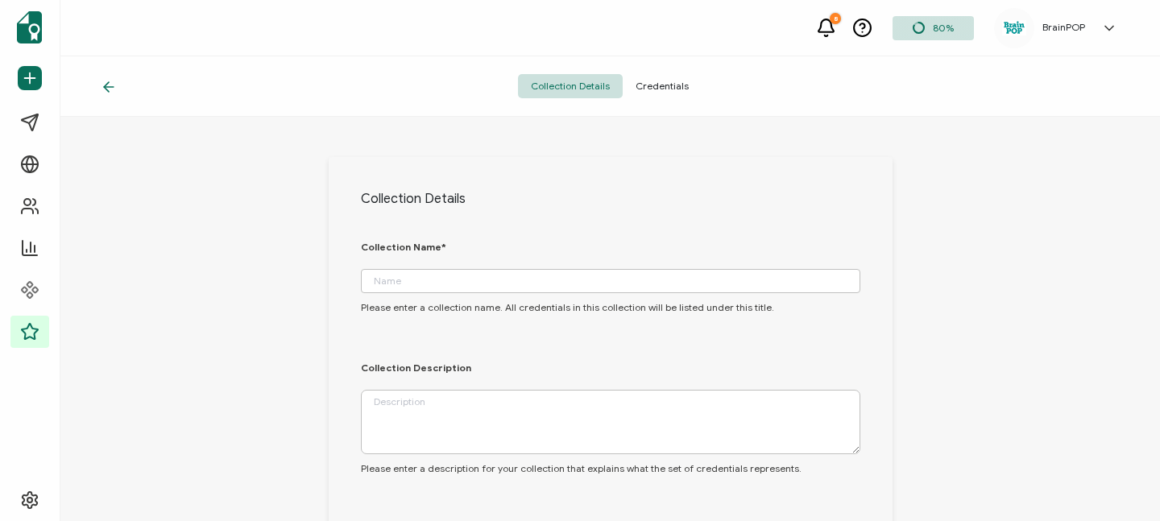
type input "[DATE]-[DATE] Workshop Certificates"
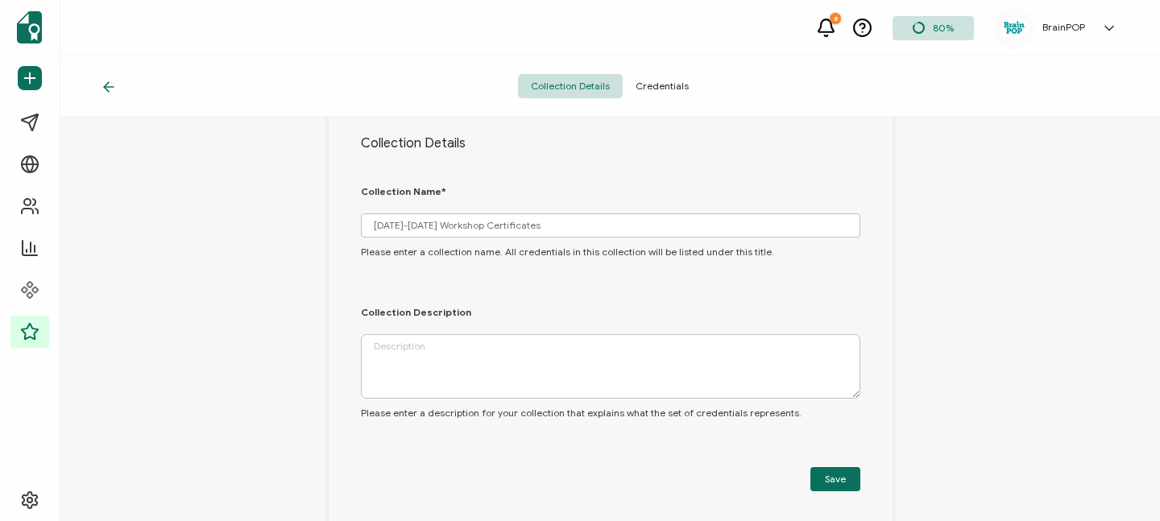
scroll to position [86, 0]
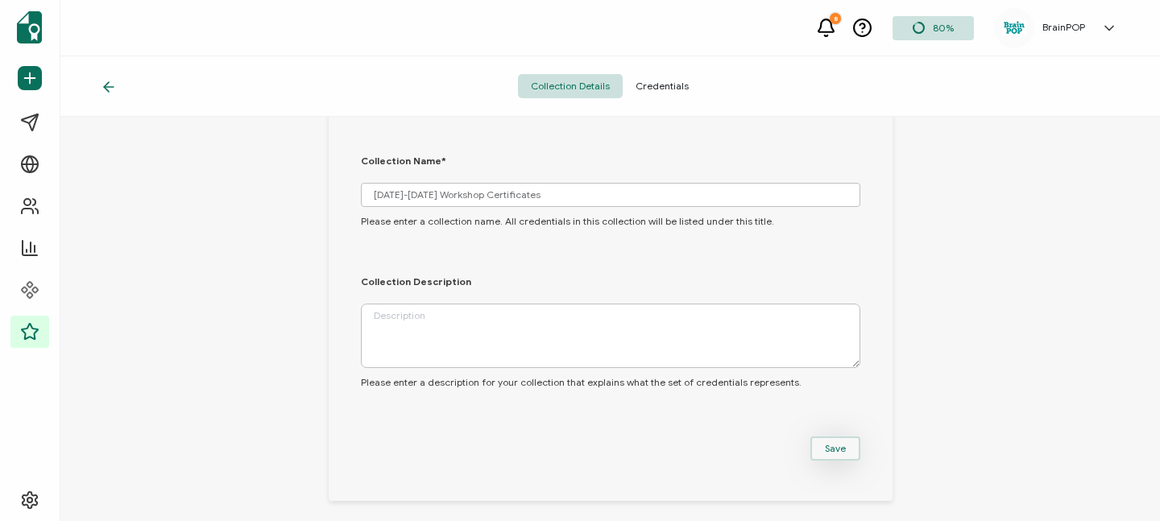
click at [844, 447] on button "Save" at bounding box center [836, 449] width 50 height 24
click at [661, 89] on span "Credentials" at bounding box center [662, 86] width 79 height 24
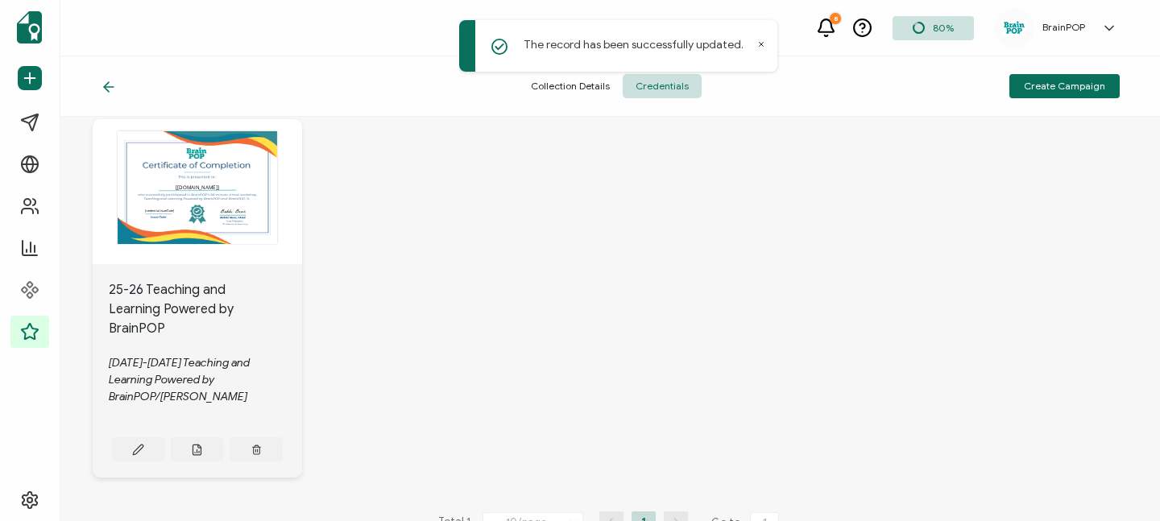
scroll to position [114, 0]
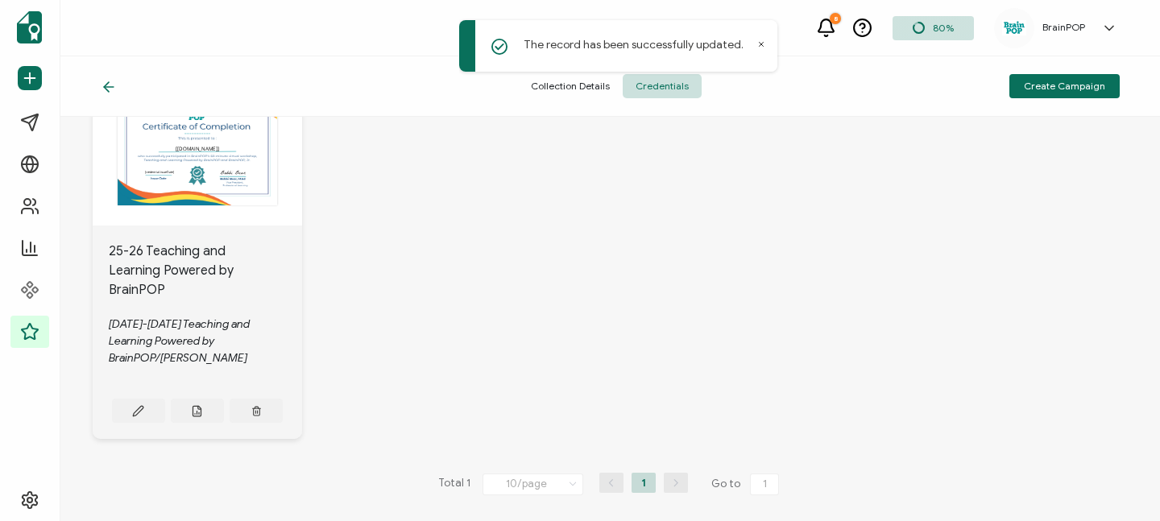
click at [201, 255] on div "25-26 Teaching and Learning Powered by BrainPOP" at bounding box center [197, 271] width 177 height 58
click at [192, 185] on div "The recipient’s full name, which will be automatically filled based on the info…" at bounding box center [197, 153] width 209 height 145
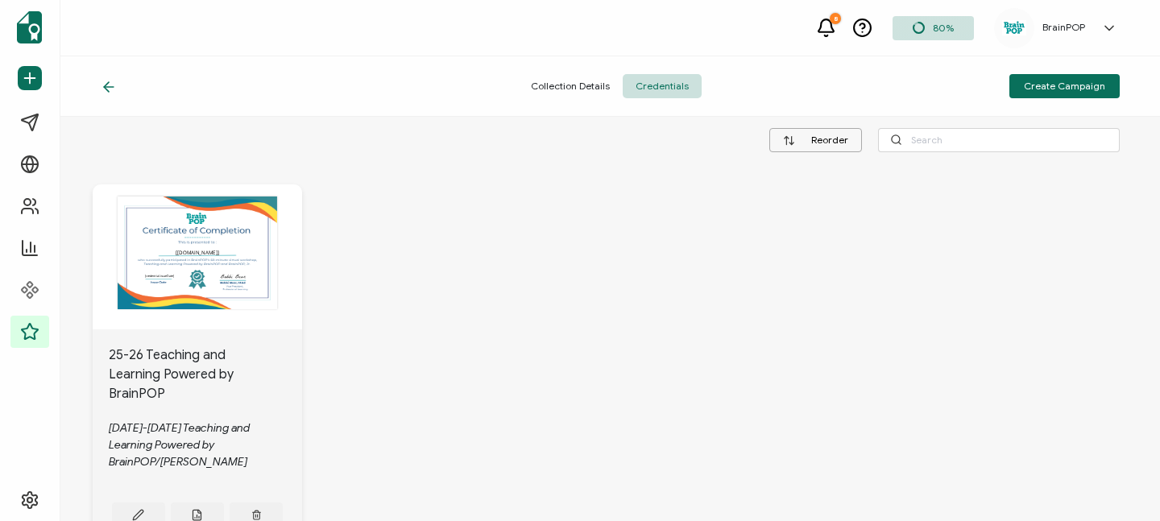
scroll to position [0, 0]
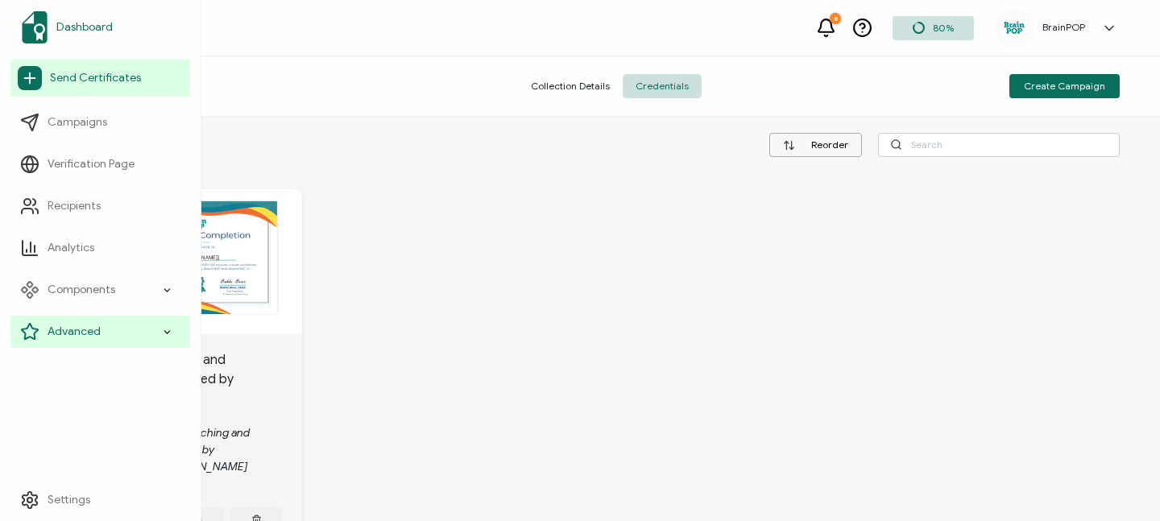
click at [33, 27] on img at bounding box center [35, 27] width 26 height 32
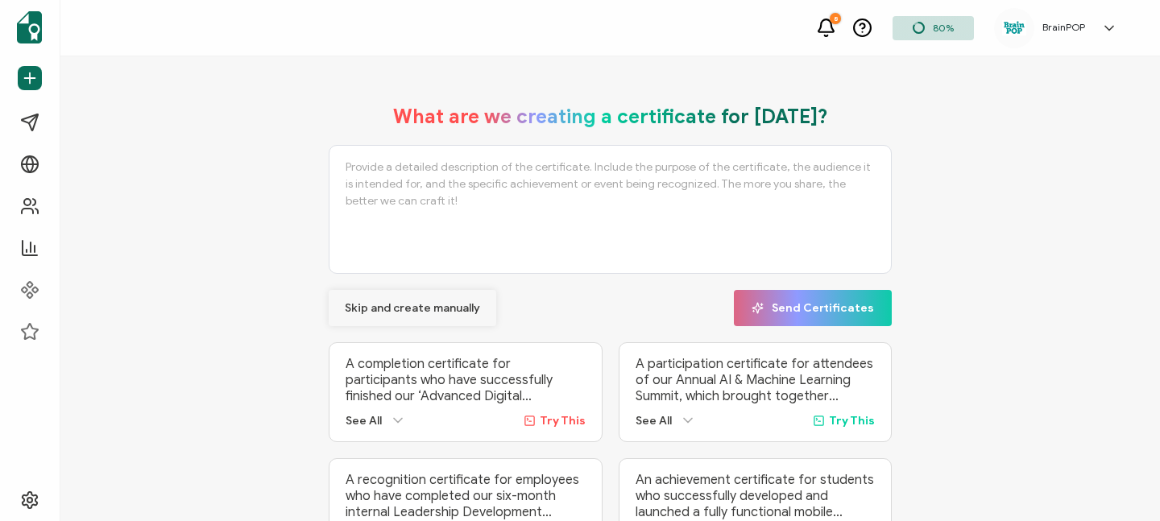
click at [410, 309] on span "Skip and create manually" at bounding box center [412, 308] width 135 height 11
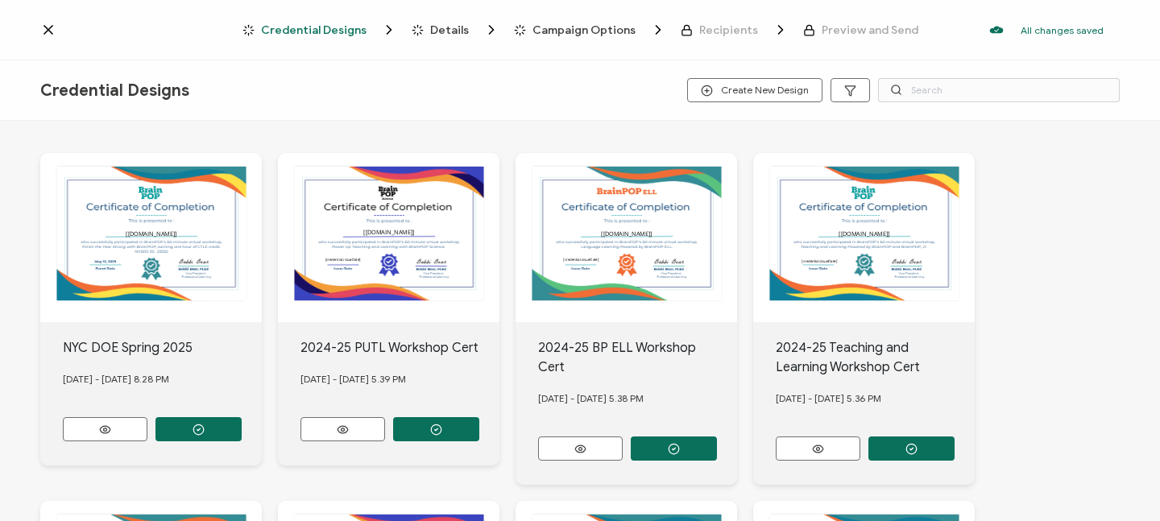
click at [48, 30] on icon at bounding box center [48, 30] width 8 height 8
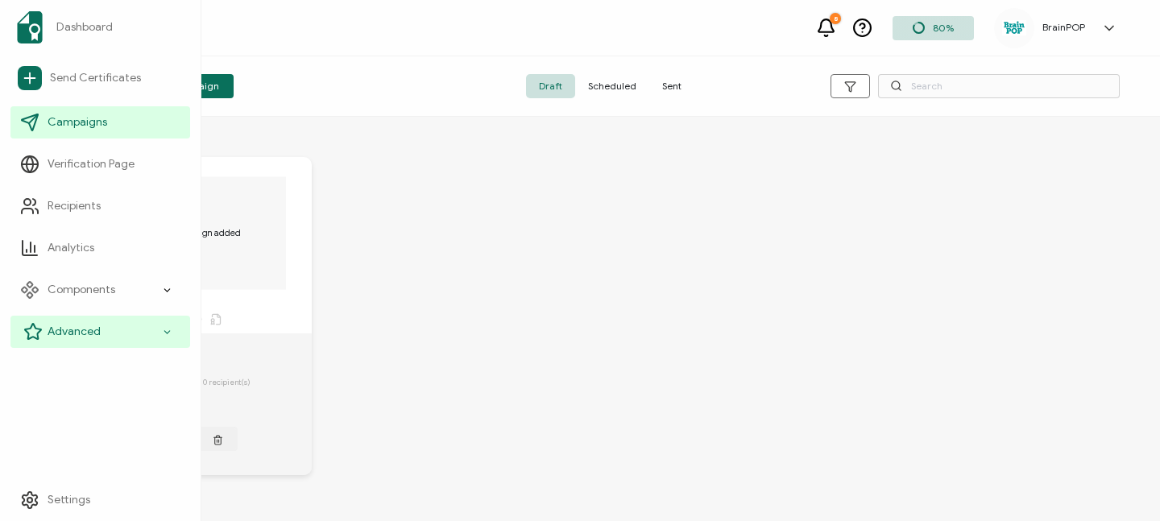
click at [131, 336] on div "Advanced" at bounding box center [100, 332] width 180 height 32
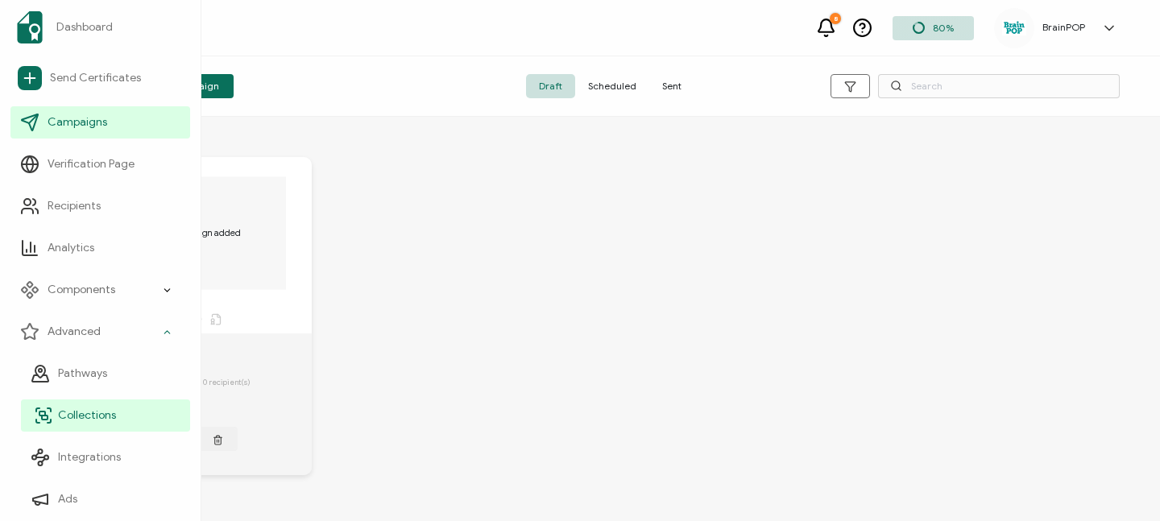
click at [96, 409] on span "Collections" at bounding box center [87, 416] width 58 height 16
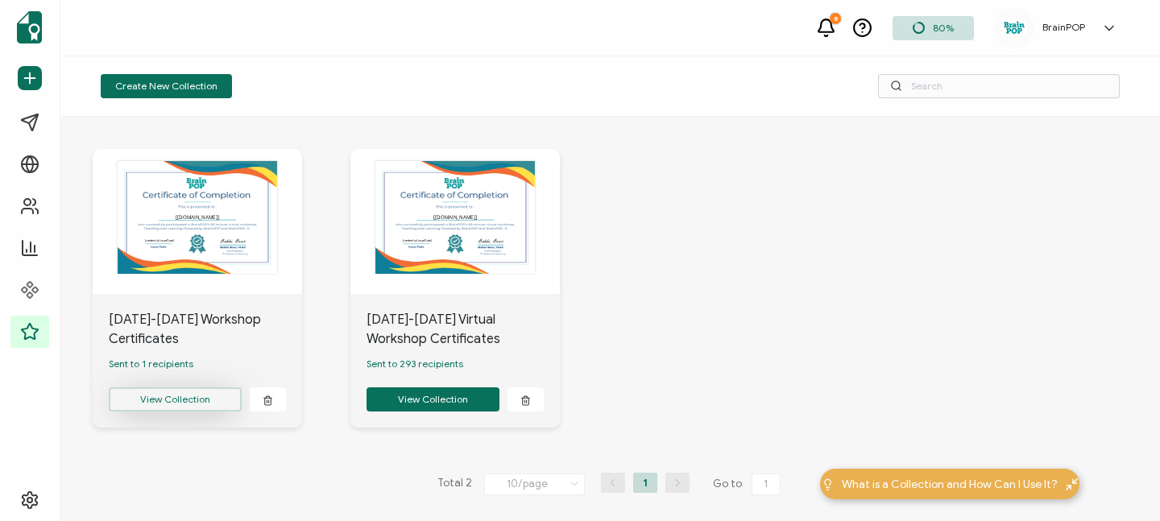
click at [167, 404] on button "View Collection" at bounding box center [175, 400] width 133 height 24
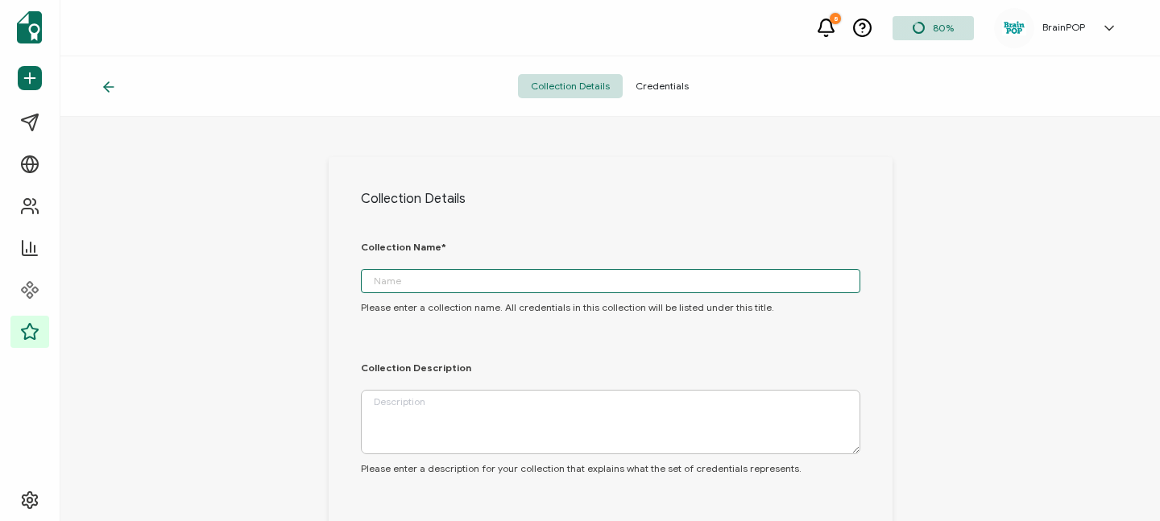
type input "[DATE]-[DATE] Workshop Certificates"
click at [663, 73] on div "Collection Details Credentials" at bounding box center [610, 86] width 1100 height 60
click at [663, 80] on span "Credentials" at bounding box center [662, 86] width 79 height 24
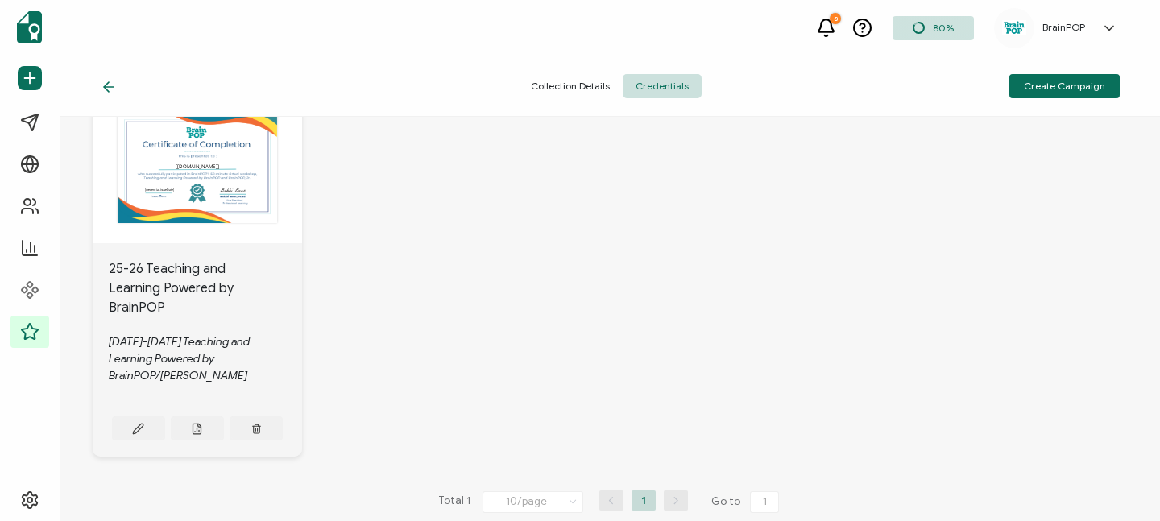
scroll to position [117, 0]
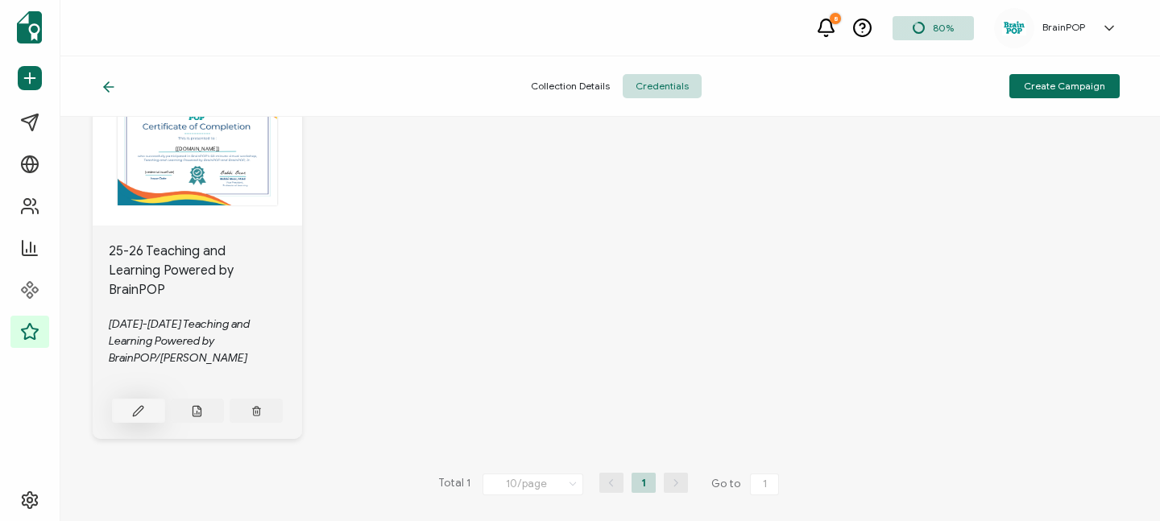
click at [135, 406] on icon at bounding box center [138, 411] width 12 height 12
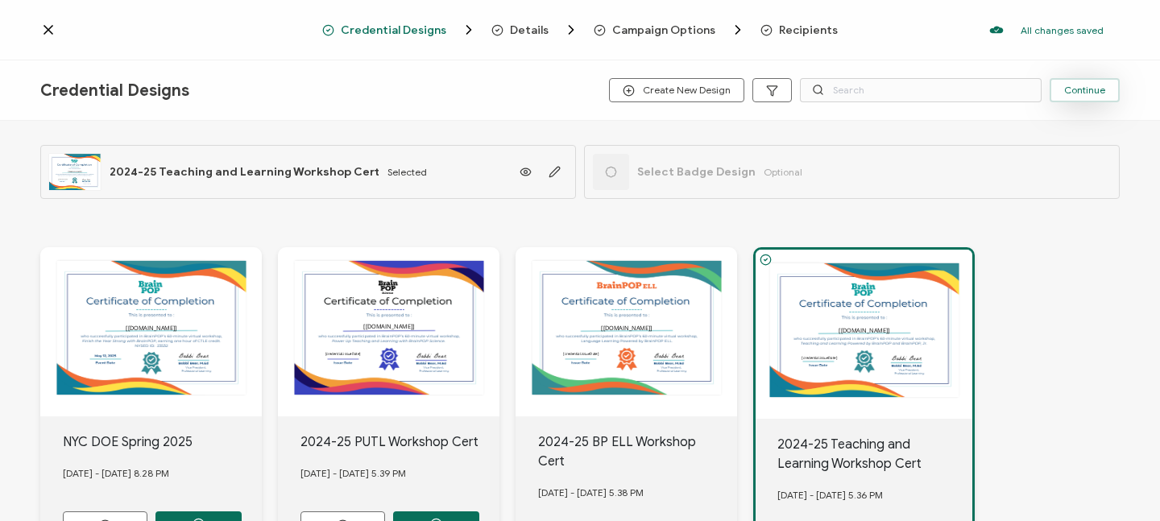
click at [1085, 85] on span "Continue" at bounding box center [1084, 90] width 41 height 10
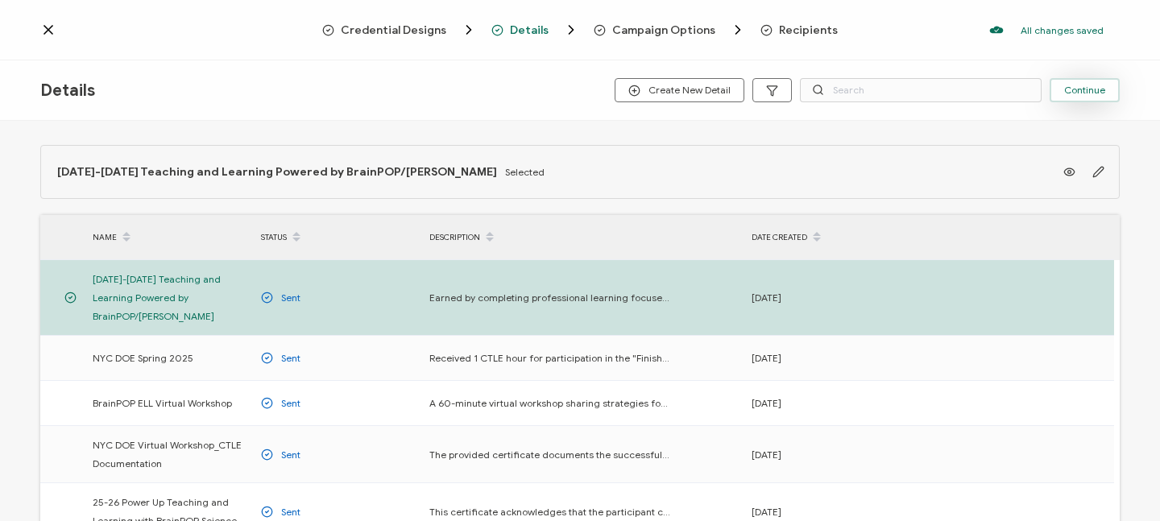
click at [1087, 92] on span "Continue" at bounding box center [1084, 90] width 41 height 10
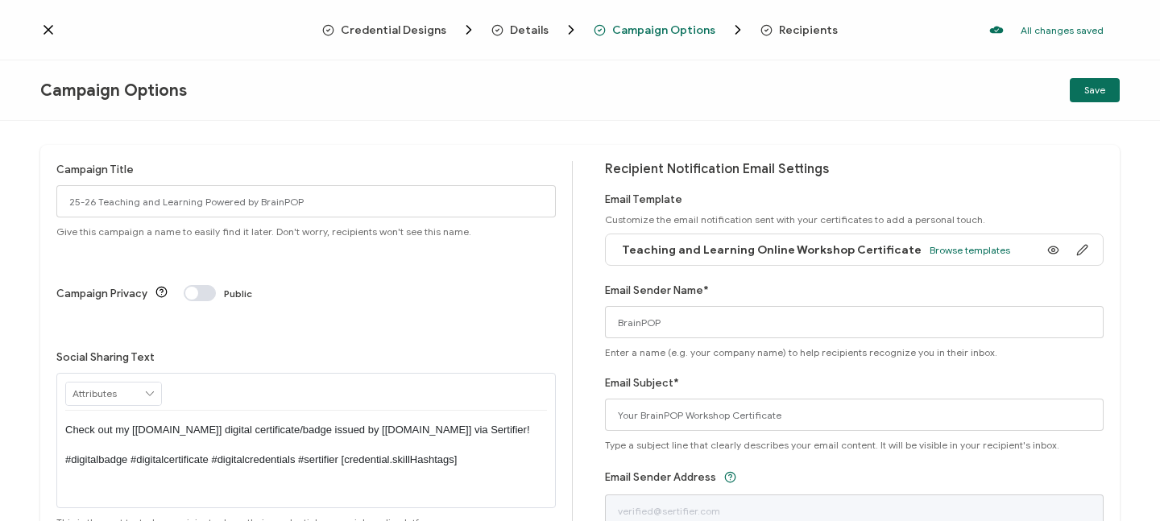
click at [1087, 92] on span "Save" at bounding box center [1095, 90] width 21 height 10
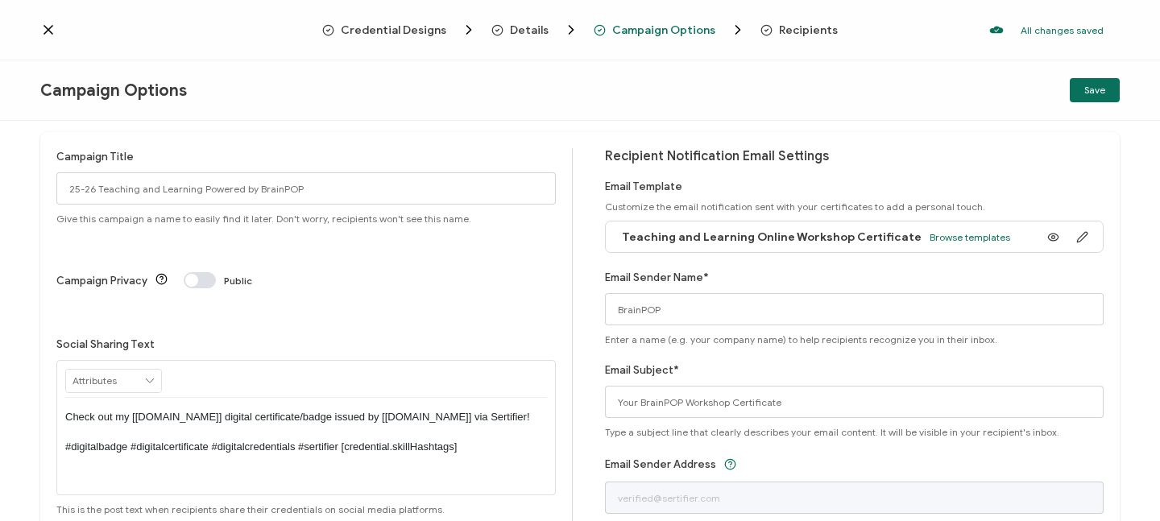
scroll to position [30, 0]
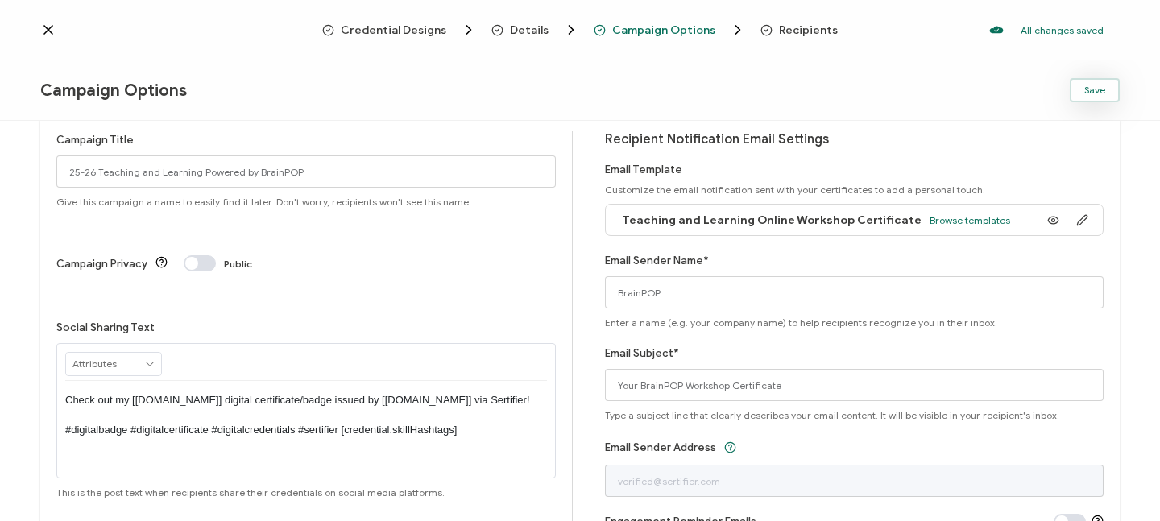
click at [1098, 89] on span "Save" at bounding box center [1095, 90] width 21 height 10
click at [794, 26] on span "Recipients" at bounding box center [808, 30] width 59 height 12
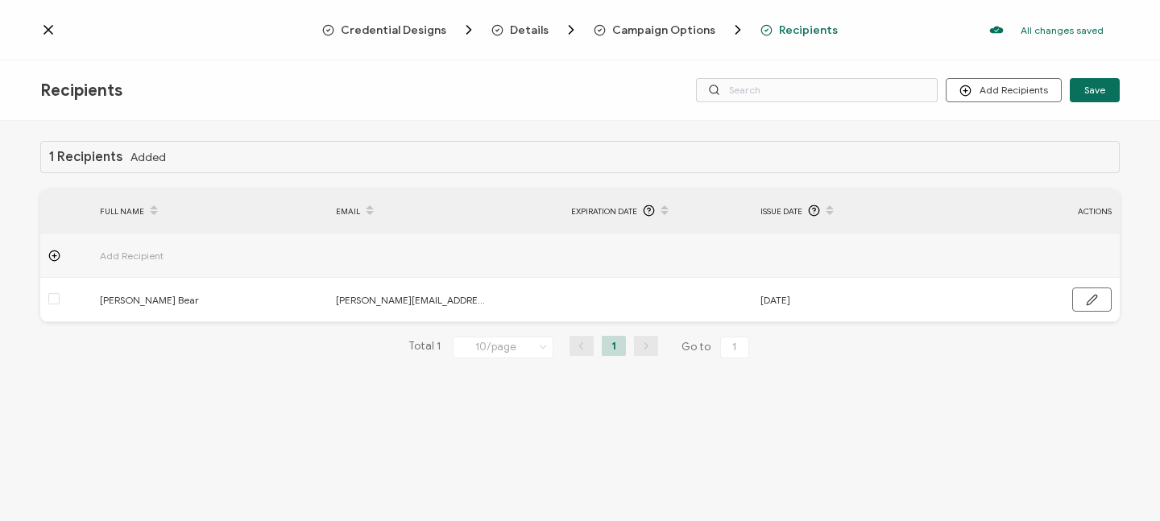
click at [46, 27] on icon at bounding box center [48, 30] width 8 height 8
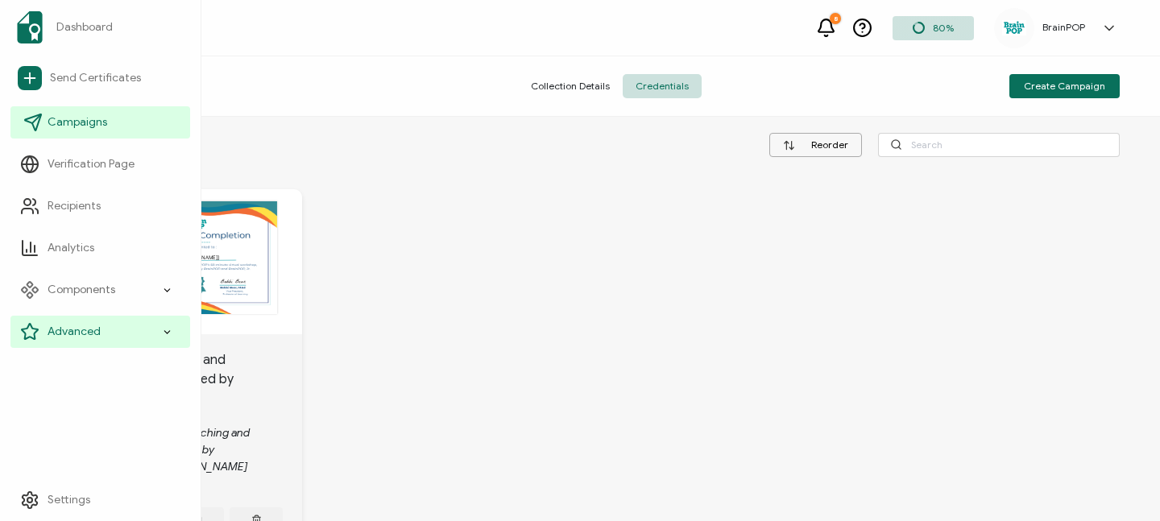
click at [56, 116] on span "Campaigns" at bounding box center [78, 122] width 60 height 16
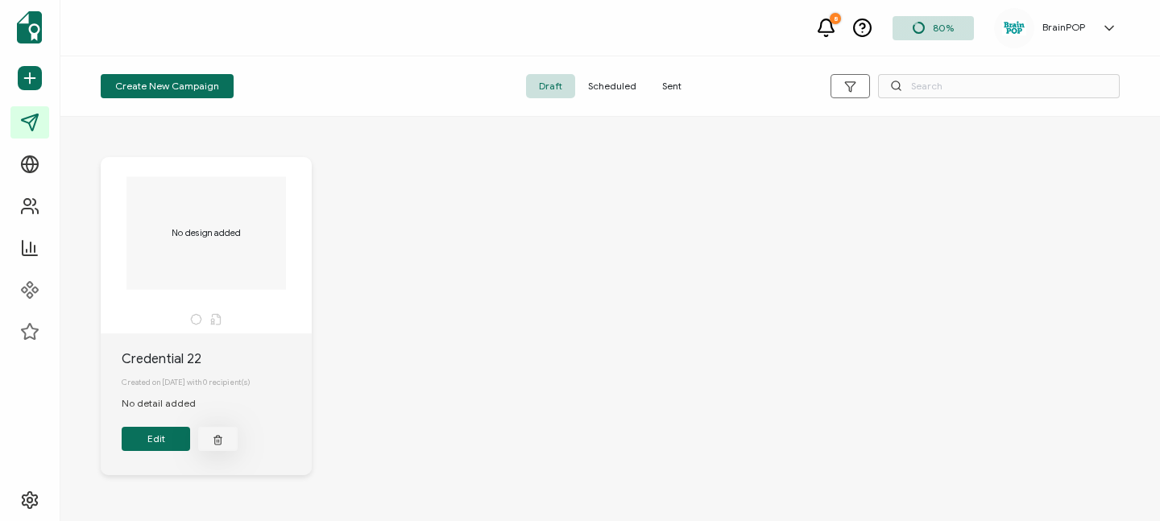
click at [222, 446] on icon "button" at bounding box center [218, 440] width 10 height 12
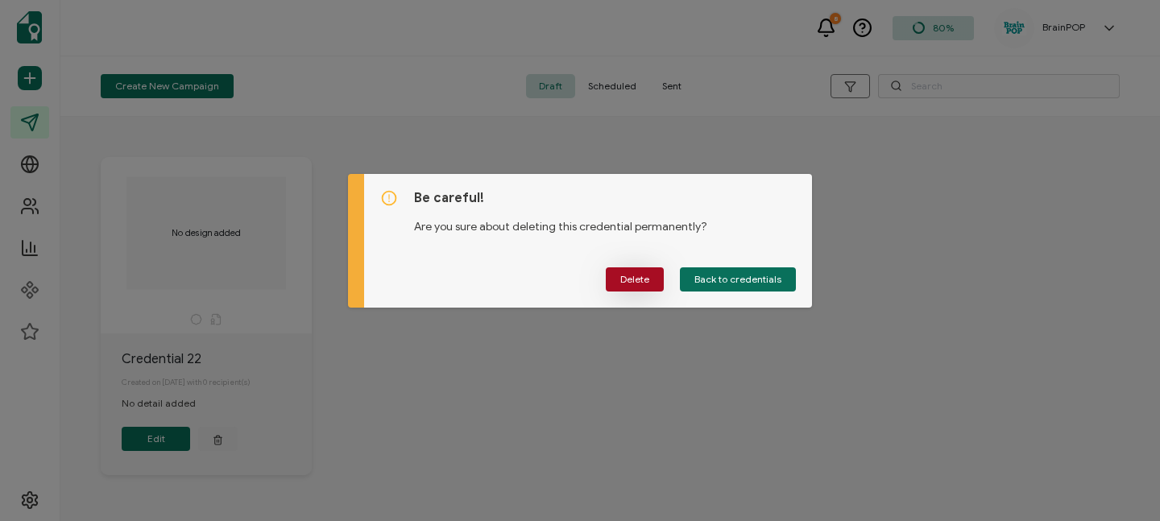
click at [652, 283] on button "Delete" at bounding box center [635, 280] width 58 height 24
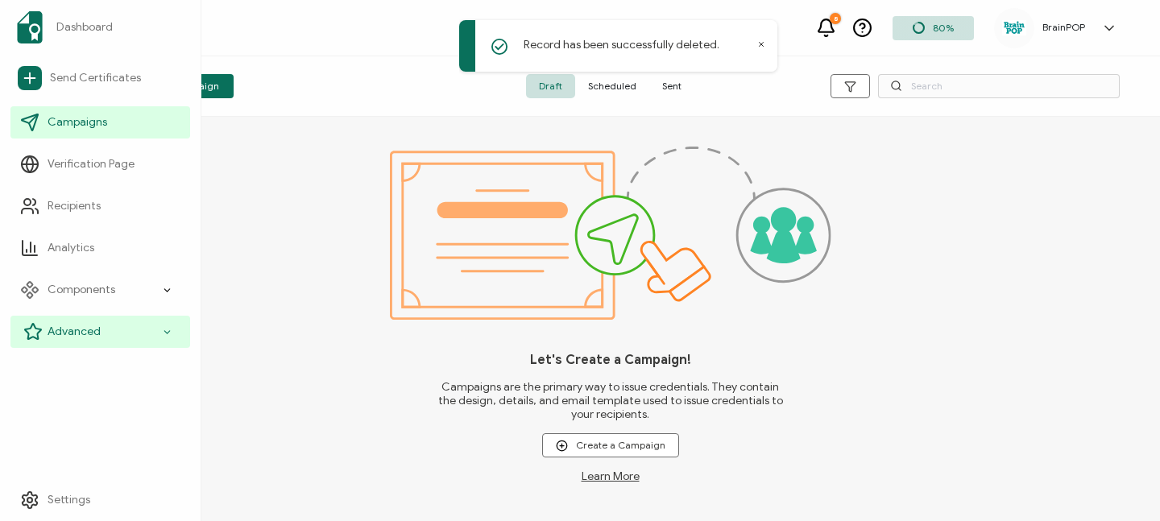
click at [108, 334] on div "Advanced" at bounding box center [100, 332] width 180 height 32
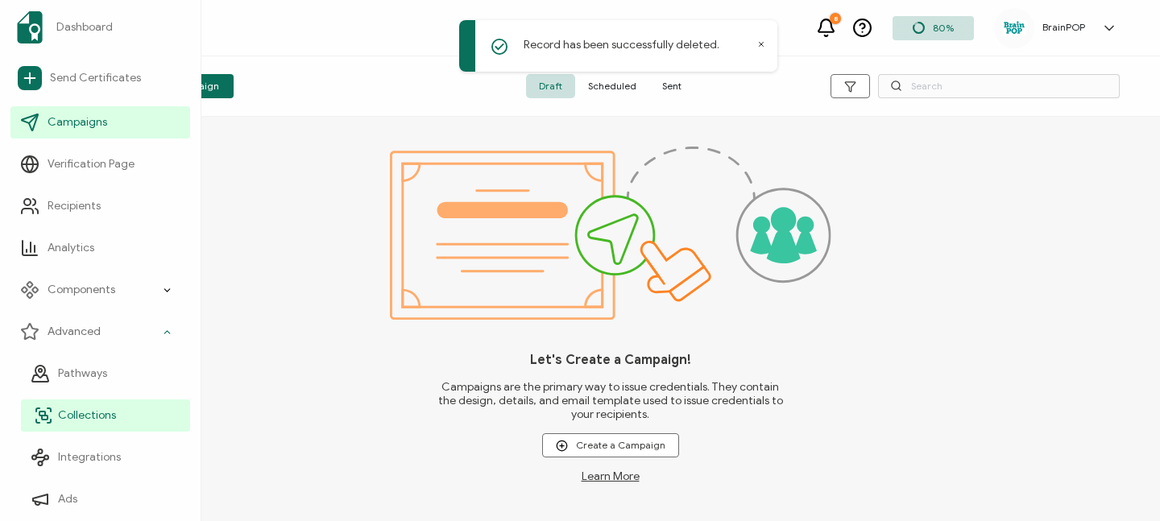
click at [85, 417] on span "Collections" at bounding box center [87, 416] width 58 height 16
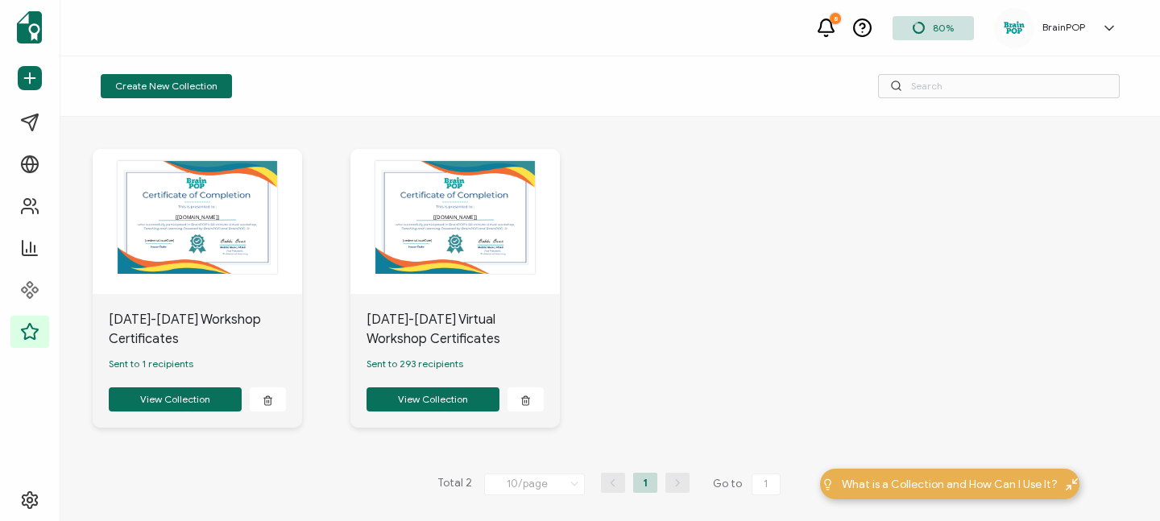
click at [1081, 27] on h5 "BrainPOP" at bounding box center [1064, 27] width 43 height 11
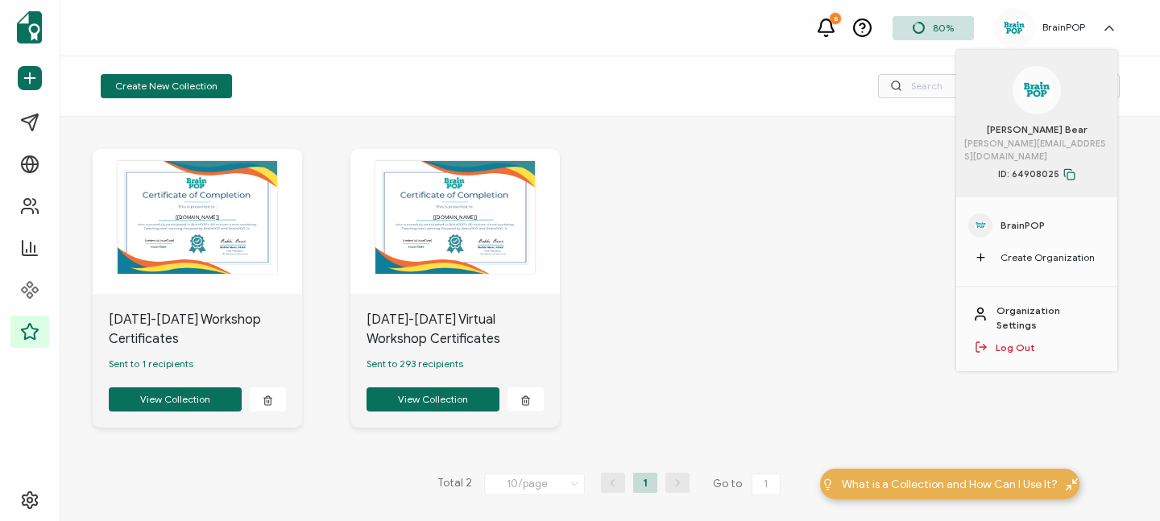
click at [1027, 218] on span "BrainPOP" at bounding box center [1023, 225] width 44 height 15
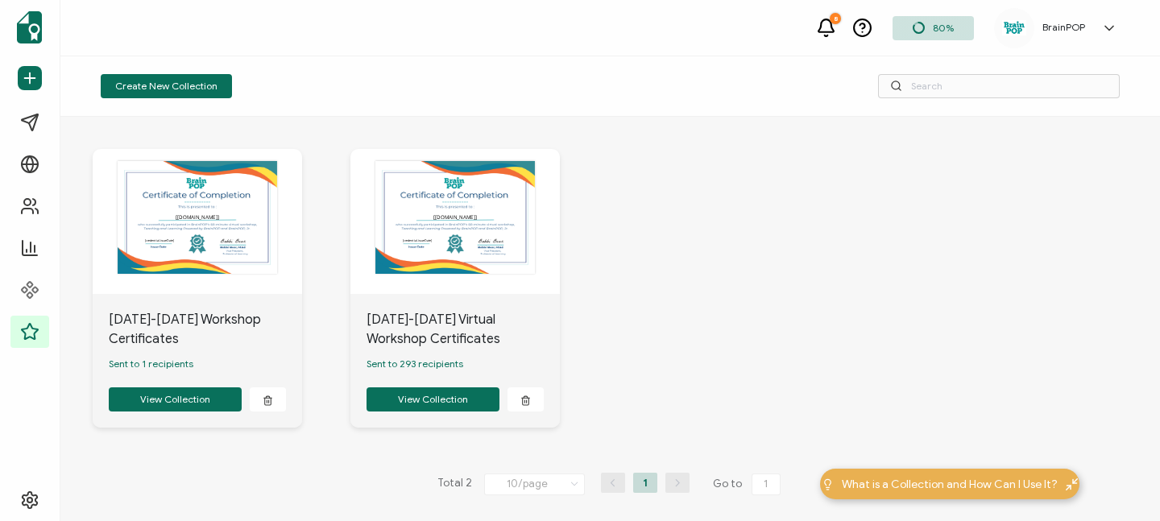
click at [1114, 23] on icon at bounding box center [1109, 28] width 16 height 16
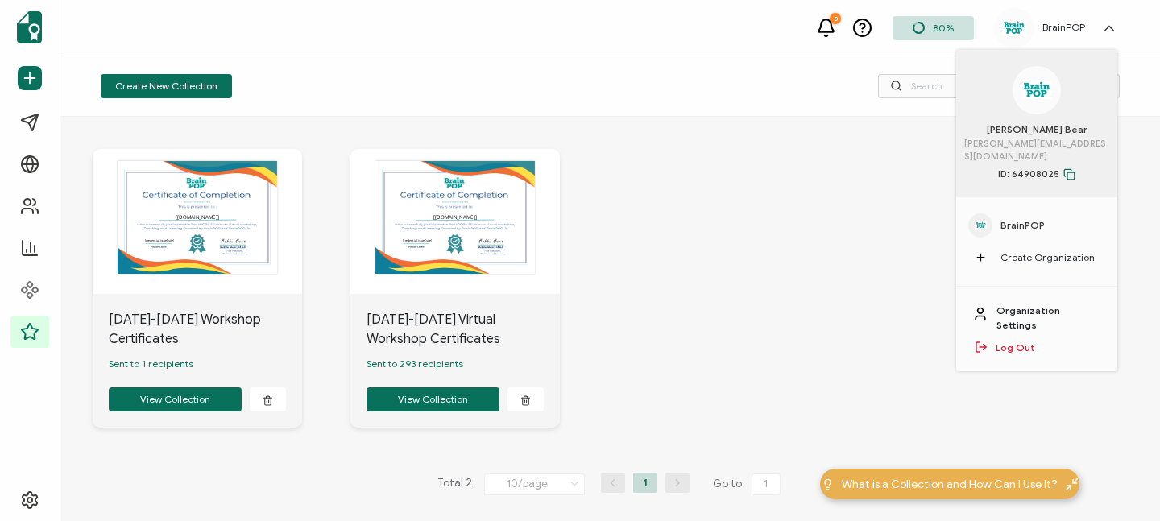
click at [1062, 304] on link "Organization Settings" at bounding box center [1049, 318] width 105 height 29
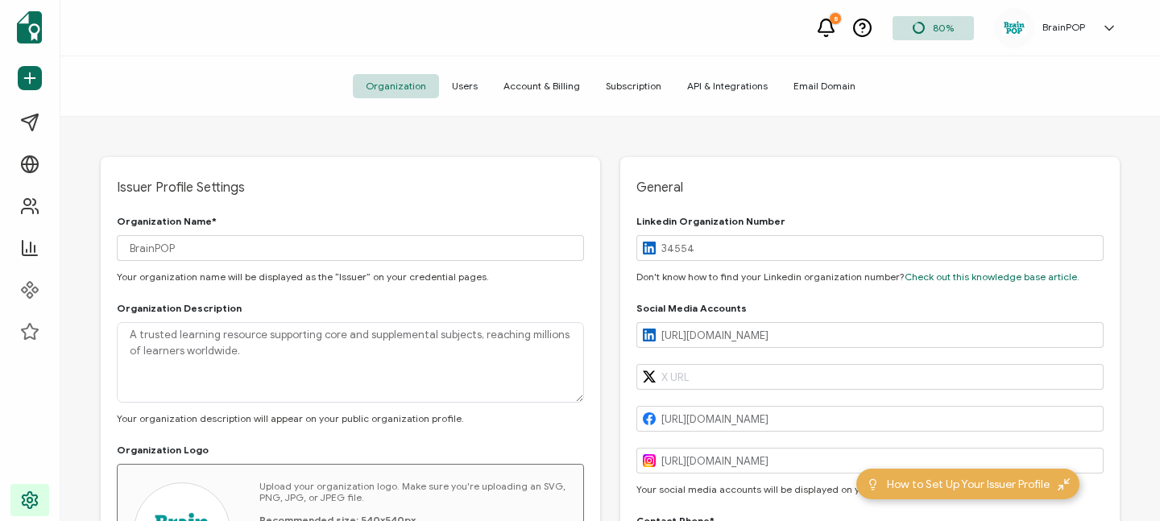
type input "[US_STATE]"
type input "[GEOGRAPHIC_DATA]"
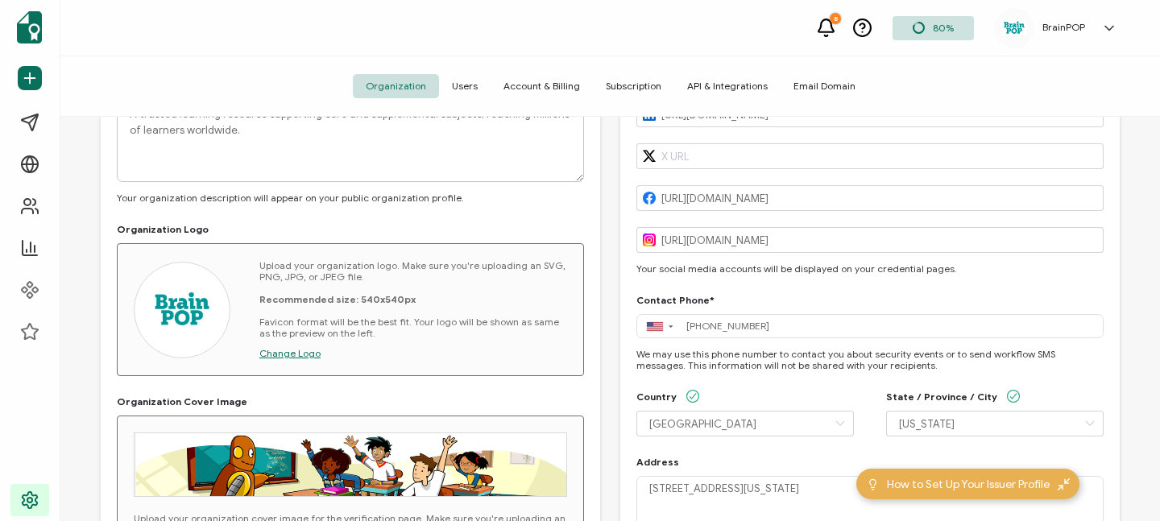
scroll to position [222, 0]
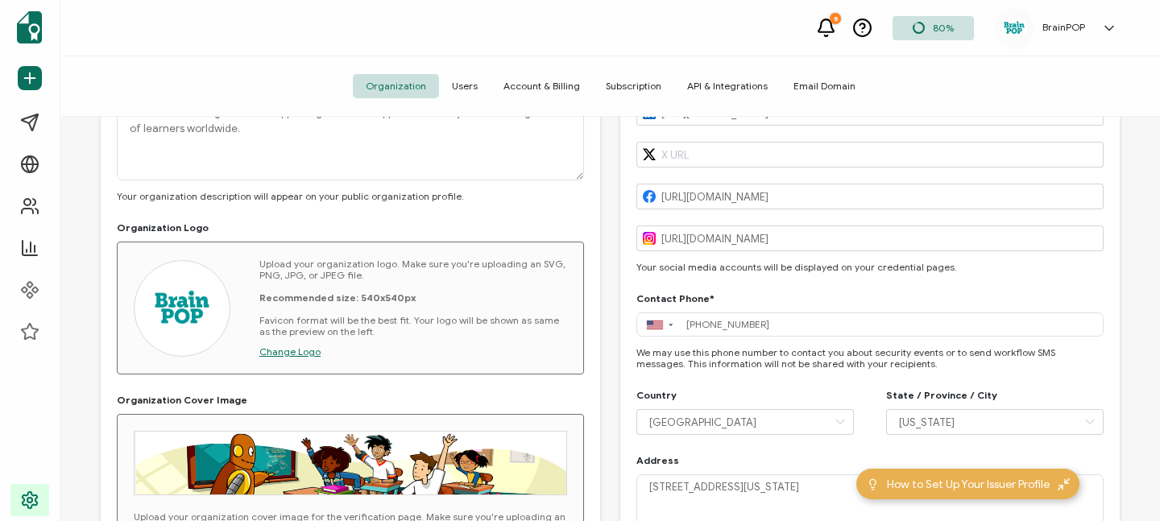
click at [299, 349] on span "Change Logo" at bounding box center [289, 352] width 61 height 12
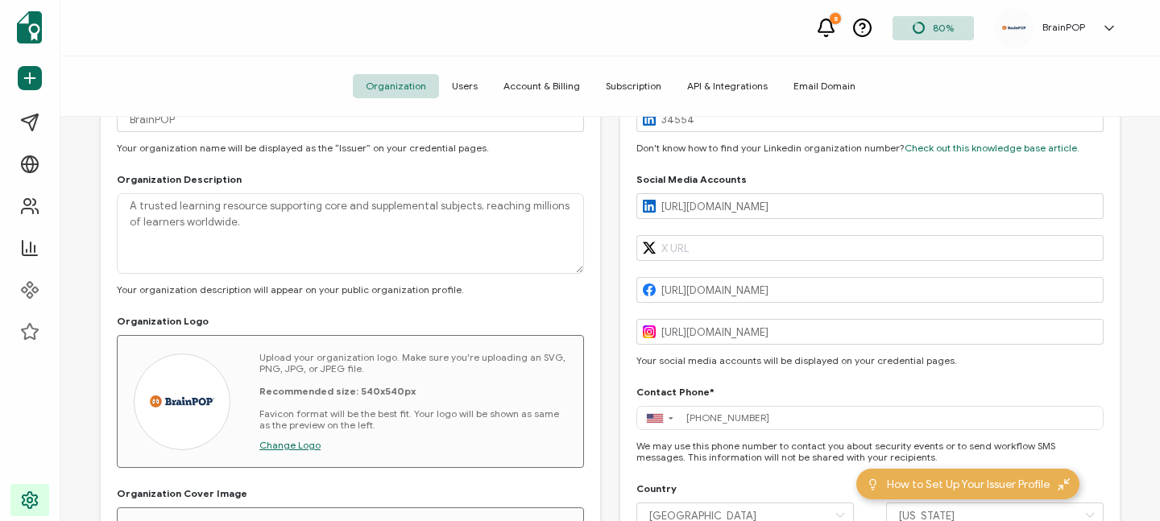
scroll to position [0, 0]
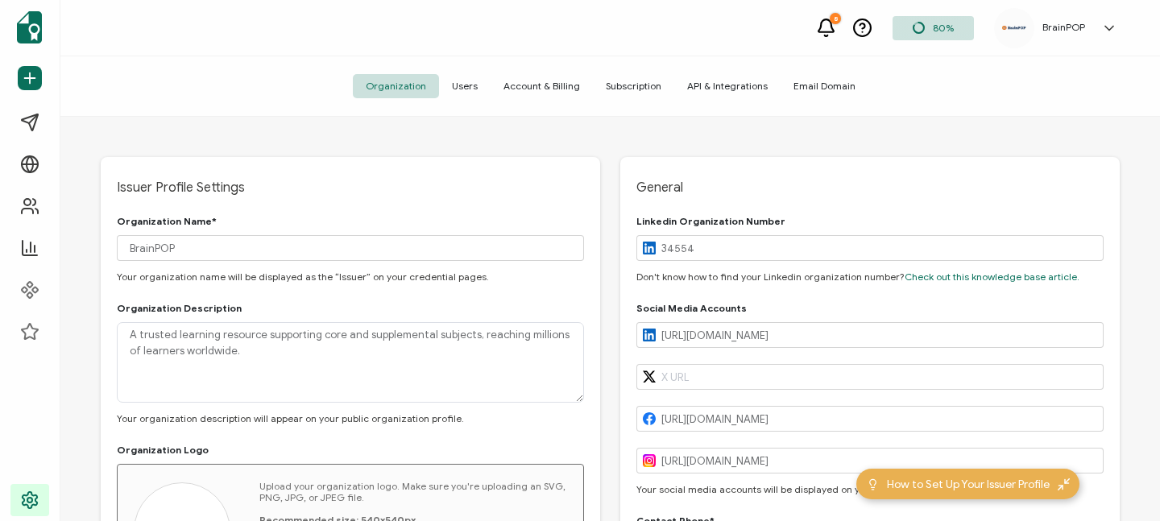
click at [467, 88] on span "Users" at bounding box center [465, 86] width 52 height 24
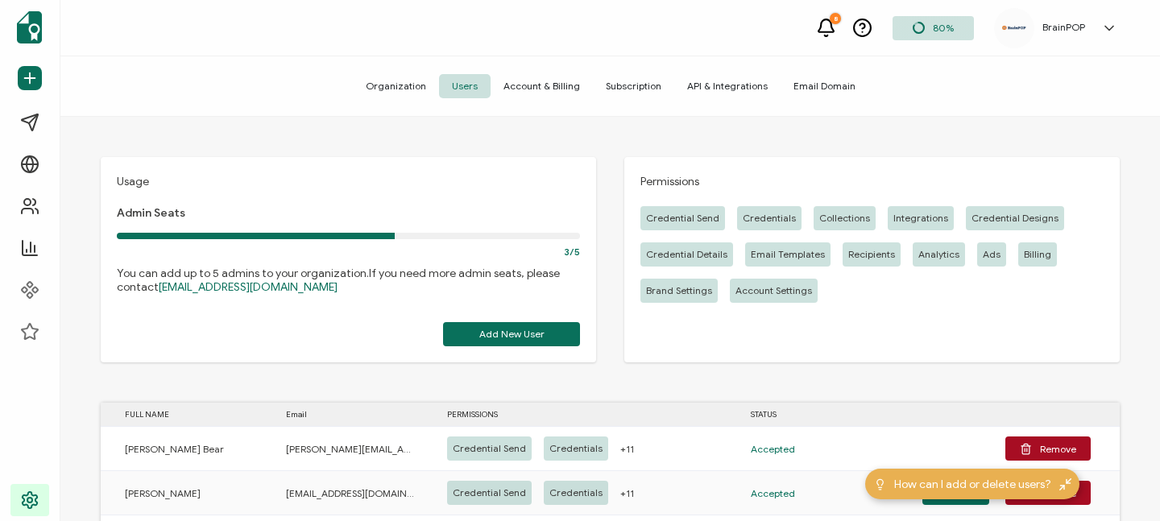
click at [251, 36] on div "8 80% BrainPOP [PERSON_NAME] Bear [PERSON_NAME][EMAIL_ADDRESS][DOMAIN_NAME] ID:…" at bounding box center [610, 28] width 1100 height 56
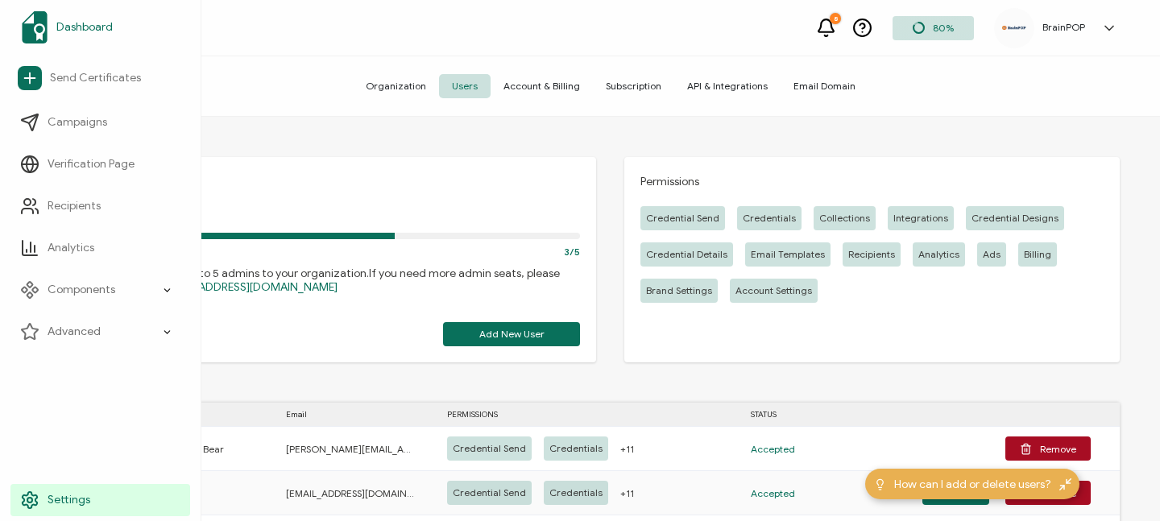
click at [36, 35] on img at bounding box center [35, 27] width 26 height 32
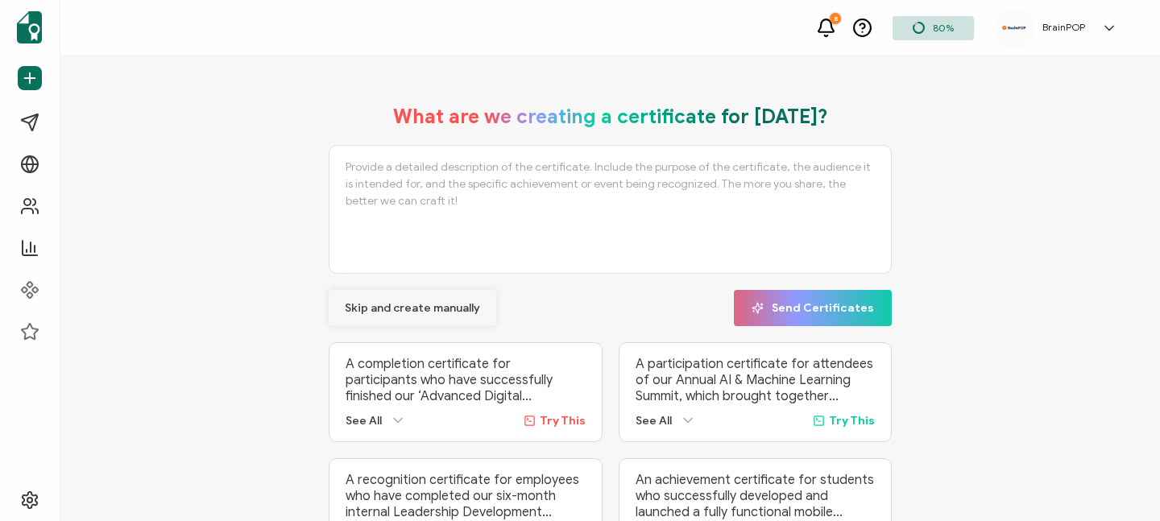
click at [361, 312] on span "Skip and create manually" at bounding box center [412, 308] width 135 height 11
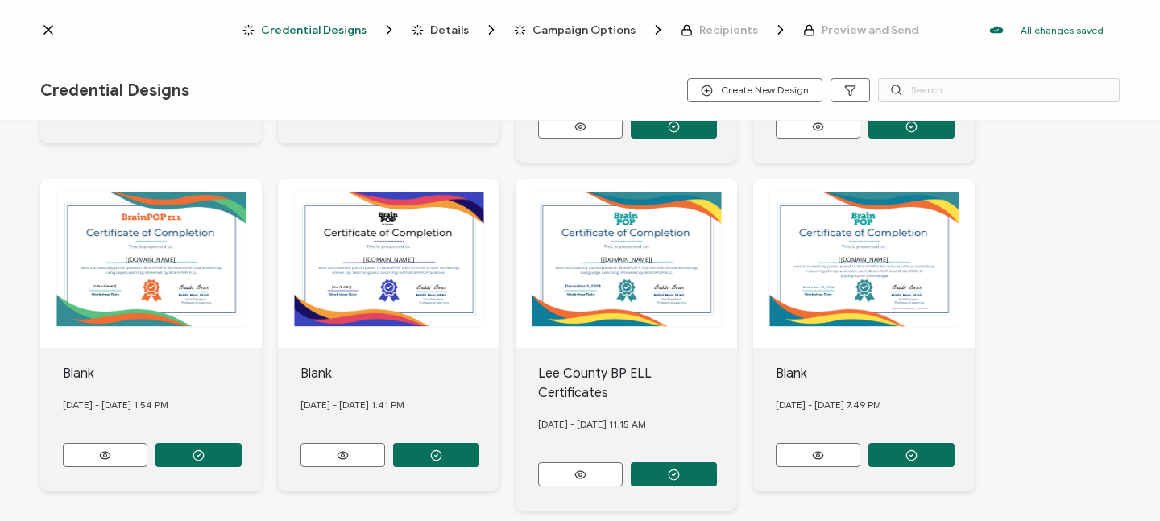
scroll to position [305, 0]
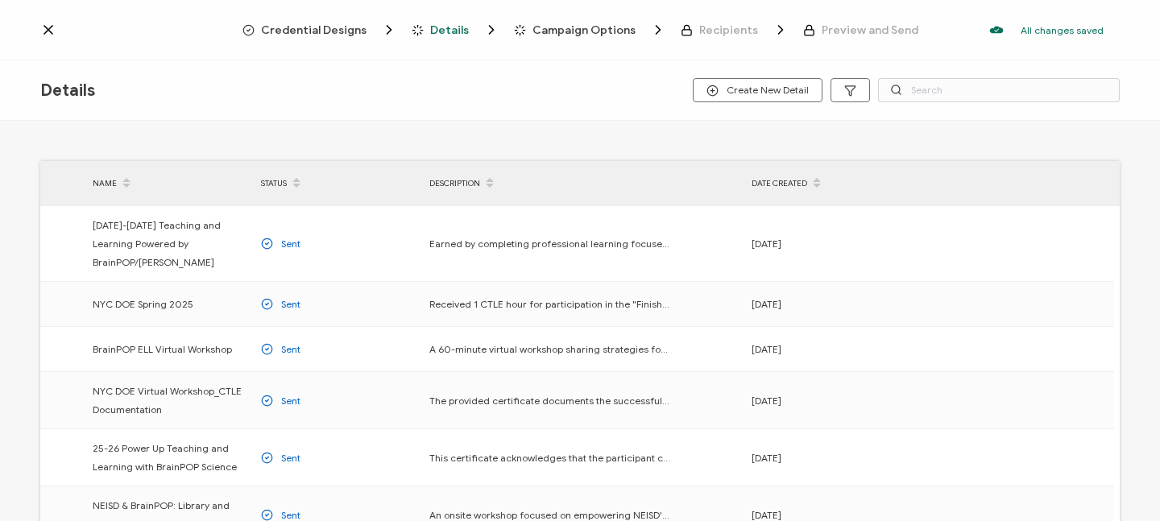
click at [50, 26] on icon at bounding box center [48, 30] width 16 height 16
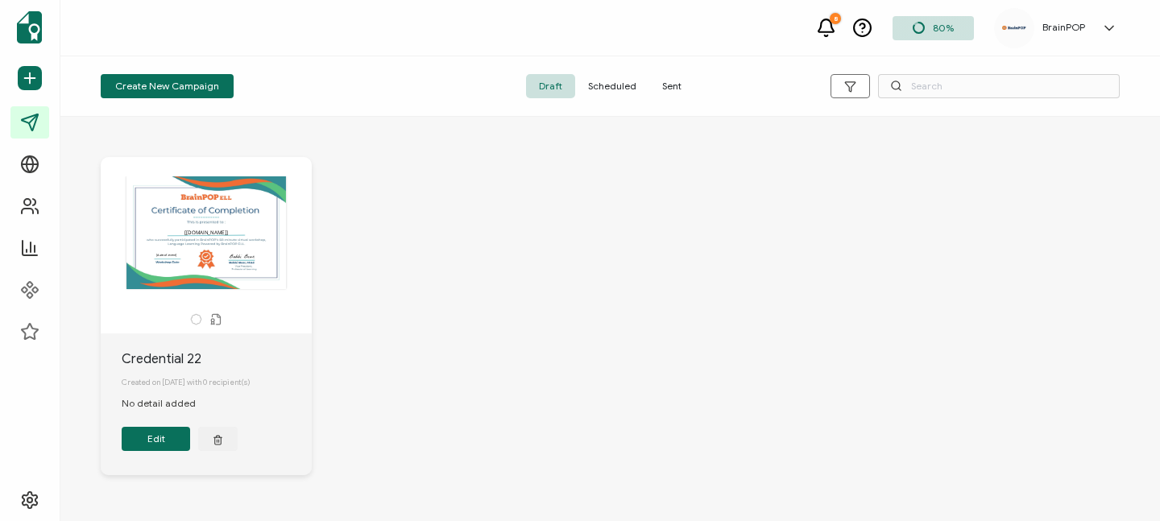
click at [692, 274] on div "The recipient’s full name, which will be automatically filled based on the info…" at bounding box center [611, 328] width 1052 height 407
click at [219, 446] on icon "button" at bounding box center [218, 440] width 10 height 12
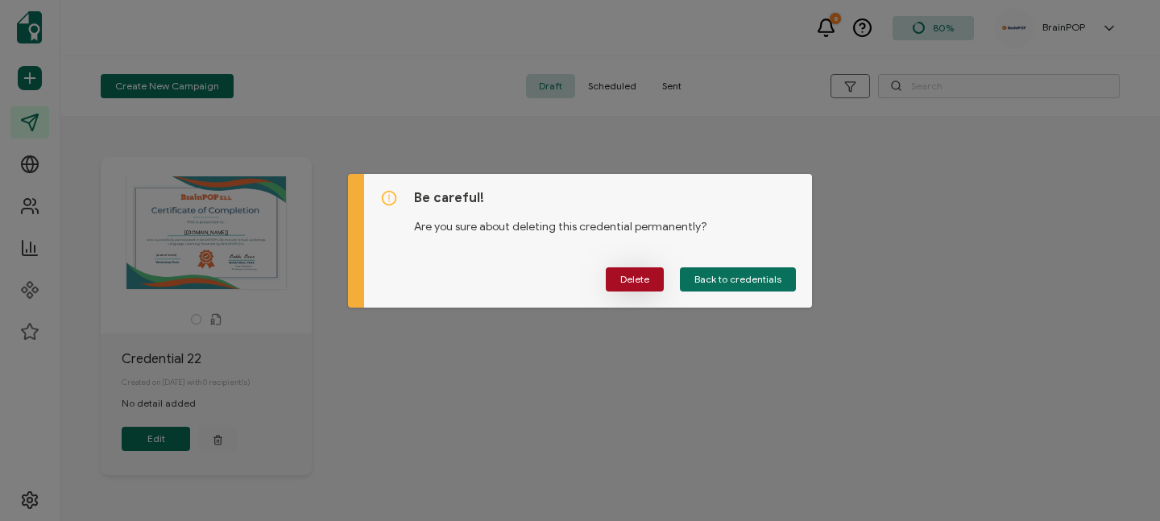
click at [624, 275] on span "Delete" at bounding box center [634, 280] width 29 height 10
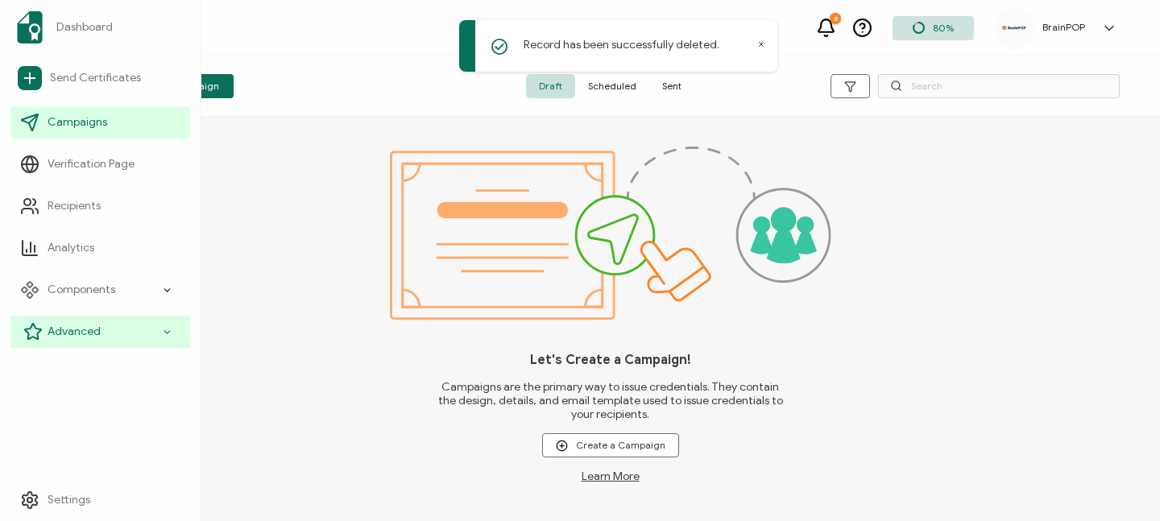
click at [135, 330] on div "Advanced" at bounding box center [100, 332] width 180 height 32
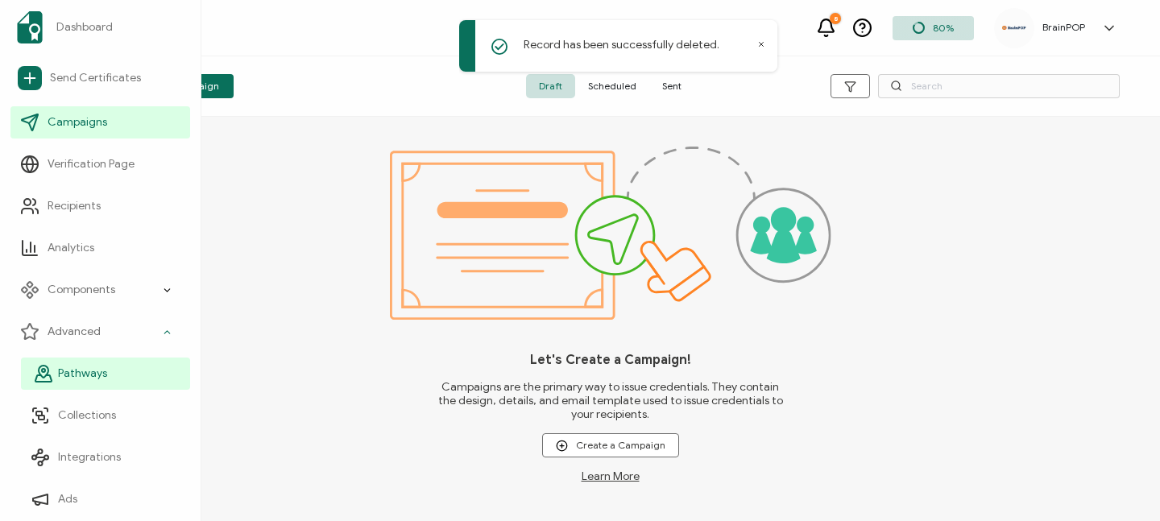
click at [85, 368] on span "Pathways" at bounding box center [82, 374] width 49 height 16
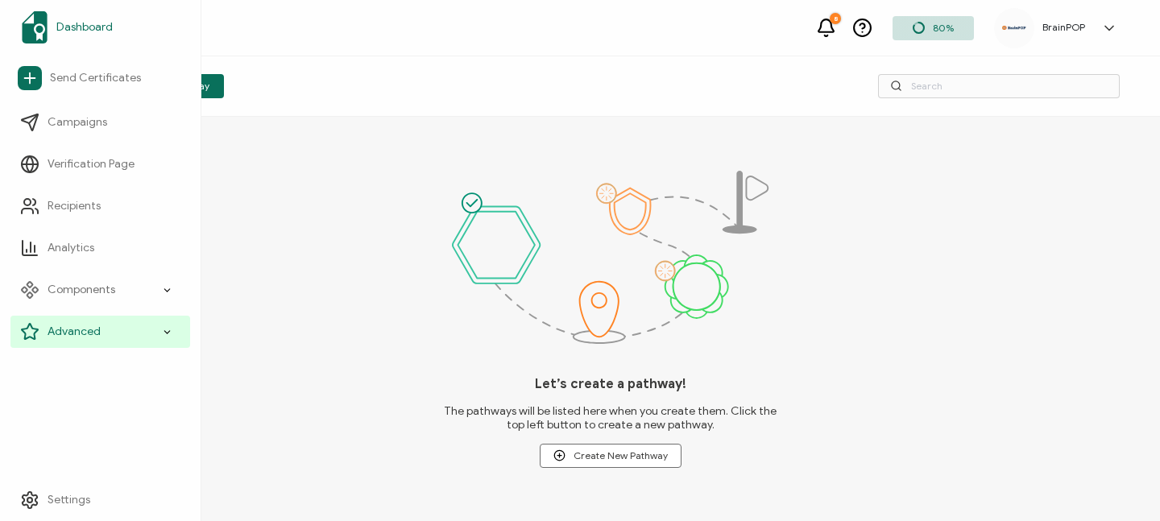
click at [44, 20] on img at bounding box center [35, 27] width 26 height 32
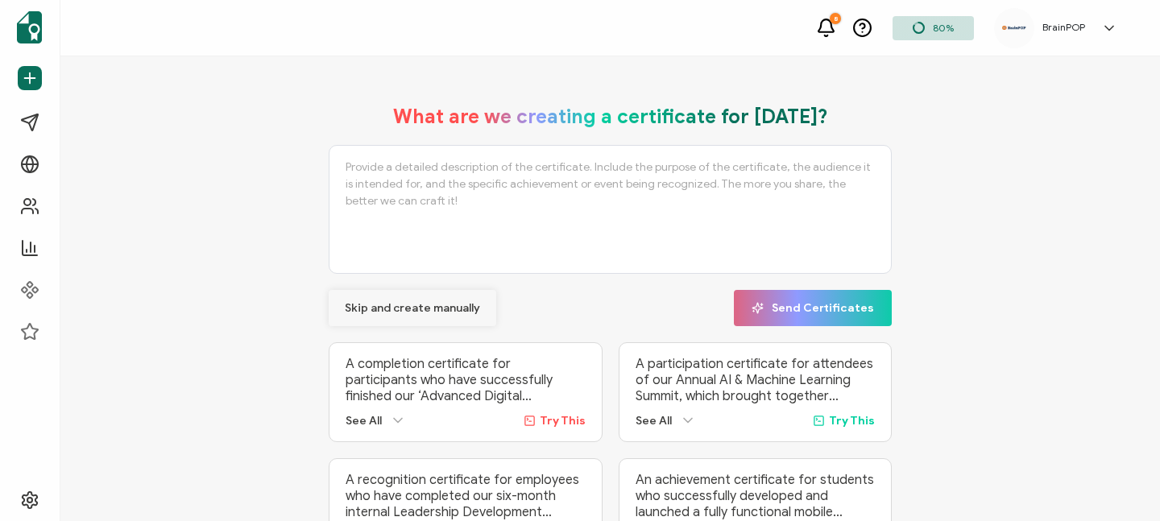
click at [408, 311] on span "Skip and create manually" at bounding box center [412, 308] width 135 height 11
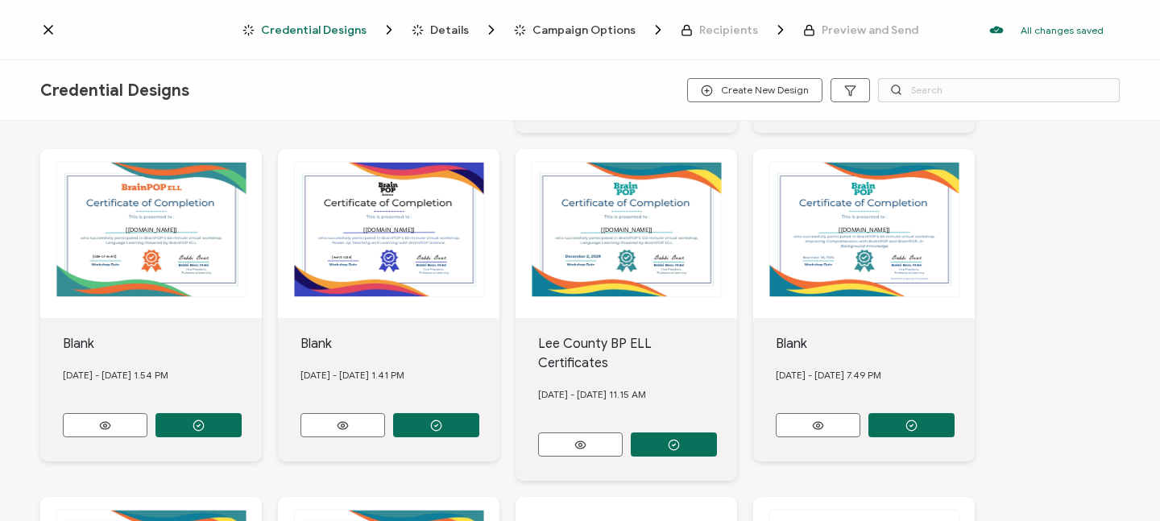
scroll to position [334, 0]
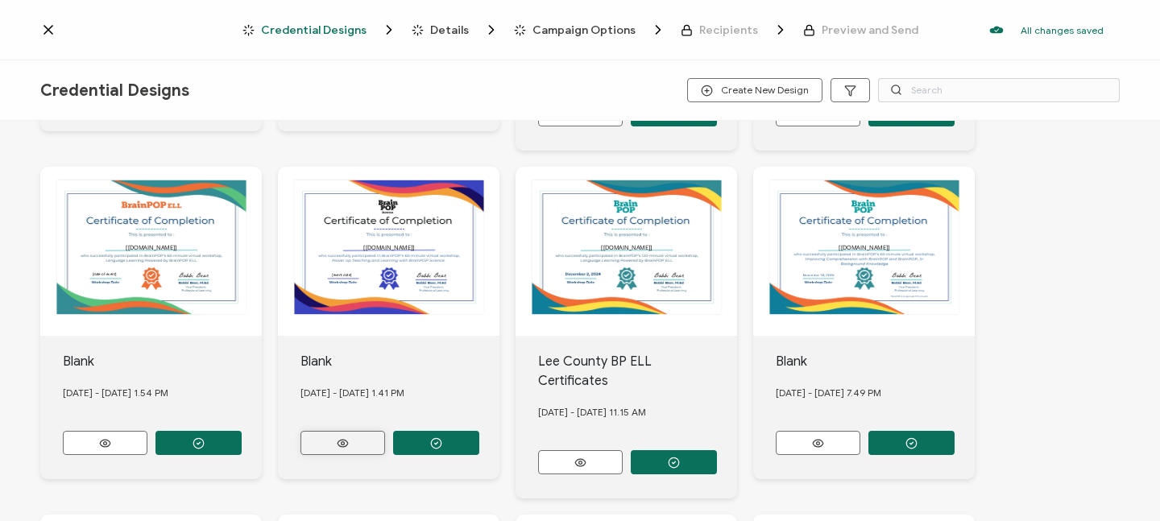
click at [115, 102] on icon at bounding box center [105, 95] width 20 height 12
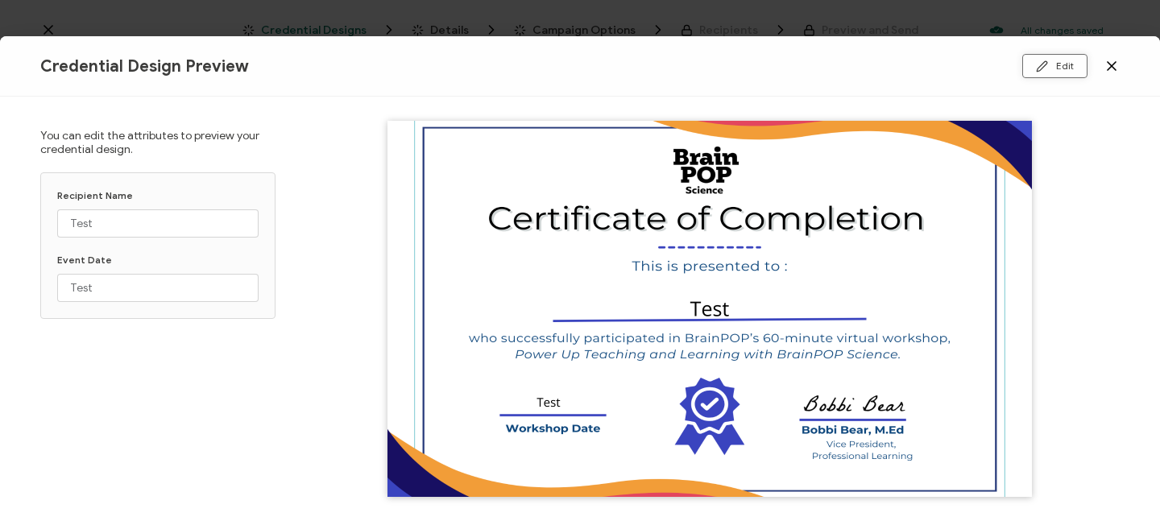
click at [1052, 64] on button "Edit" at bounding box center [1055, 66] width 65 height 24
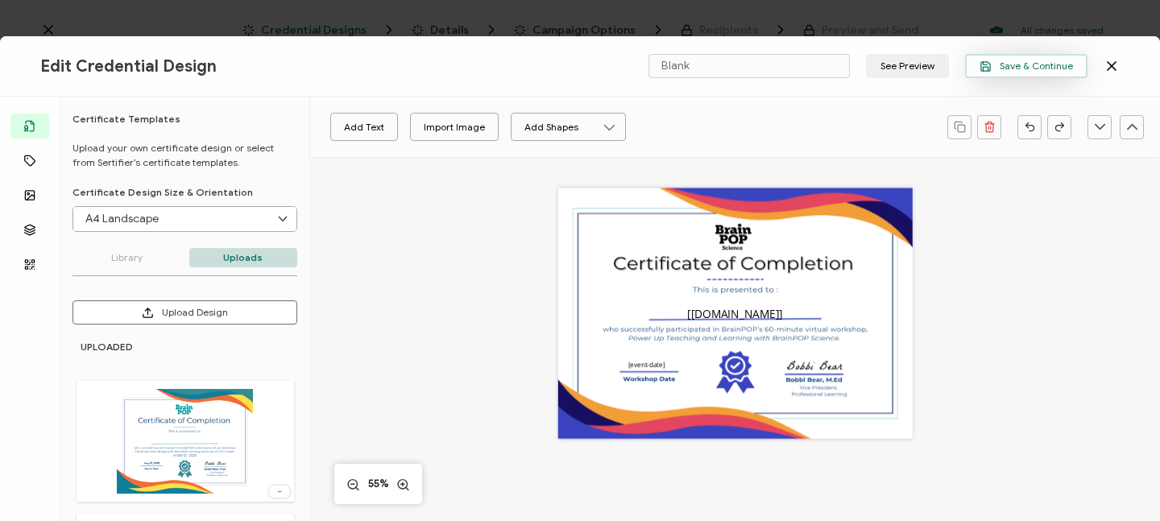
click at [1014, 68] on span "Save & Continue" at bounding box center [1026, 66] width 93 height 12
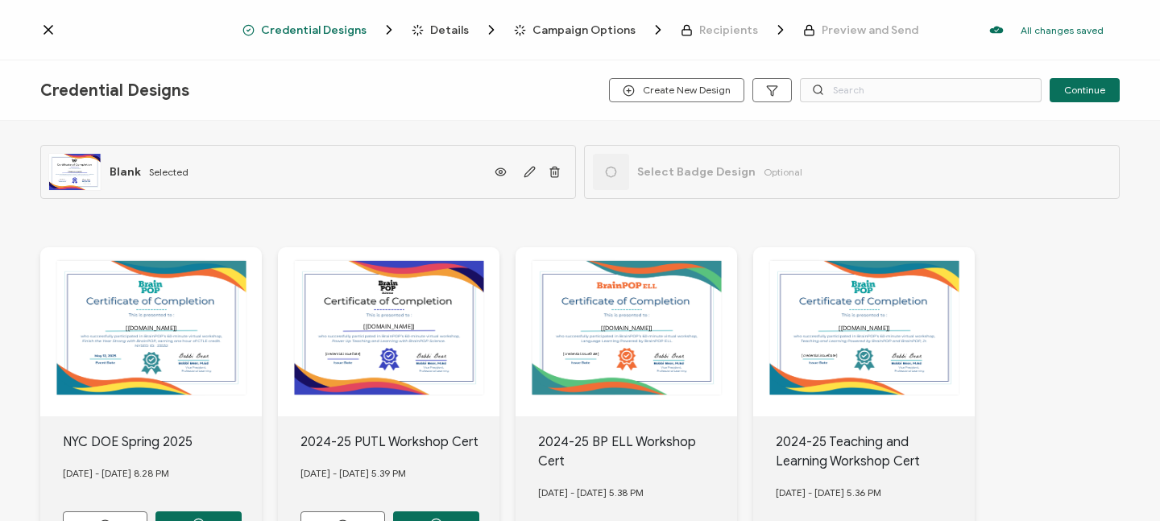
click at [49, 31] on icon at bounding box center [48, 30] width 8 height 8
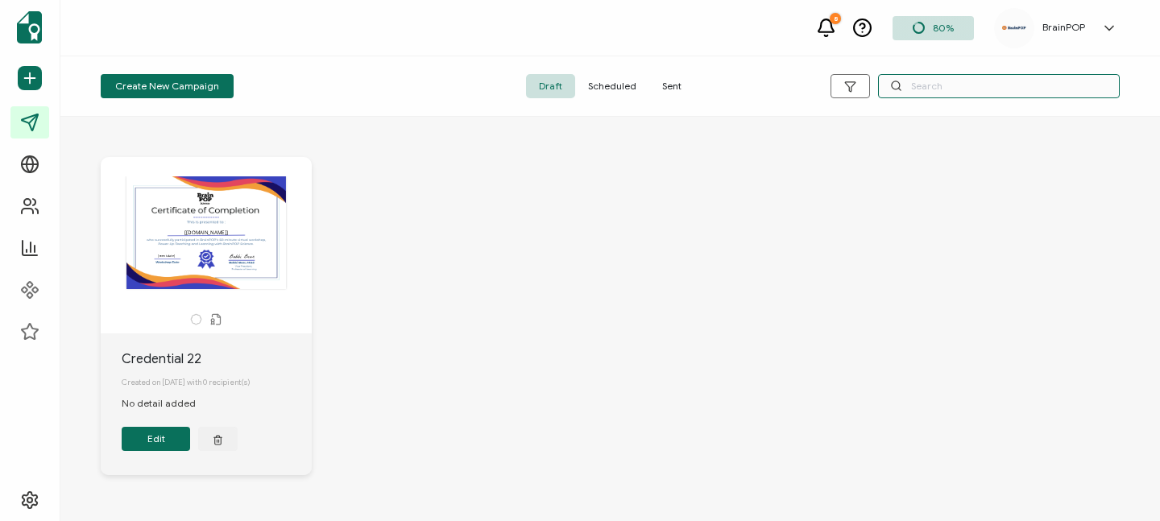
click at [939, 88] on input "text" at bounding box center [999, 86] width 242 height 24
click at [871, 27] on icon at bounding box center [863, 28] width 20 height 20
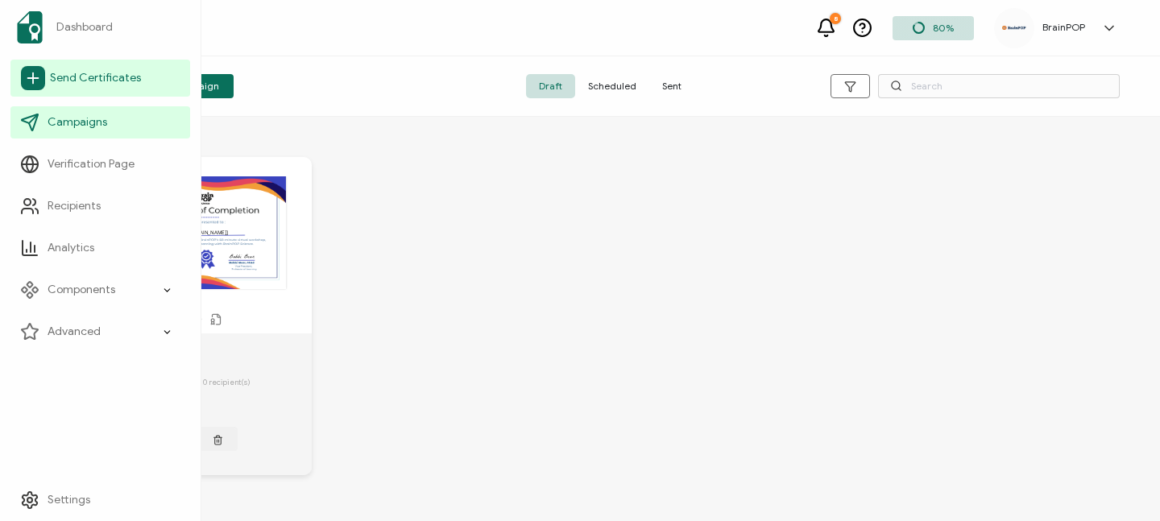
click at [66, 76] on span "Send Certificates" at bounding box center [95, 78] width 91 height 16
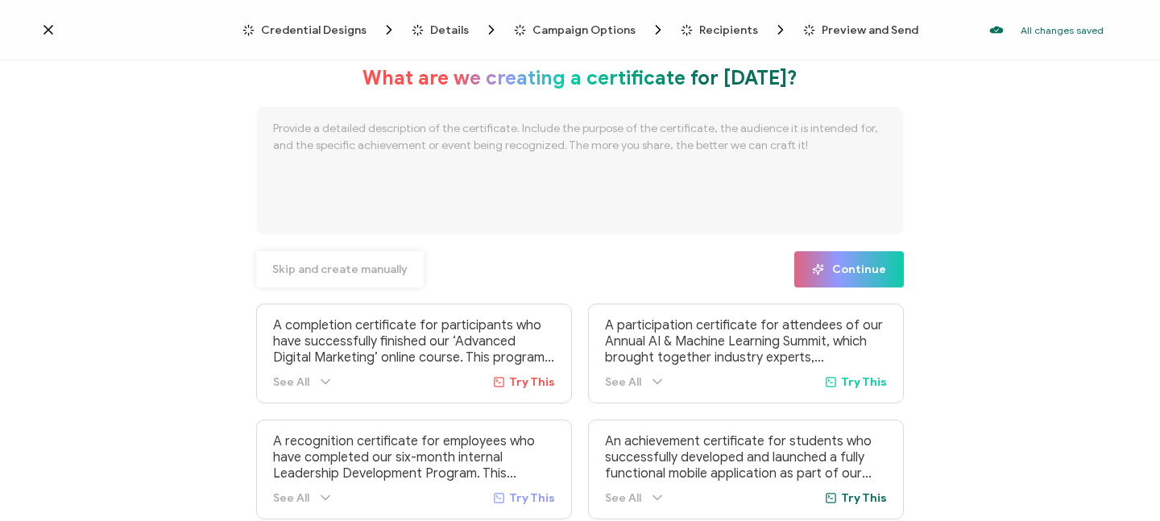
click at [376, 272] on span "Skip and create manually" at bounding box center [339, 269] width 135 height 11
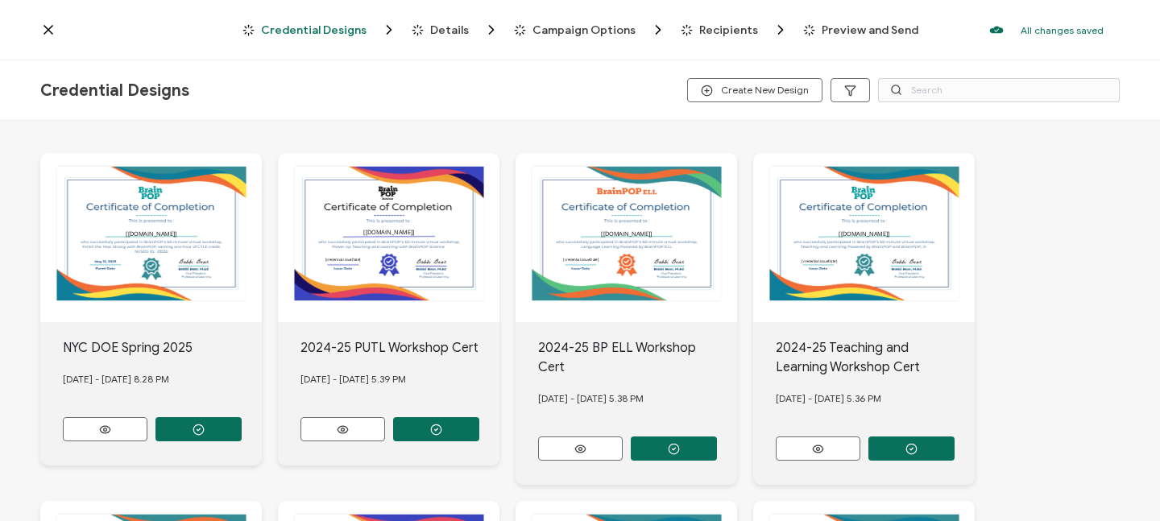
scroll to position [269, 0]
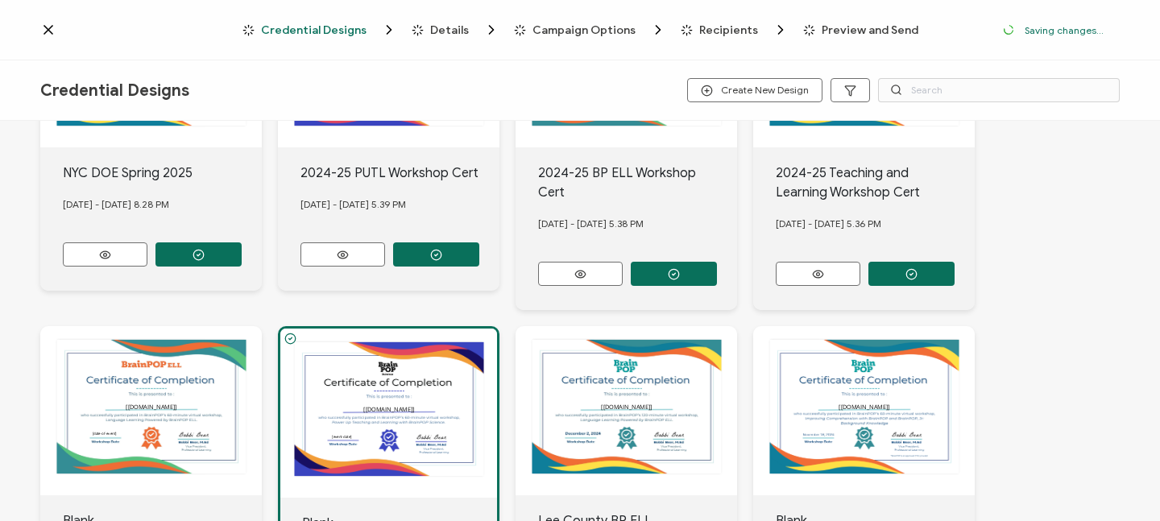
scroll to position [363, 0]
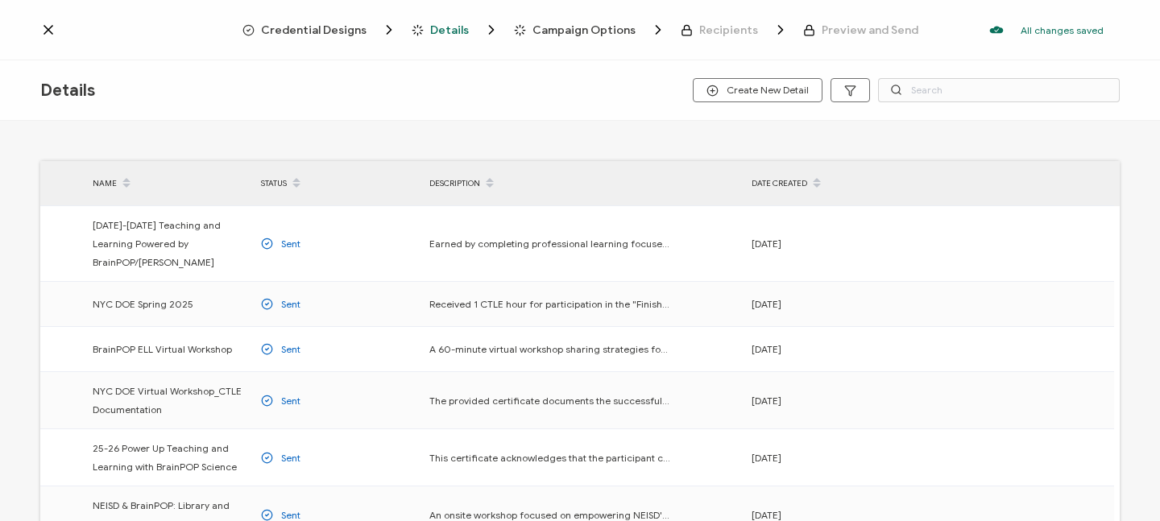
click at [46, 28] on icon at bounding box center [48, 30] width 16 height 16
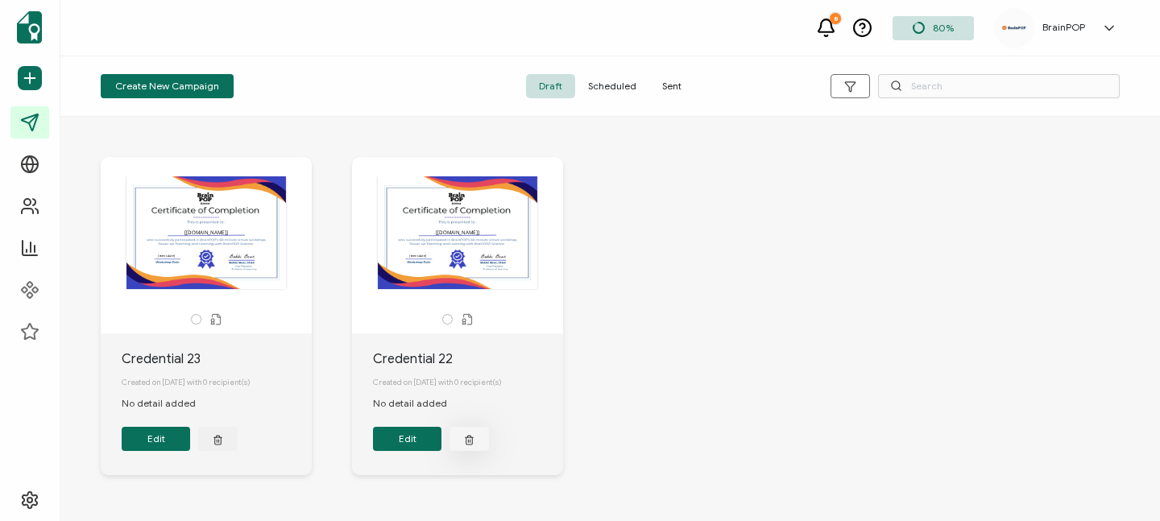
click at [223, 442] on icon "button" at bounding box center [218, 440] width 10 height 12
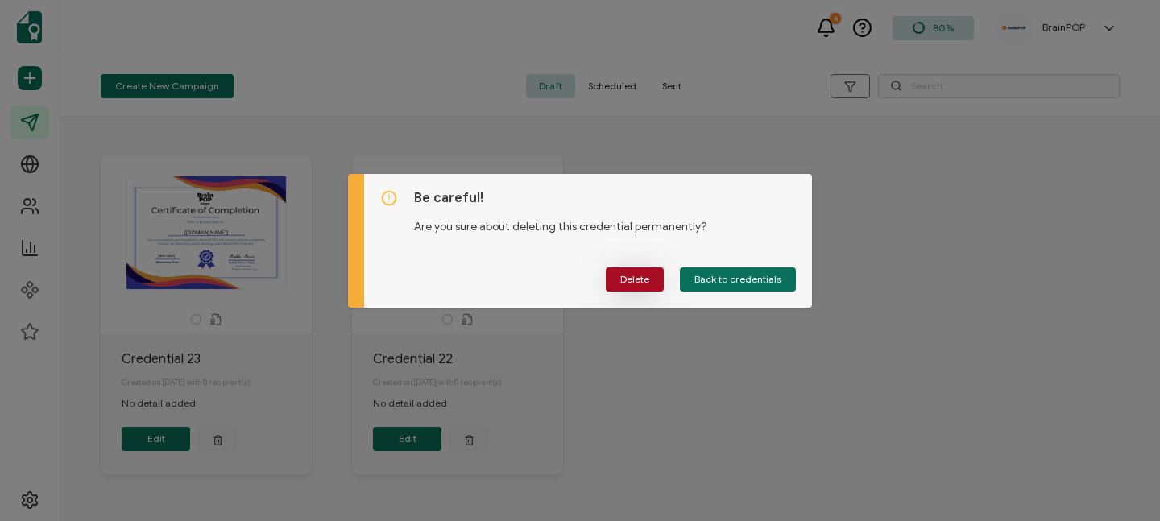
click at [620, 282] on button "Delete" at bounding box center [635, 280] width 58 height 24
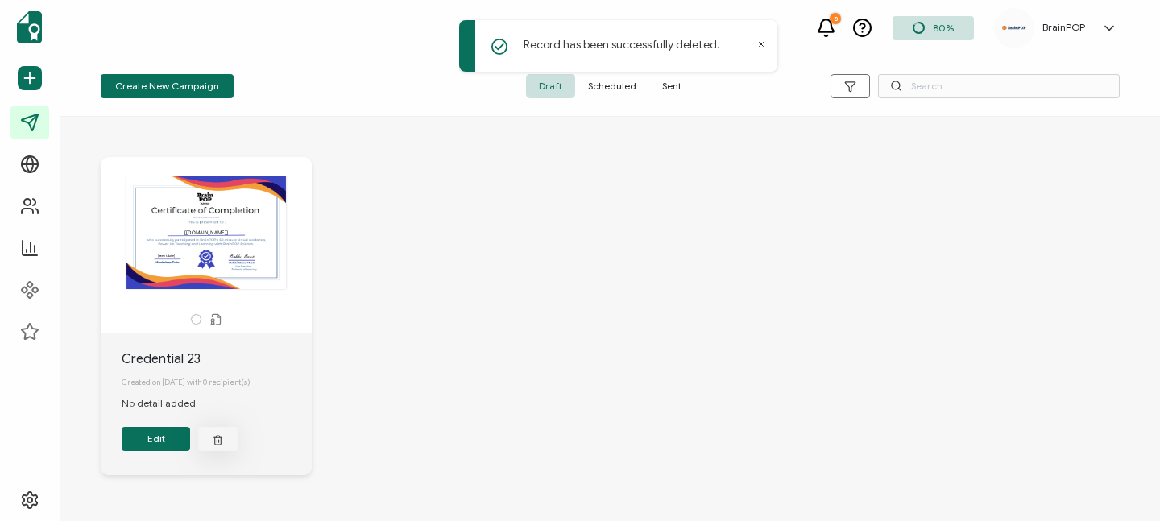
click at [218, 446] on icon "button" at bounding box center [218, 440] width 10 height 12
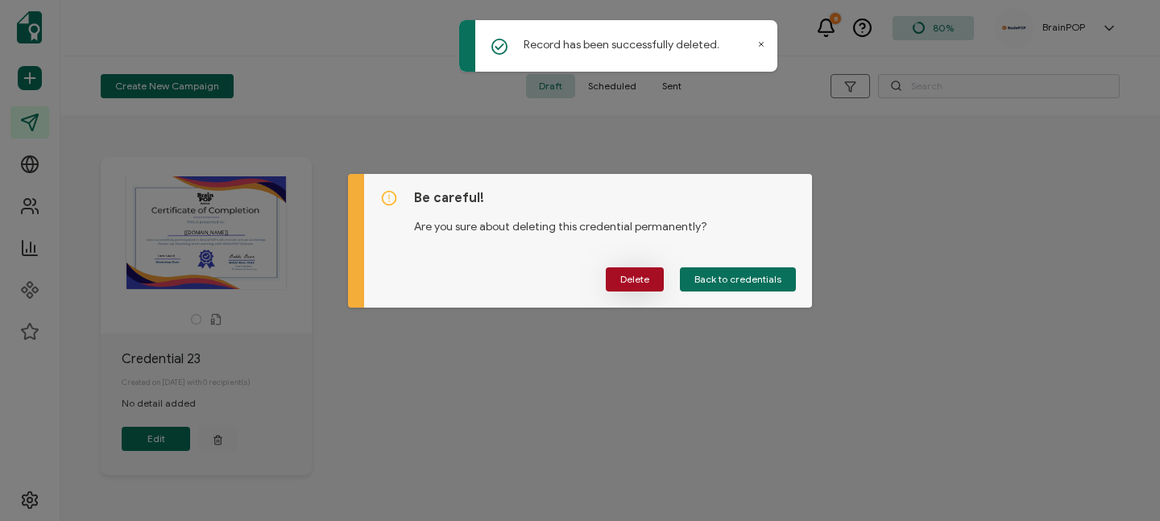
click at [638, 278] on span "Delete" at bounding box center [634, 280] width 29 height 10
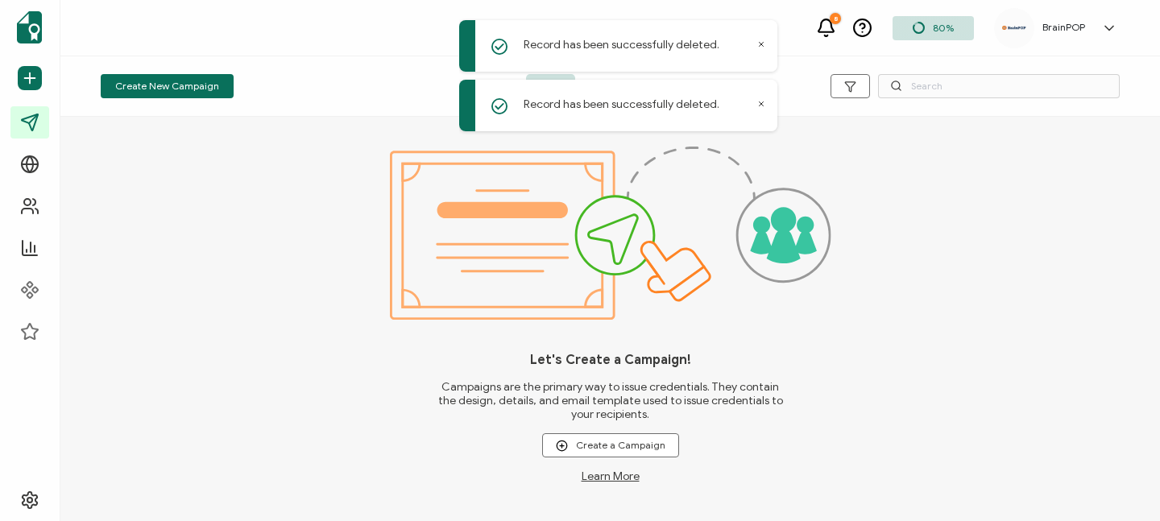
click at [245, 256] on div "Let's Create a Campaign! Campaigns are the primary way to issue credentials. Th…" at bounding box center [610, 319] width 1100 height 404
click at [190, 83] on span "Create New Campaign" at bounding box center [167, 86] width 104 height 10
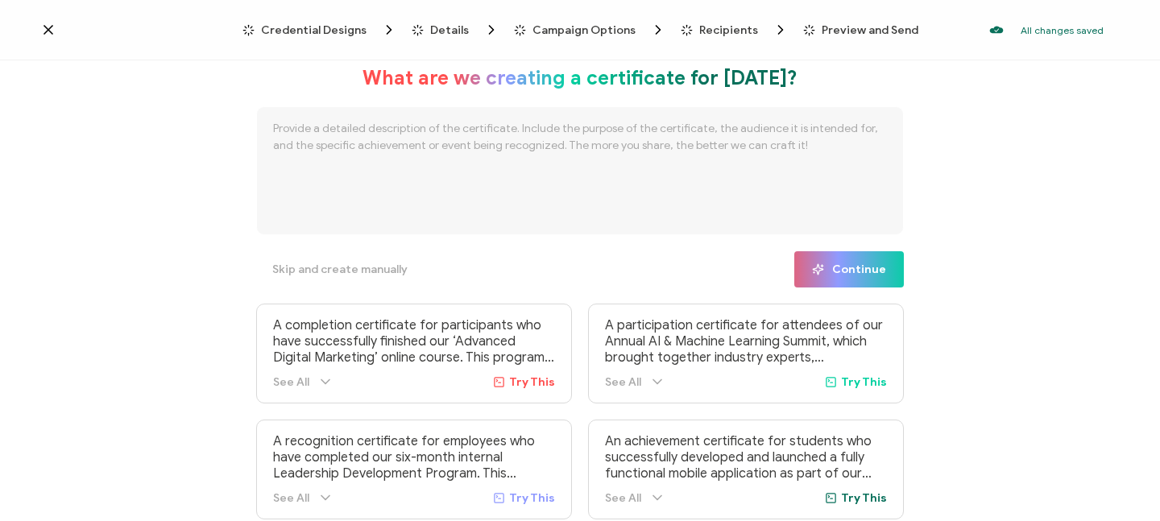
click at [317, 128] on textarea at bounding box center [580, 170] width 648 height 129
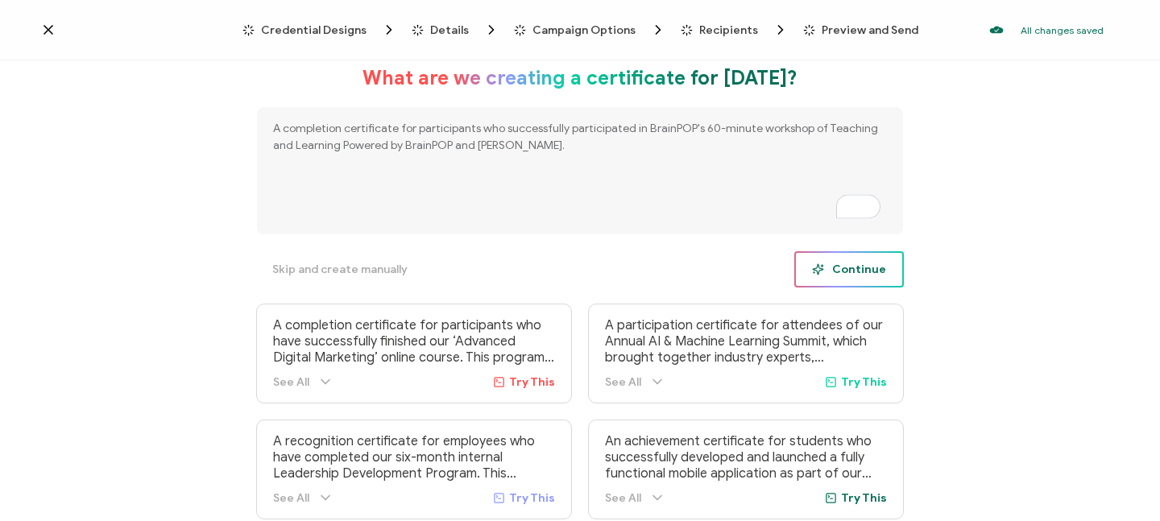
type textarea "A completion certificate for participants who successfully participated in Brai…"
click at [851, 272] on span "Continue" at bounding box center [849, 269] width 74 height 12
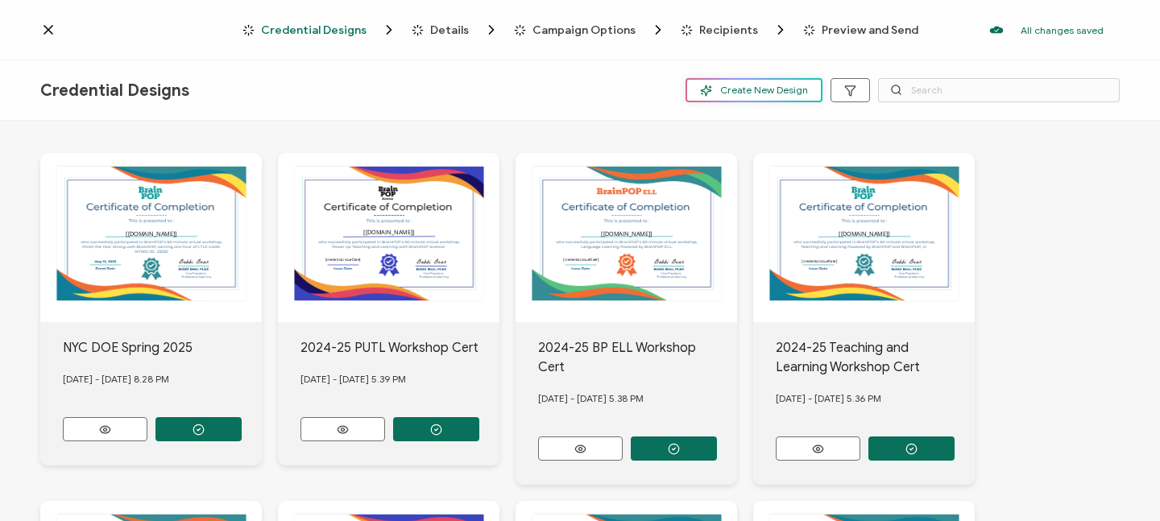
click at [747, 88] on span "Create New Design" at bounding box center [754, 91] width 108 height 12
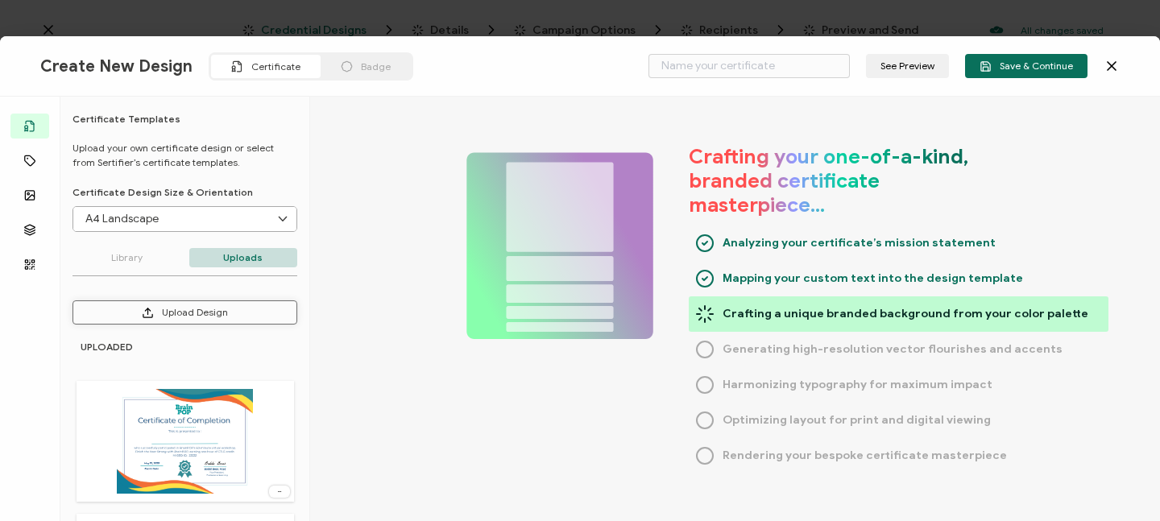
click at [185, 312] on button "Upload Design" at bounding box center [185, 313] width 225 height 24
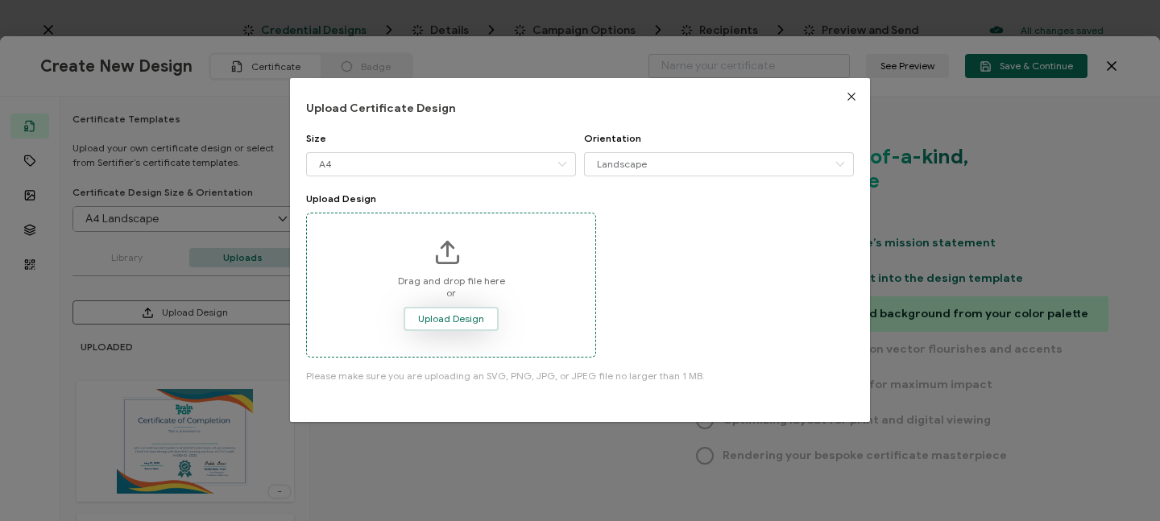
click at [427, 321] on span "Upload Design" at bounding box center [451, 319] width 66 height 10
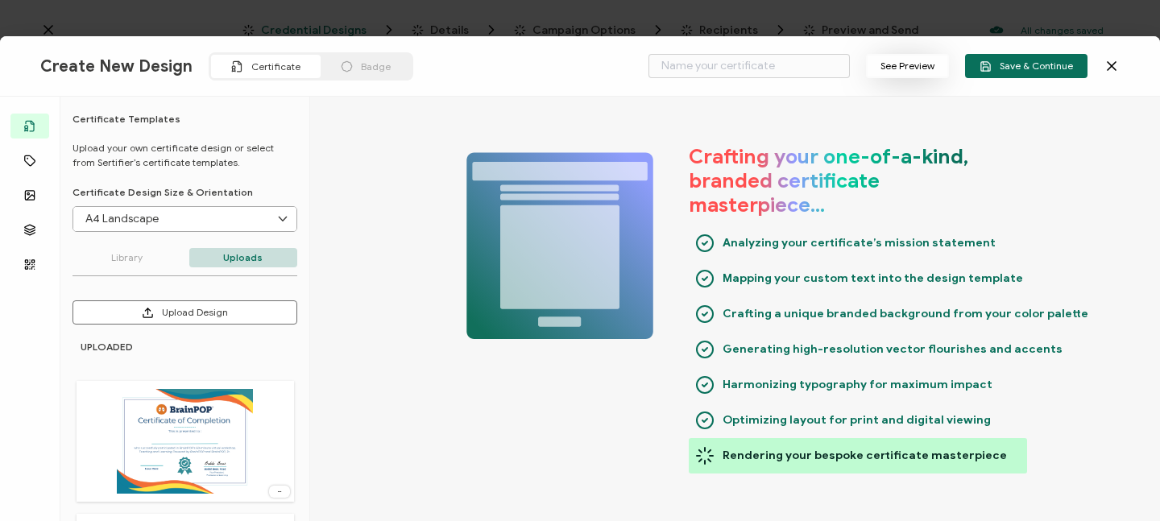
click at [912, 64] on button "See Preview" at bounding box center [907, 66] width 83 height 24
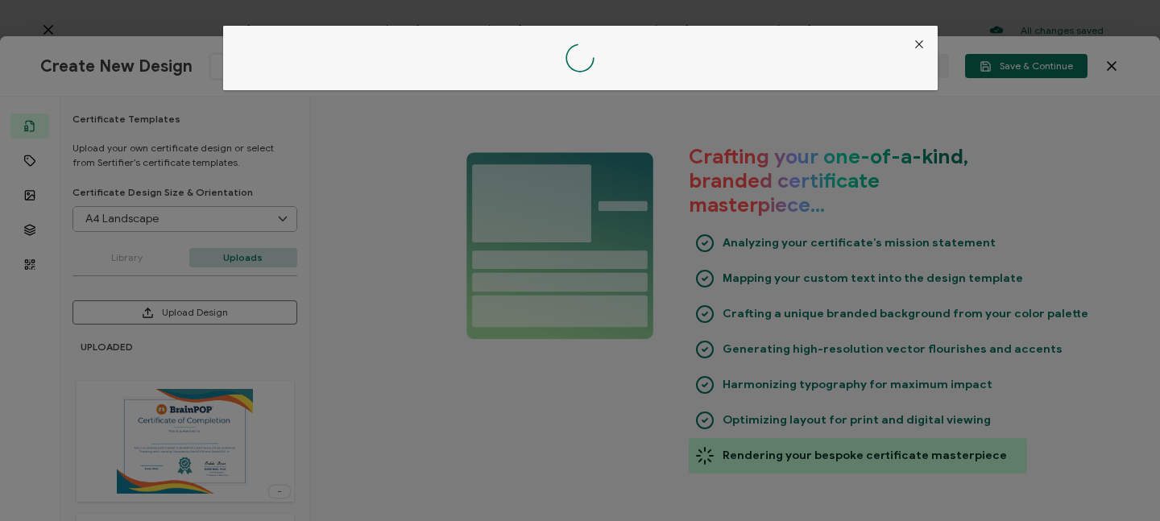
click at [917, 46] on icon "Close" at bounding box center [919, 44] width 13 height 13
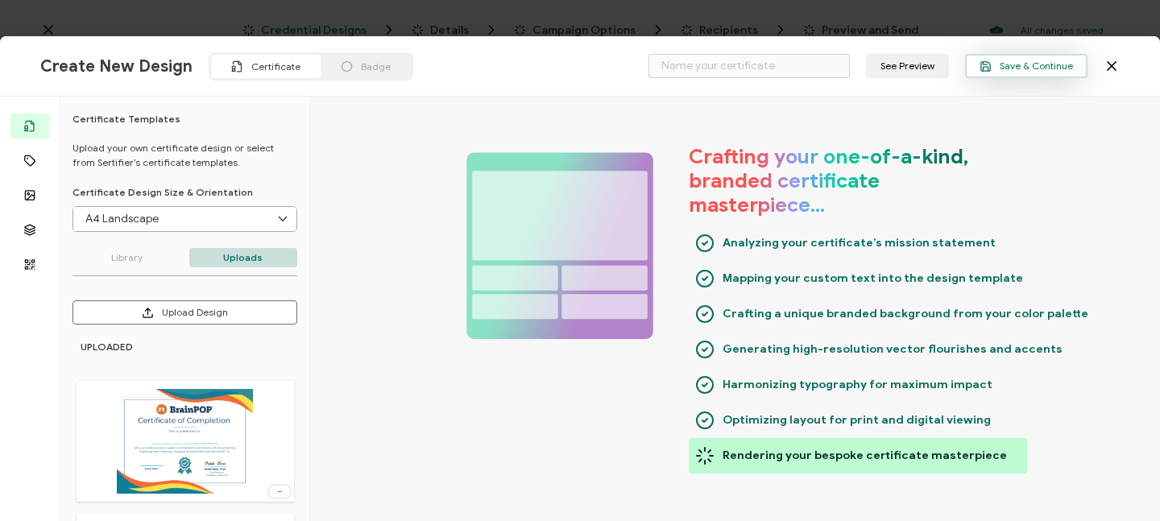
click at [1021, 62] on span "Save & Continue" at bounding box center [1026, 66] width 93 height 12
